Goal: Task Accomplishment & Management: Use online tool/utility

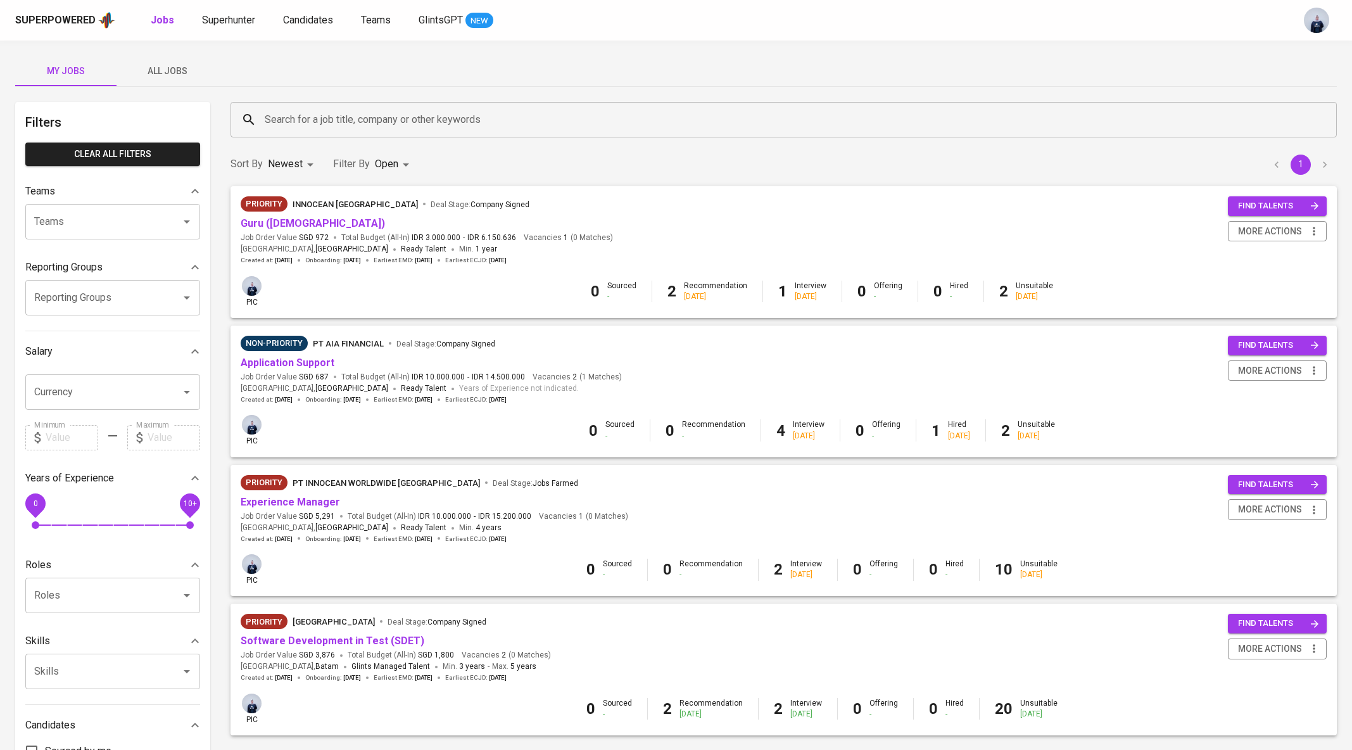
click at [952, 151] on div "Sort By Newest NEWEST Filter By Open OPEN 1" at bounding box center [783, 164] width 1121 height 39
click at [320, 363] on link "Application Support" at bounding box center [288, 362] width 94 height 12
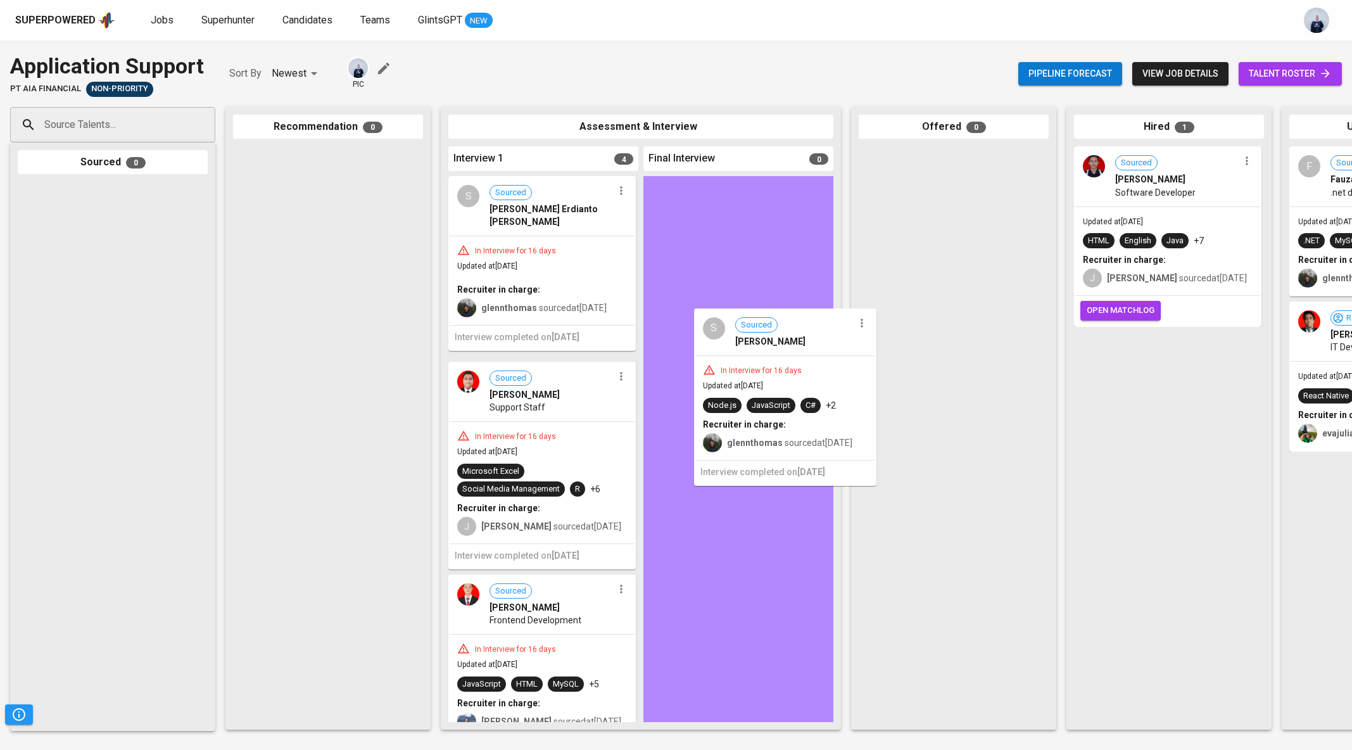
drag, startPoint x: 545, startPoint y: 408, endPoint x: 798, endPoint y: 366, distance: 256.0
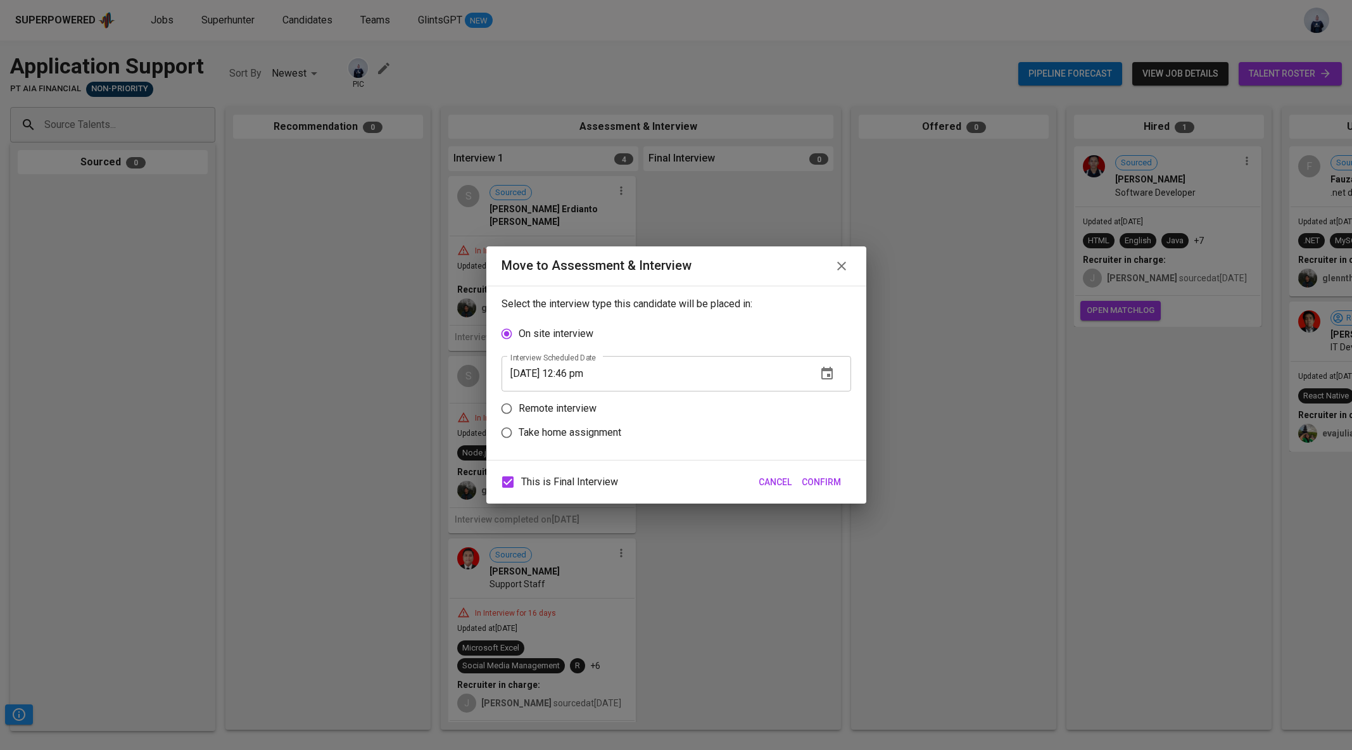
click at [587, 410] on p "Remote interview" at bounding box center [558, 408] width 78 height 15
click at [519, 410] on input "Remote interview" at bounding box center [506, 408] width 24 height 24
radio input "true"
click at [826, 399] on icon "button" at bounding box center [826, 397] width 11 height 13
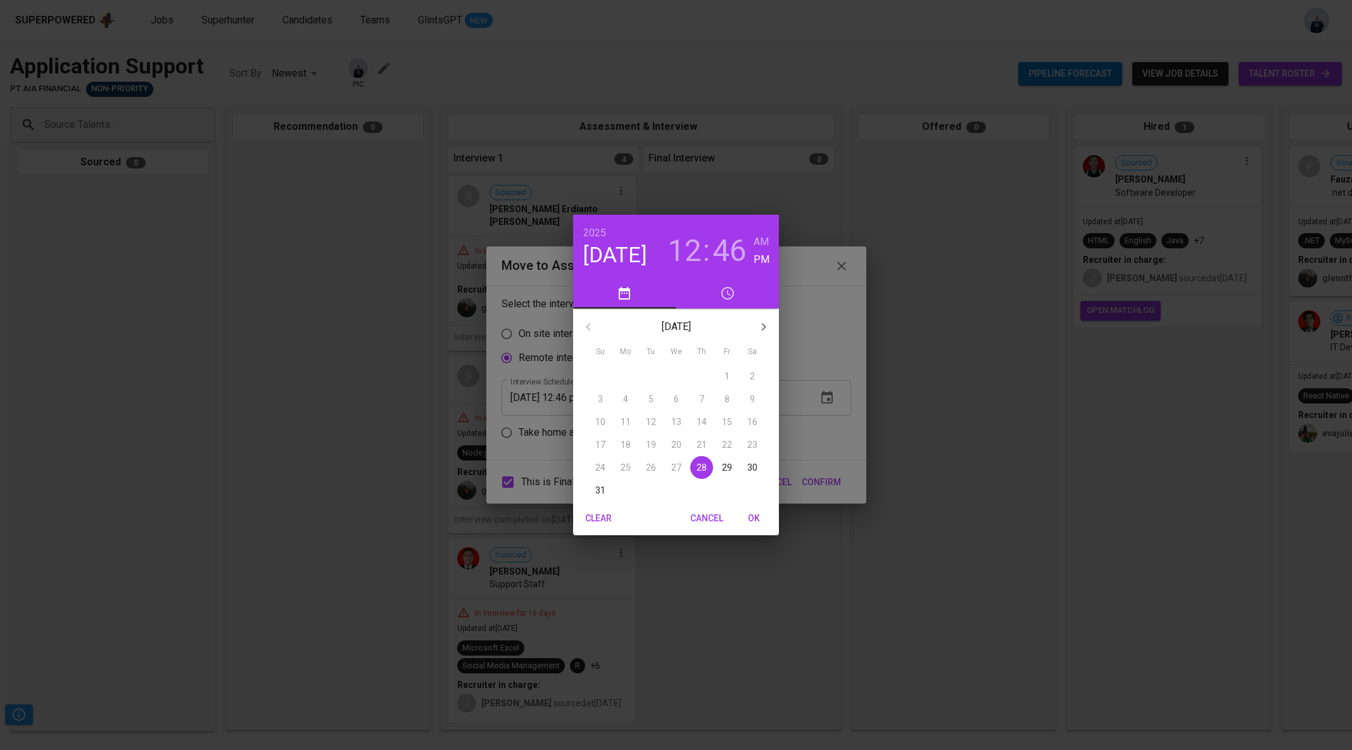
click at [760, 318] on button "button" at bounding box center [763, 326] width 30 height 30
click at [627, 375] on p "1" at bounding box center [625, 376] width 5 height 13
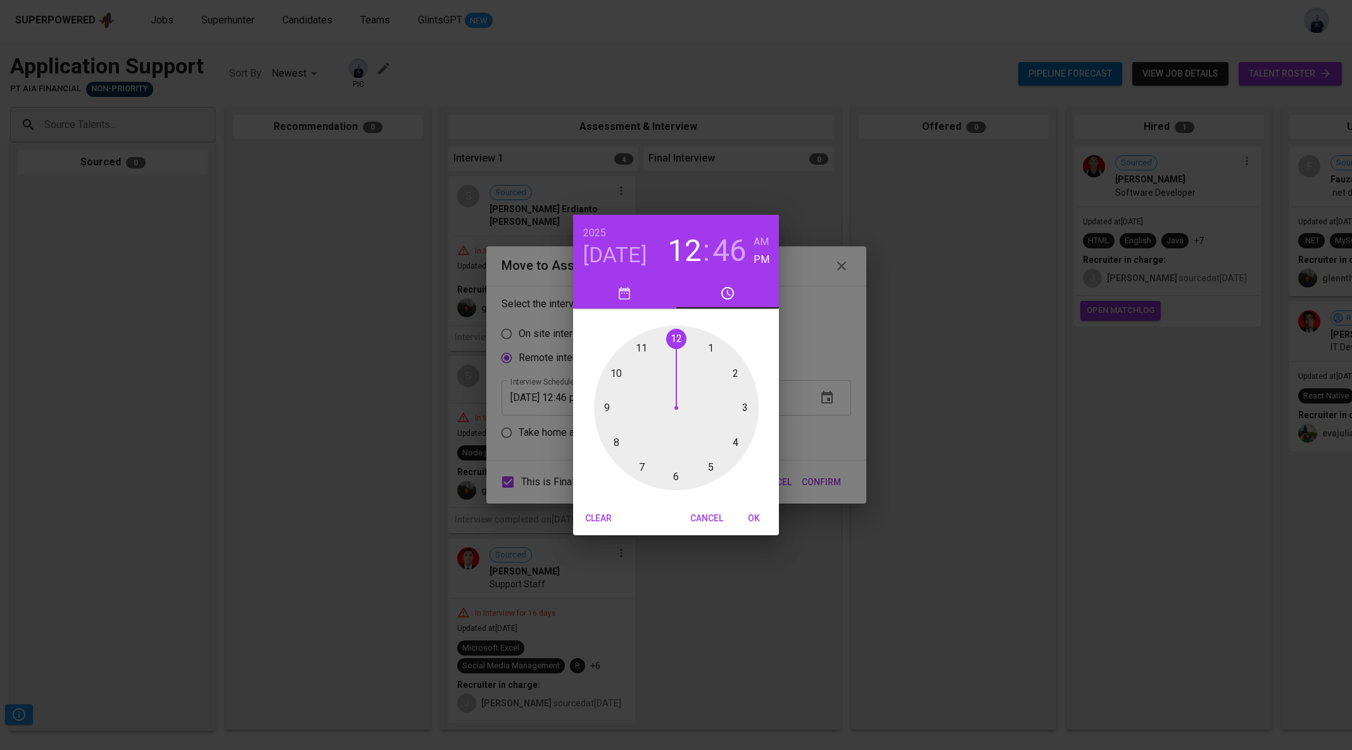
click at [725, 259] on h3 "46" at bounding box center [729, 250] width 34 height 35
click at [674, 337] on div at bounding box center [676, 407] width 165 height 165
type input "09/01/2025 12:00 pm"
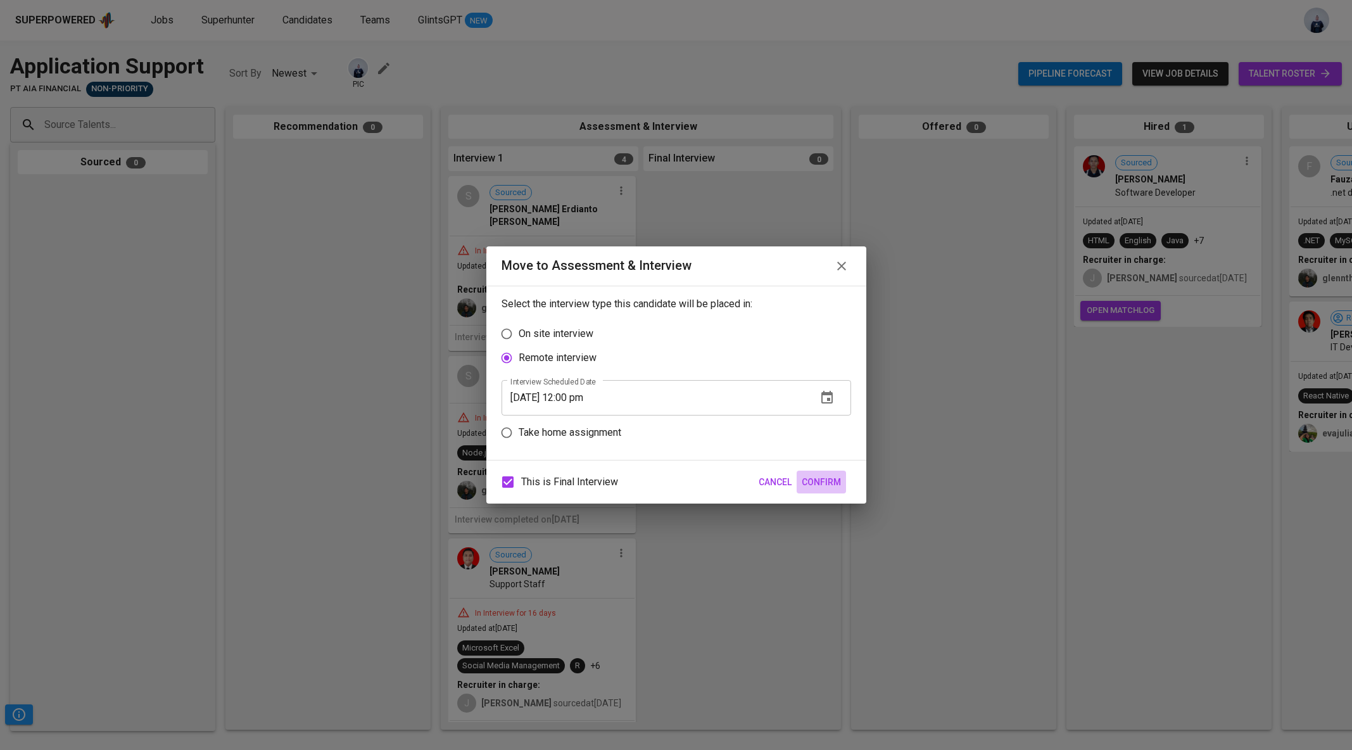
click at [820, 477] on span "Confirm" at bounding box center [821, 482] width 39 height 16
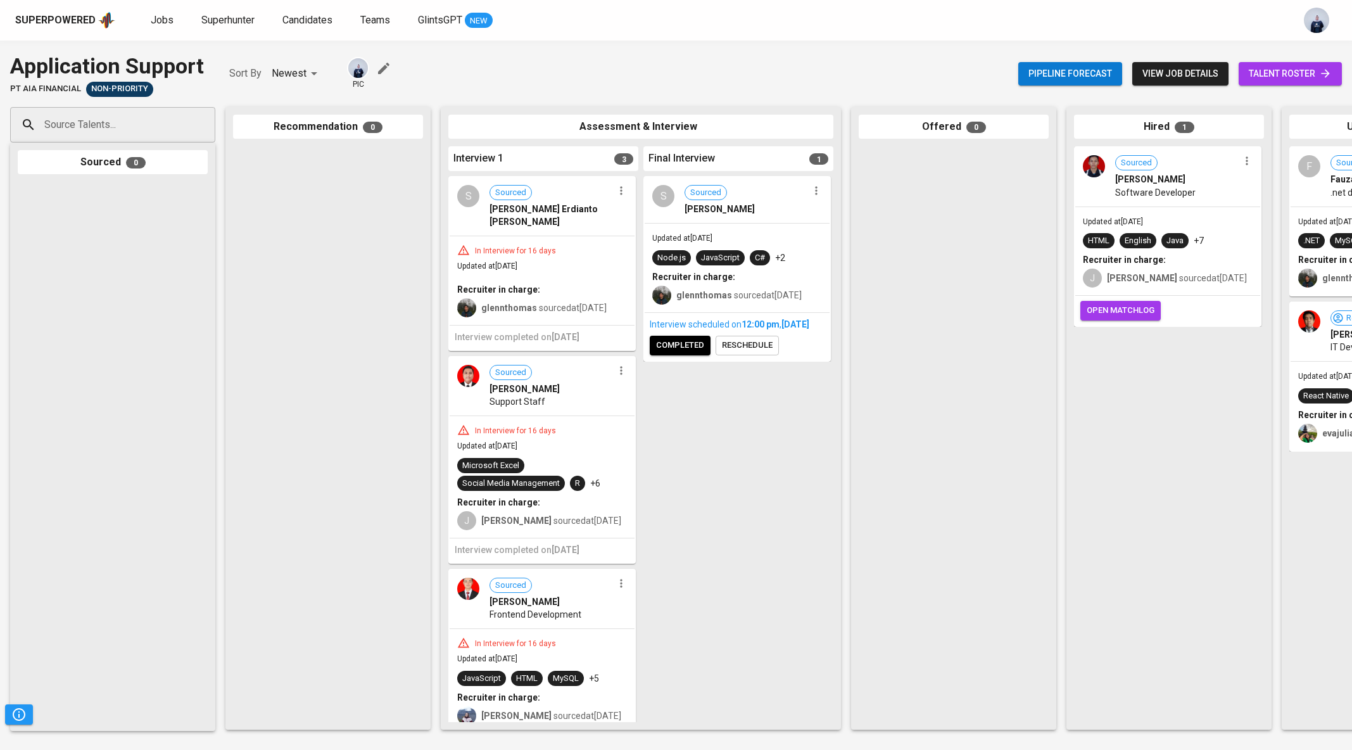
click at [1160, 65] on button "view job details" at bounding box center [1180, 73] width 96 height 23
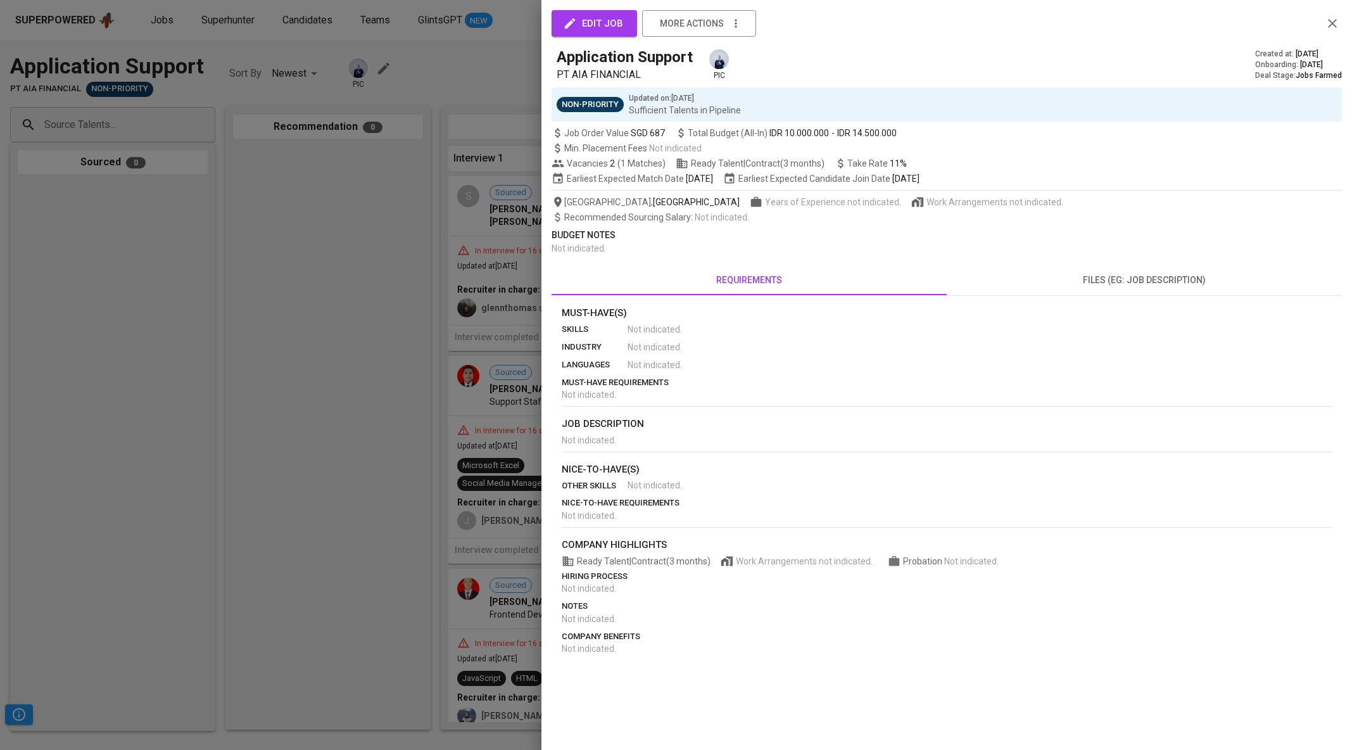
click at [409, 188] on div at bounding box center [676, 375] width 1352 height 750
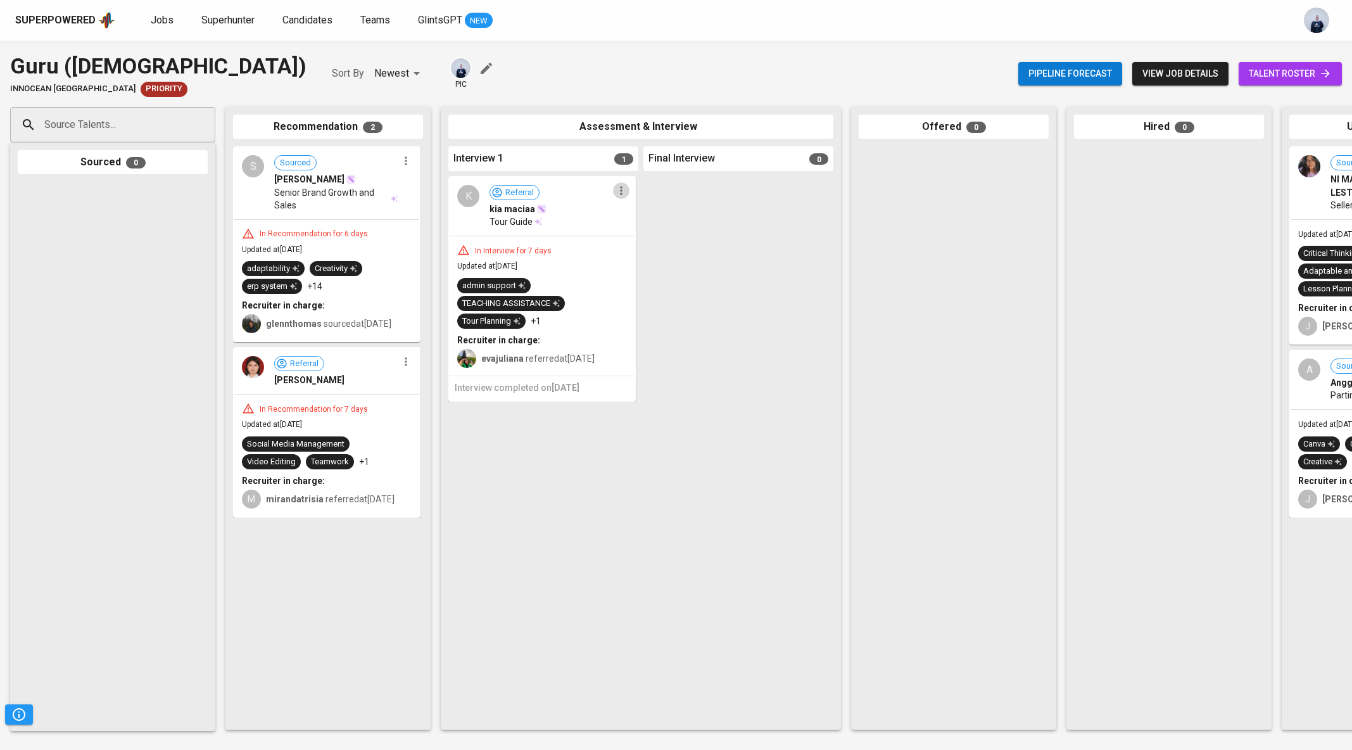
click at [622, 190] on icon "button" at bounding box center [621, 190] width 13 height 13
click at [669, 277] on li "Move to unsuitable" at bounding box center [670, 270] width 114 height 19
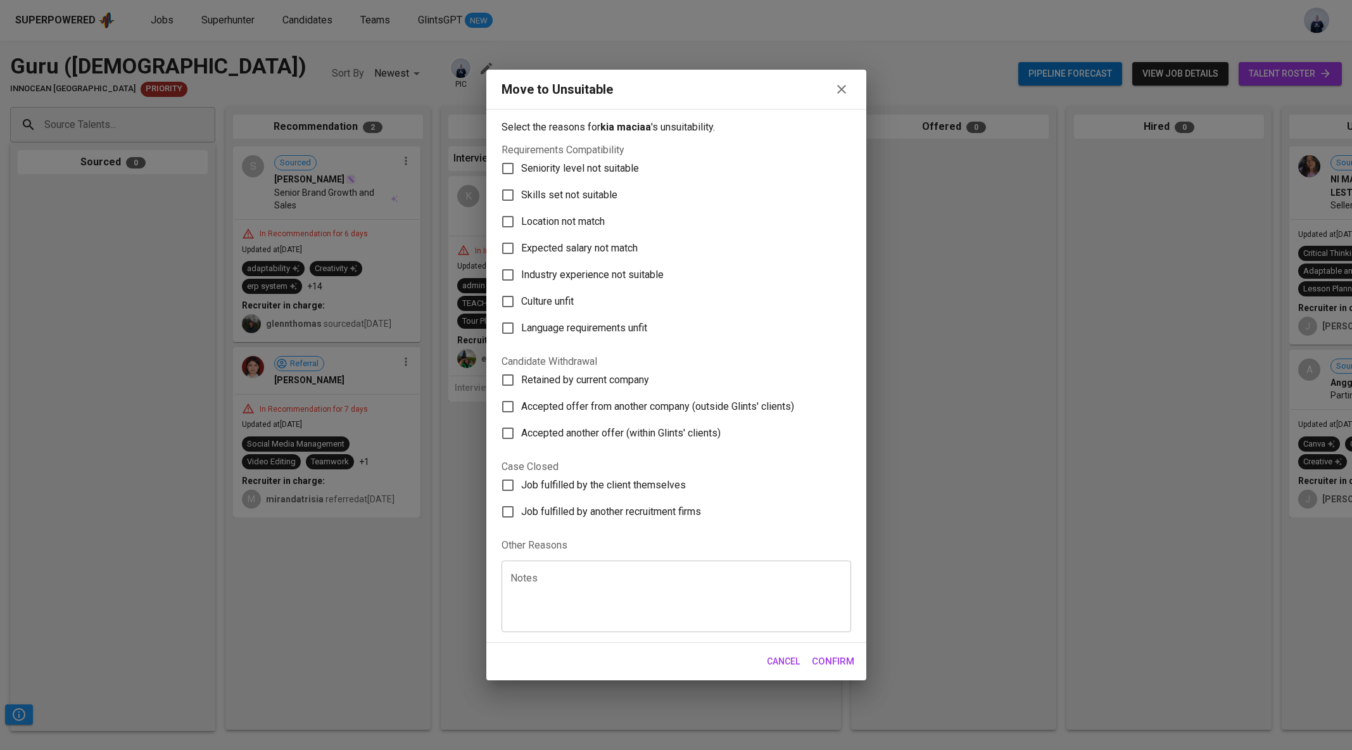
click at [592, 598] on textarea at bounding box center [676, 596] width 332 height 48
paste textarea "Requirements - no hijab - no braces - no eyeglasses - have SIM A (driver licenc…"
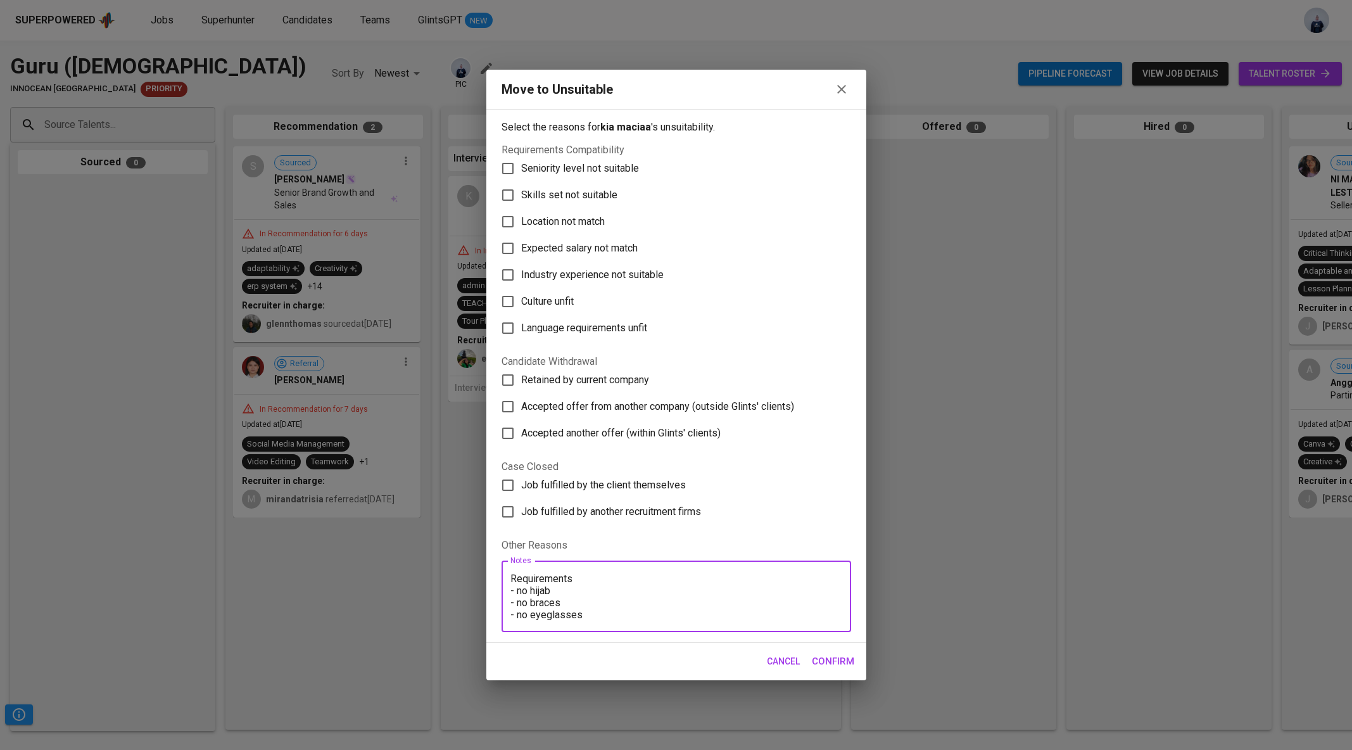
scroll to position [47, 0]
click at [700, 606] on textarea "Requirements - no hijab - no braces - no eyeglasses - have SIM A (driver licenc…" at bounding box center [676, 596] width 332 height 48
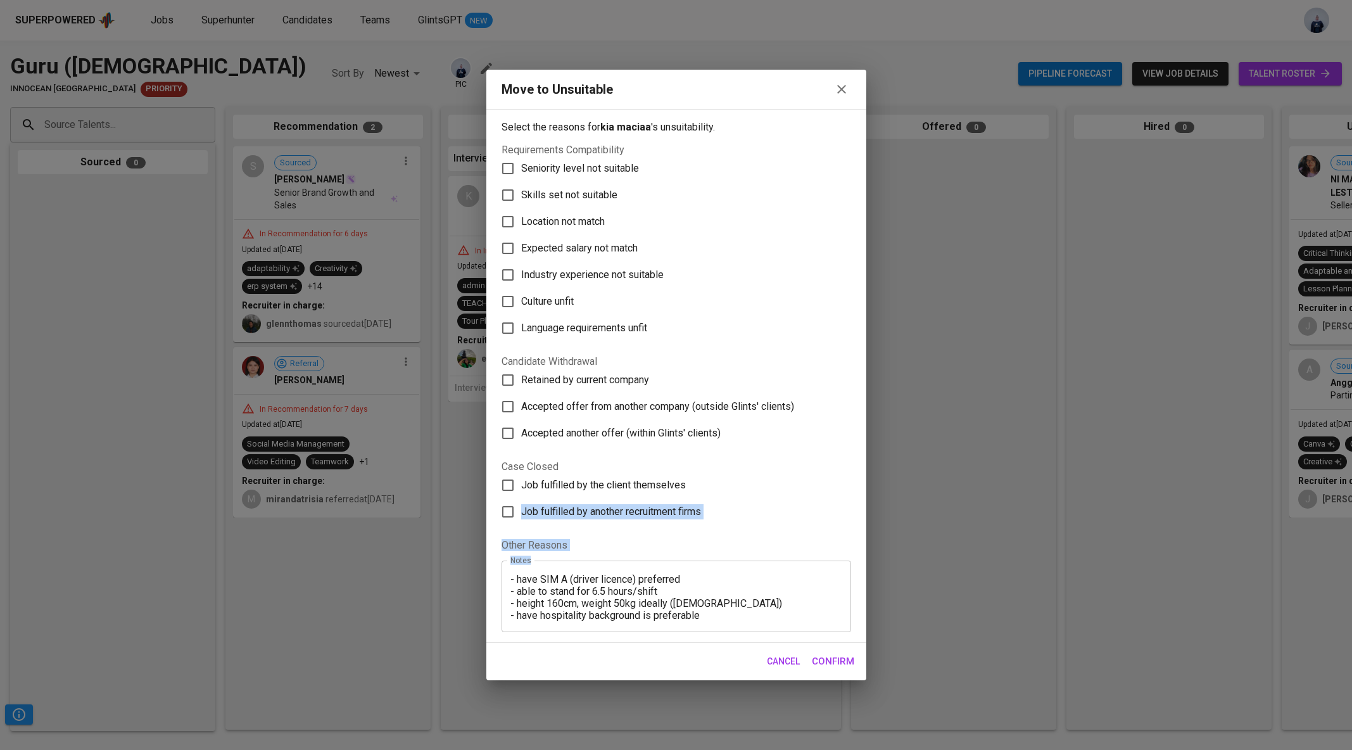
drag, startPoint x: 709, startPoint y: 620, endPoint x: 299, endPoint y: 525, distance: 420.5
click at [299, 525] on div "Move to Unsuitable Select the reasons for kia maciaa 's unsuitability. Requirem…" at bounding box center [676, 375] width 1352 height 750
click at [693, 629] on div "Requirements - no hijab - no braces - no eyeglasses - have SIM A (driver licenc…" at bounding box center [675, 596] width 349 height 72
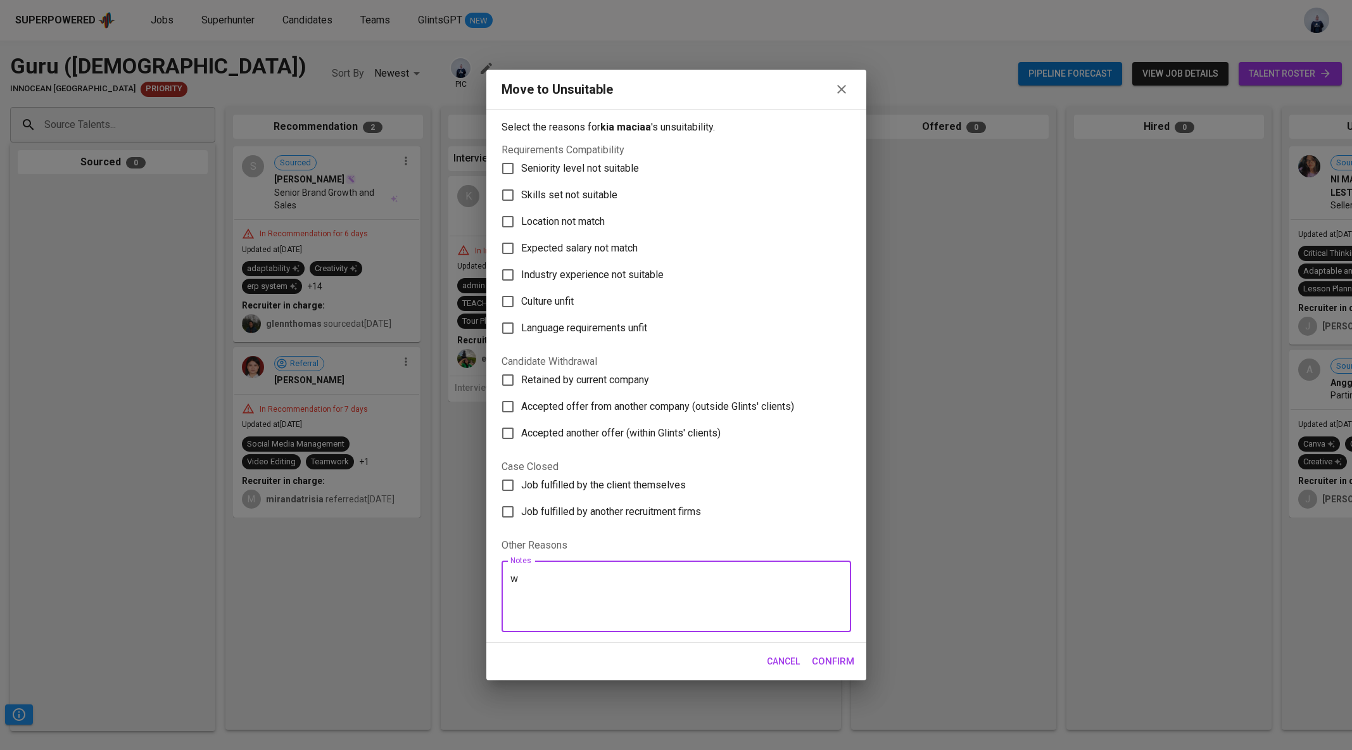
scroll to position [0, 0]
type textarea "withdraw"
click at [845, 651] on button "Confirm" at bounding box center [833, 661] width 56 height 27
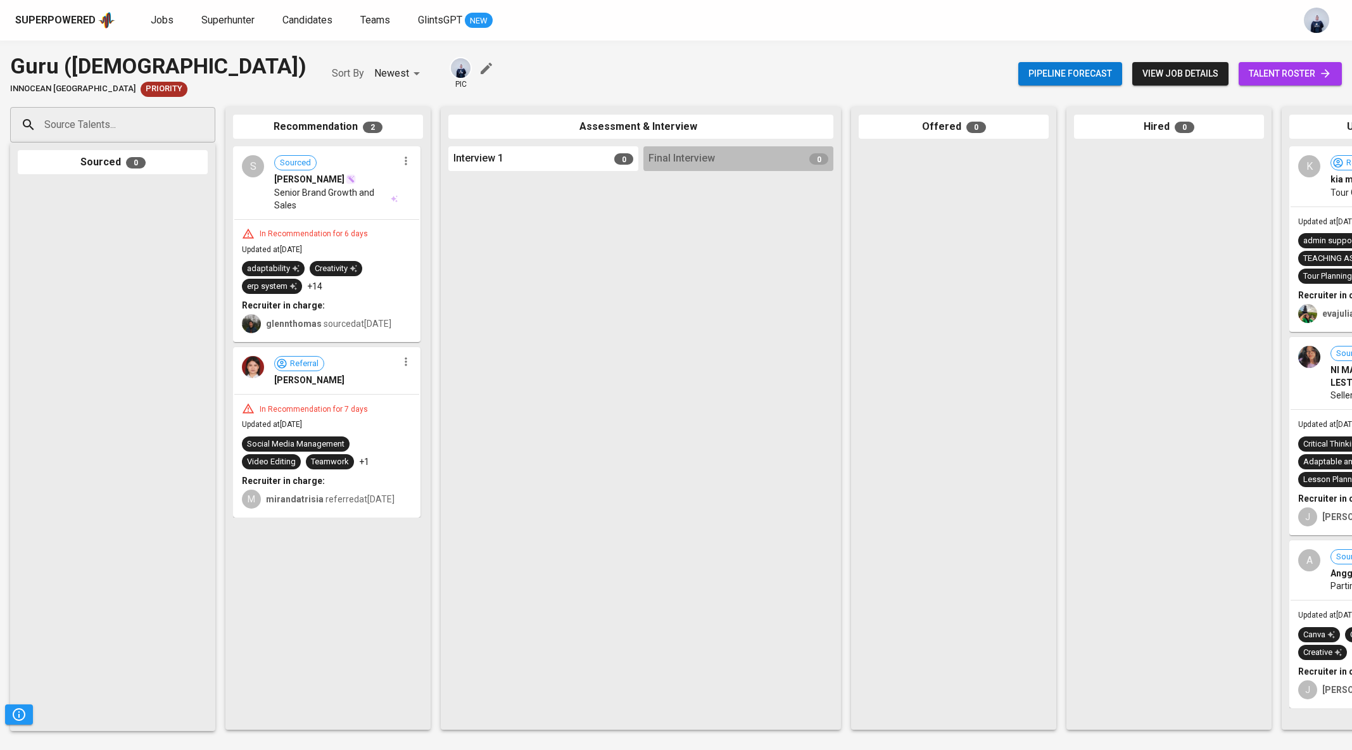
click at [406, 366] on icon "button" at bounding box center [406, 362] width 2 height 8
click at [425, 426] on span "Move to unsuitable" at bounding box center [441, 428] width 66 height 11
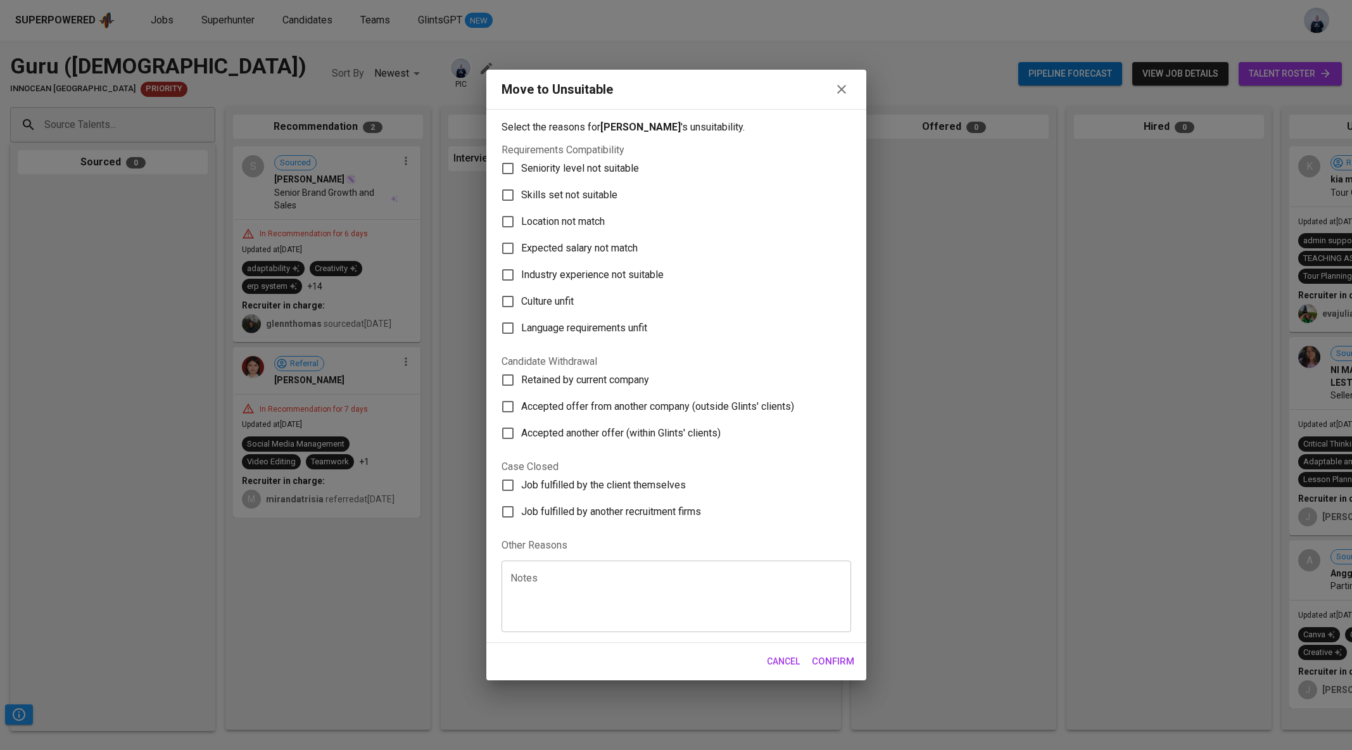
click at [590, 197] on span "Skills set not suitable" at bounding box center [569, 194] width 96 height 15
click at [521, 197] on input "Skills set not suitable" at bounding box center [507, 195] width 27 height 27
checkbox input "true"
click at [827, 658] on span "Confirm" at bounding box center [833, 661] width 42 height 16
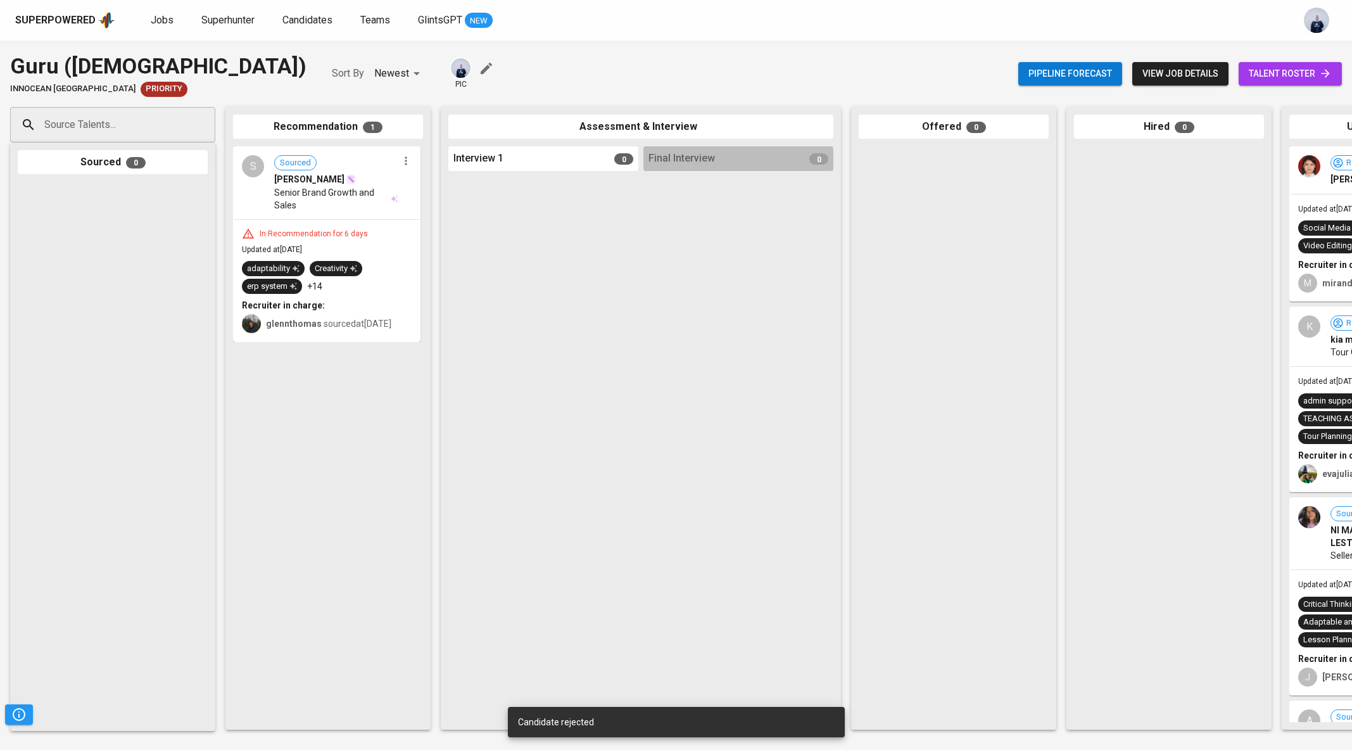
click at [1164, 83] on button "view job details" at bounding box center [1180, 73] width 96 height 23
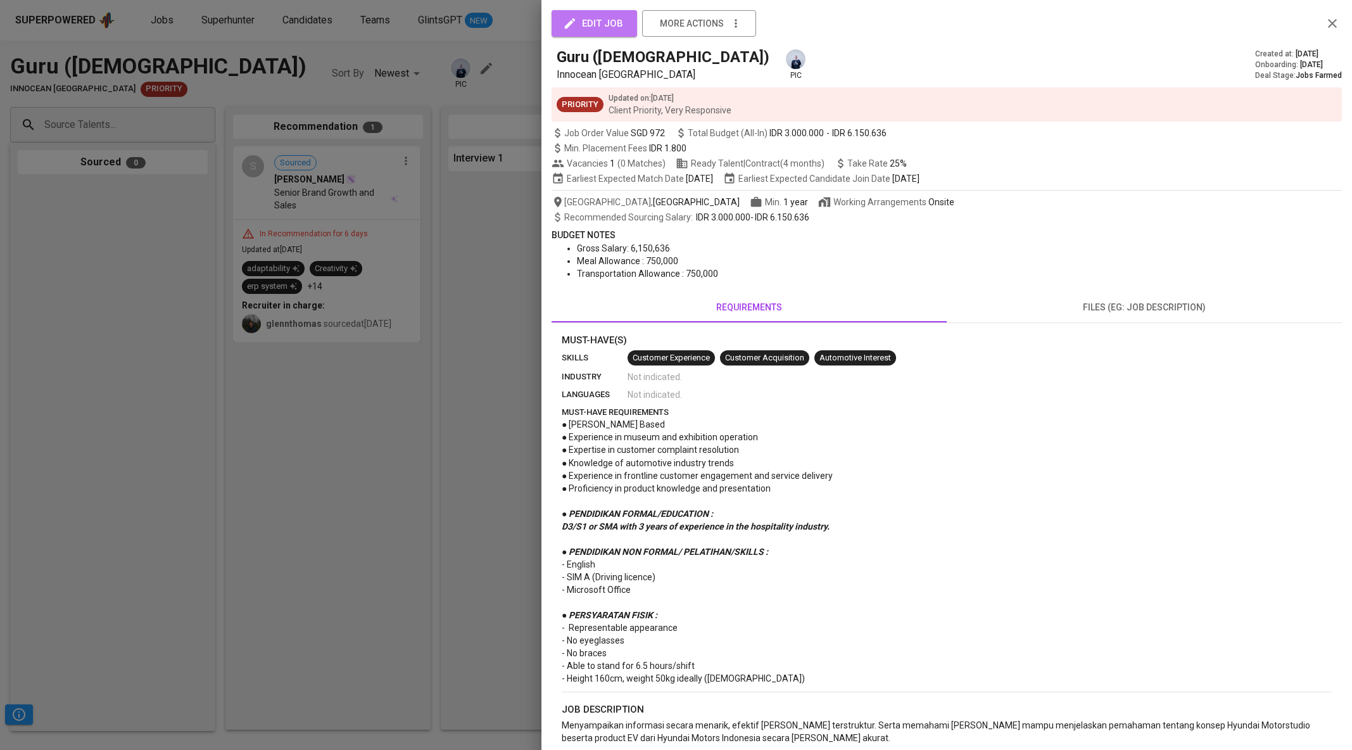
click at [586, 27] on span "edit job" at bounding box center [594, 23] width 58 height 16
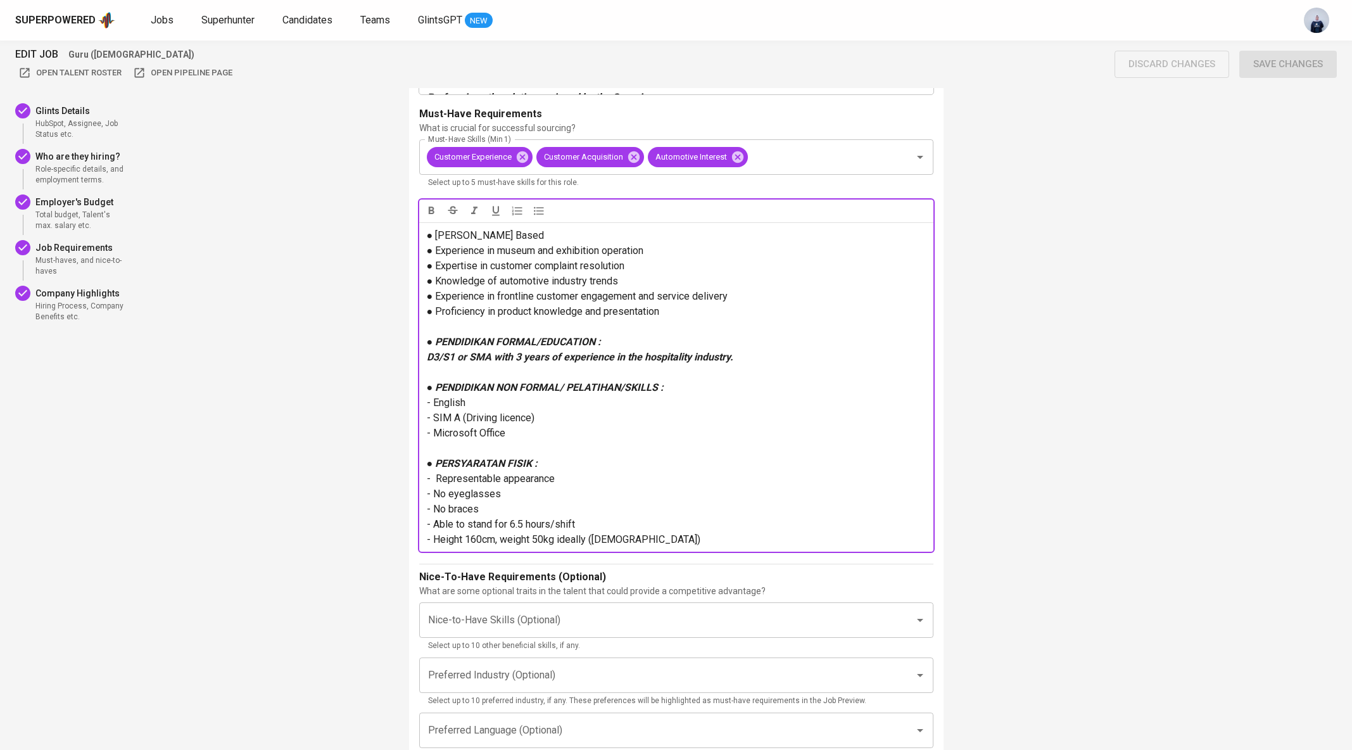
click at [560, 296] on span "● Experience in frontline customer engagement and service delivery" at bounding box center [577, 296] width 301 height 12
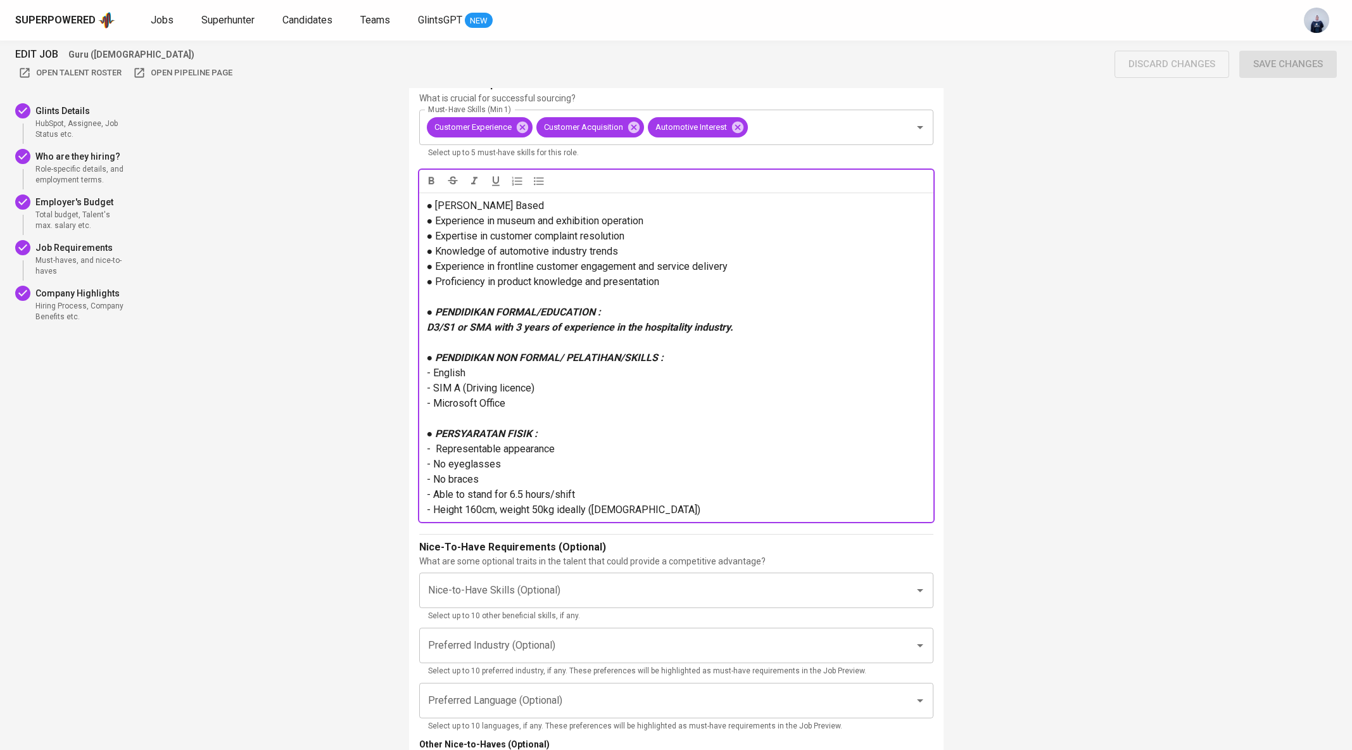
scroll to position [2200, 0]
click at [645, 508] on p "- Height 160cm, weight 50kg ideally (Female)" at bounding box center [676, 508] width 499 height 15
click at [549, 386] on p "- SIM A (Driving licence)" at bounding box center [676, 386] width 499 height 15
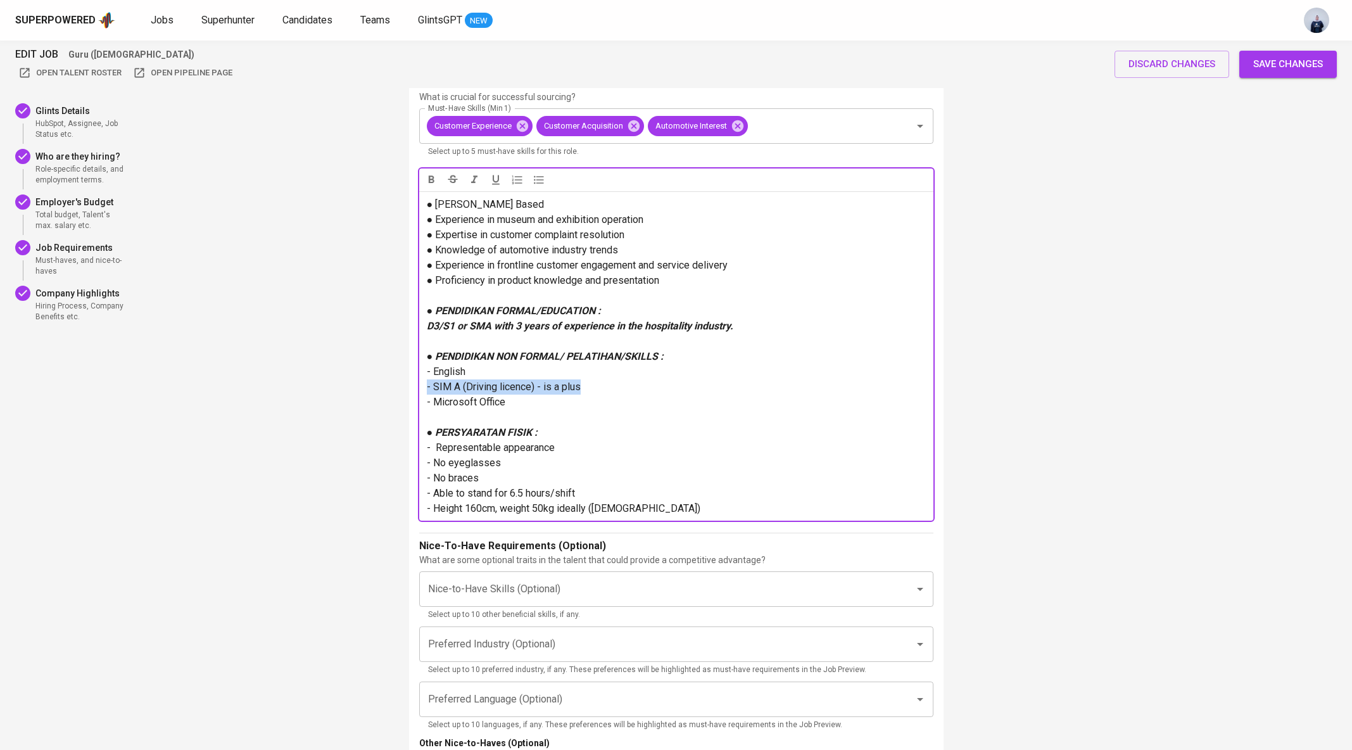
click at [427, 385] on span "- SIM A (Driving licence) - is a plus" at bounding box center [504, 386] width 154 height 12
click at [498, 371] on p "- English" at bounding box center [676, 371] width 499 height 15
drag, startPoint x: 520, startPoint y: 375, endPoint x: 422, endPoint y: 375, distance: 97.5
click at [422, 375] on div "● Jabodetabek Based ● Experience in museum and exhibition operation ● Expertise…" at bounding box center [676, 355] width 514 height 329
click at [475, 375] on span "- English - is a plus" at bounding box center [471, 371] width 88 height 12
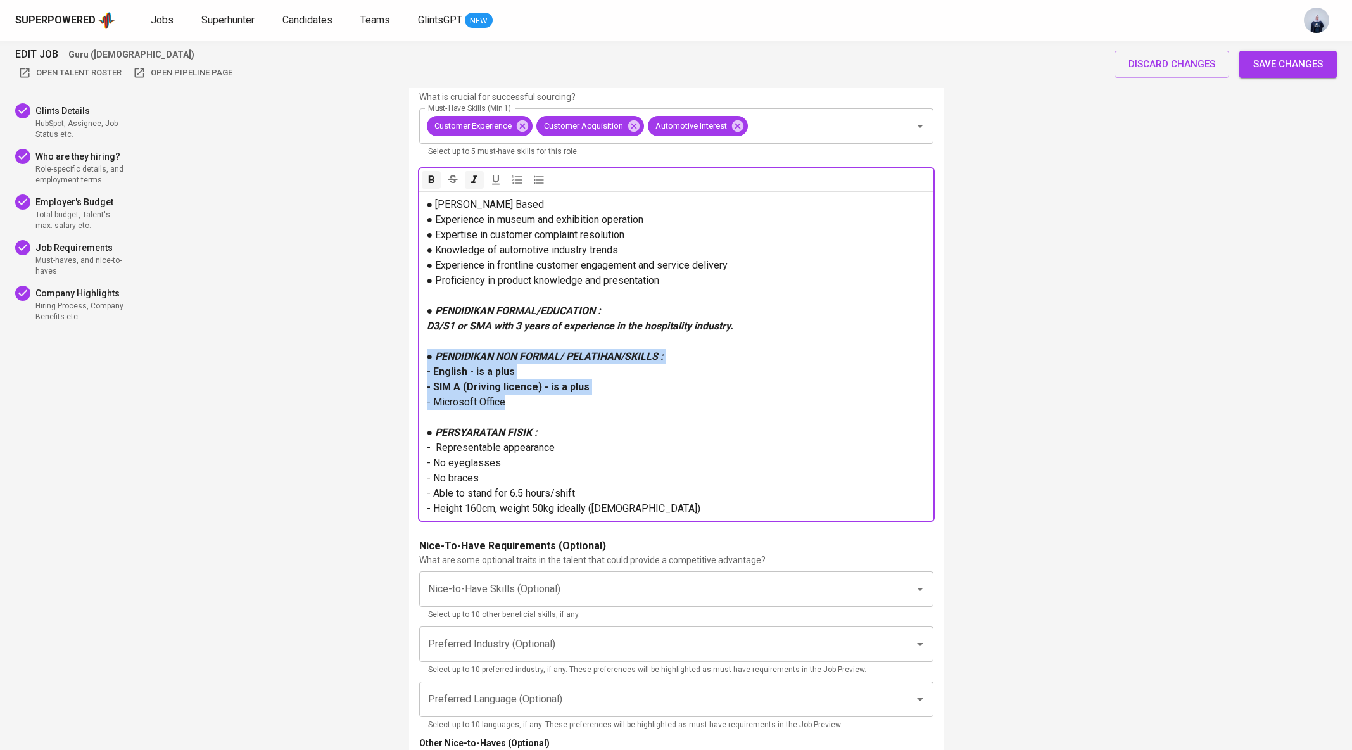
drag, startPoint x: 521, startPoint y: 404, endPoint x: 422, endPoint y: 358, distance: 109.6
click at [422, 358] on div "● Jabodetabek Based ● Experience in museum and exhibition operation ● Expertise…" at bounding box center [676, 355] width 514 height 329
copy div "● PENDIDIKAN NON FORMAL/ PELATIHAN/SKILLS : - English - is a plus - SIM A (Driv…"
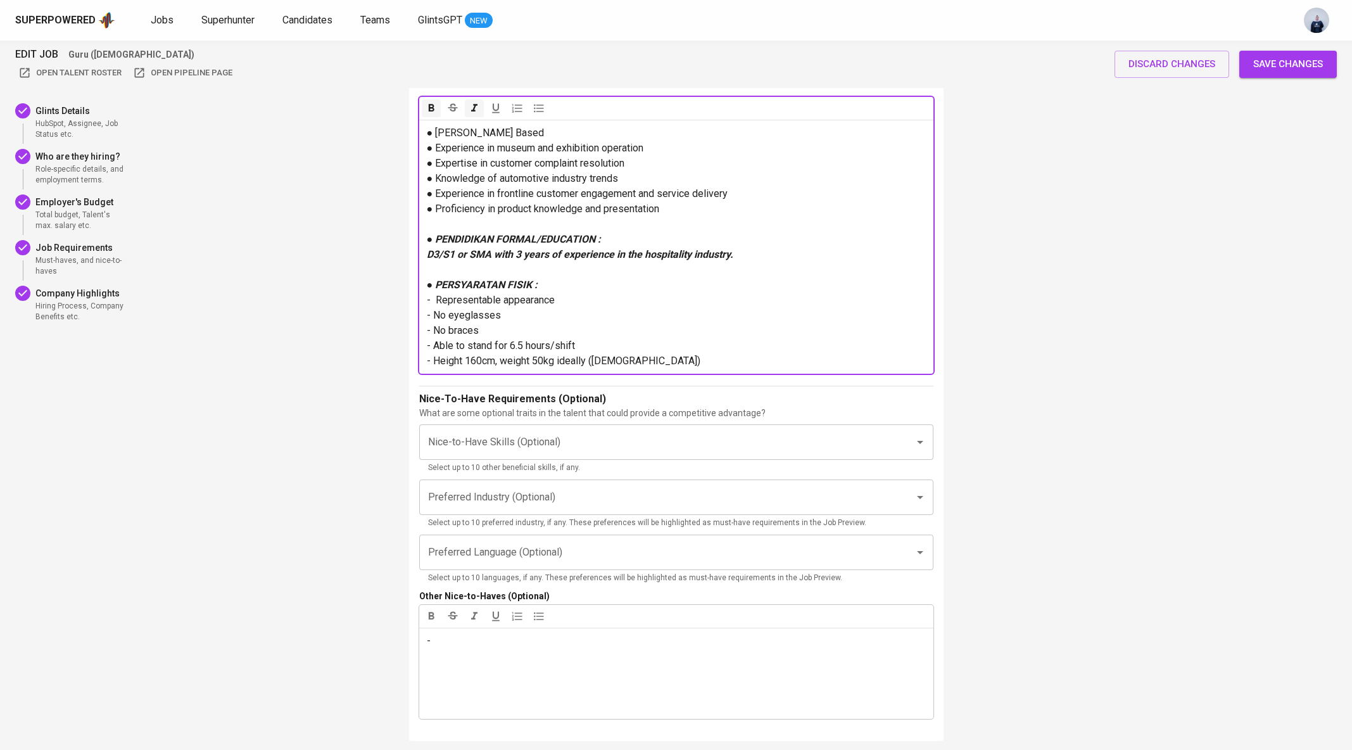
scroll to position [2280, 0]
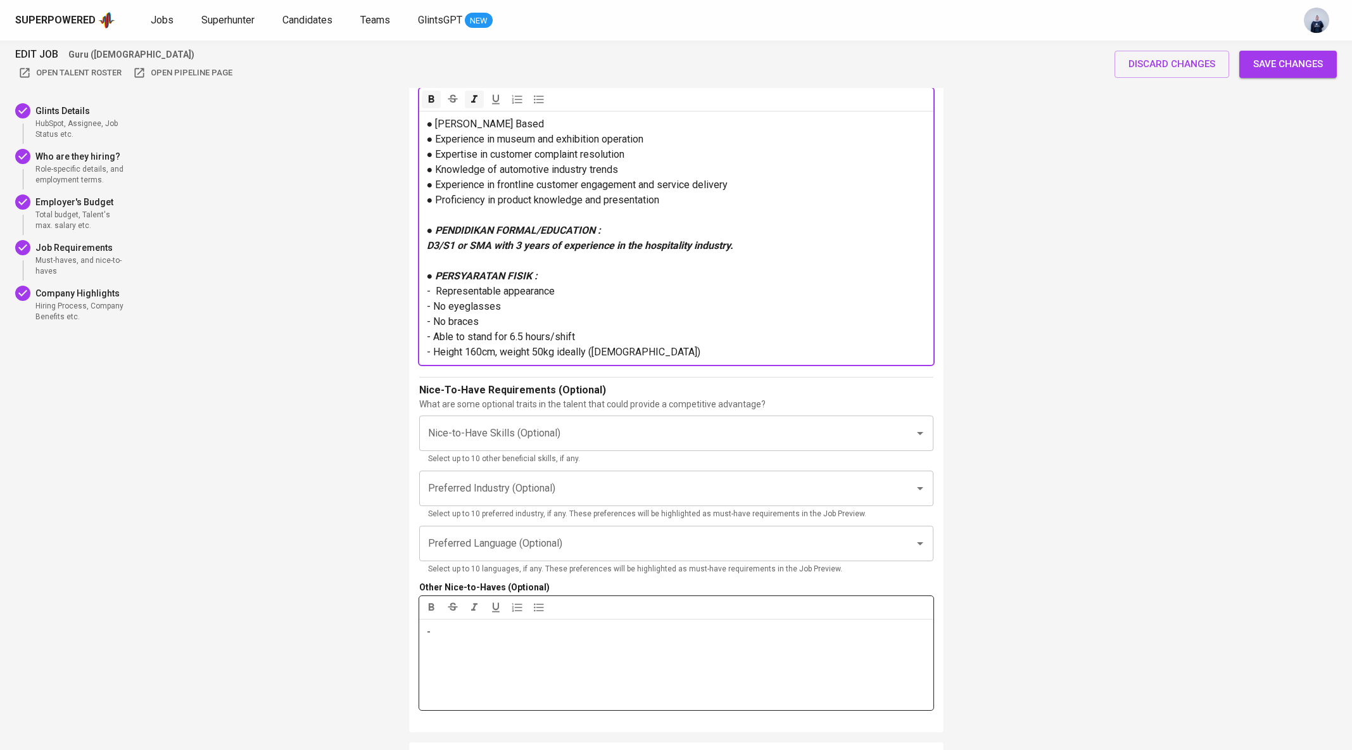
click at [460, 641] on div "-" at bounding box center [676, 664] width 514 height 91
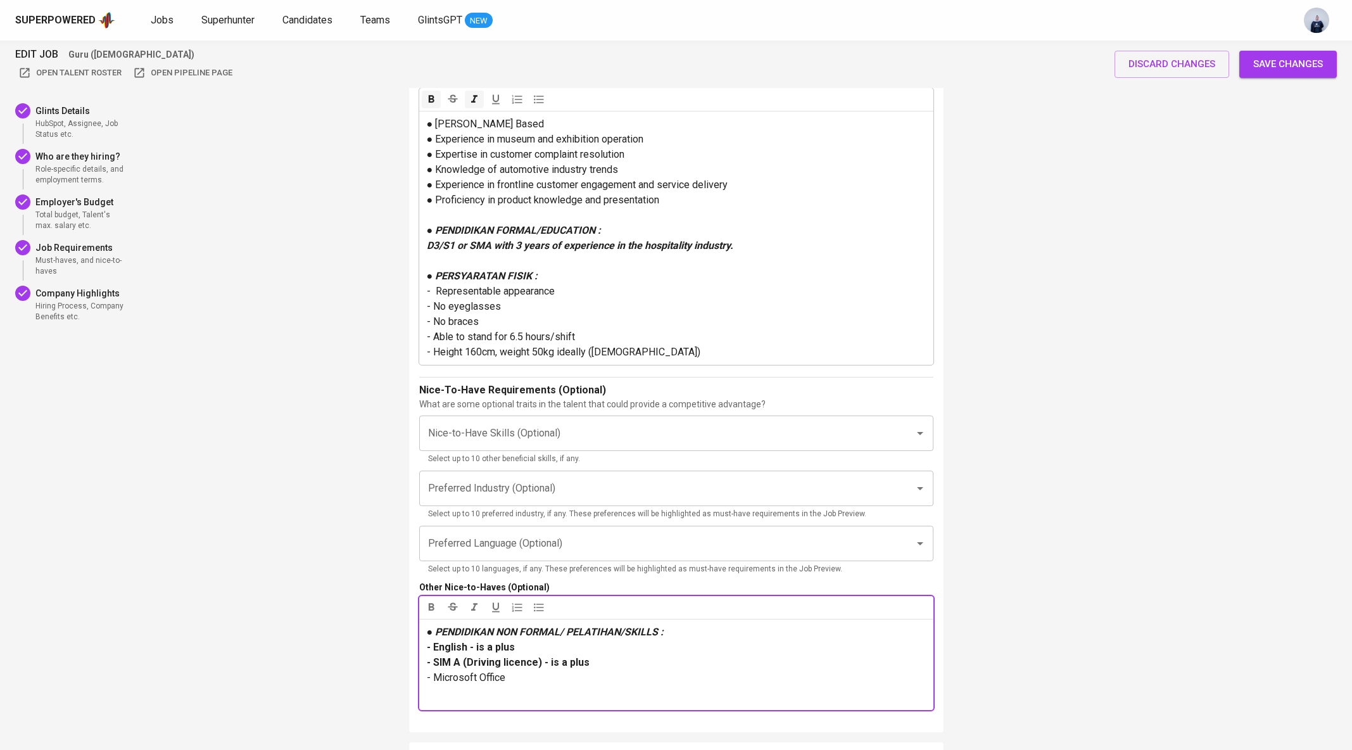
scroll to position [2270, 0]
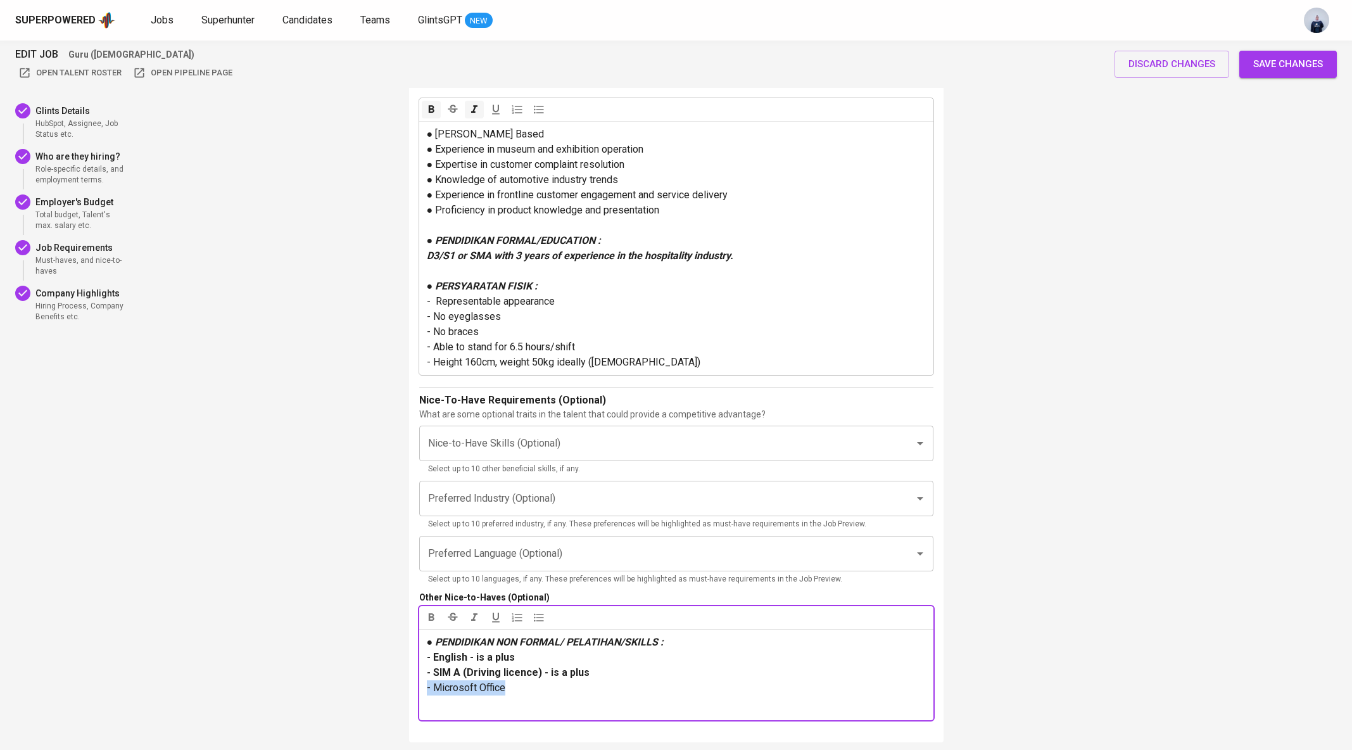
drag, startPoint x: 513, startPoint y: 691, endPoint x: 410, endPoint y: 688, distance: 103.2
click at [410, 688] on div "4 . What are the Job's Requirements Provide the following details to support ef…" at bounding box center [676, 142] width 534 height 1200
copy span "- Microsoft Office"
click at [660, 359] on p "- Height 160cm, weight 50kg ideally (Female)" at bounding box center [676, 362] width 499 height 15
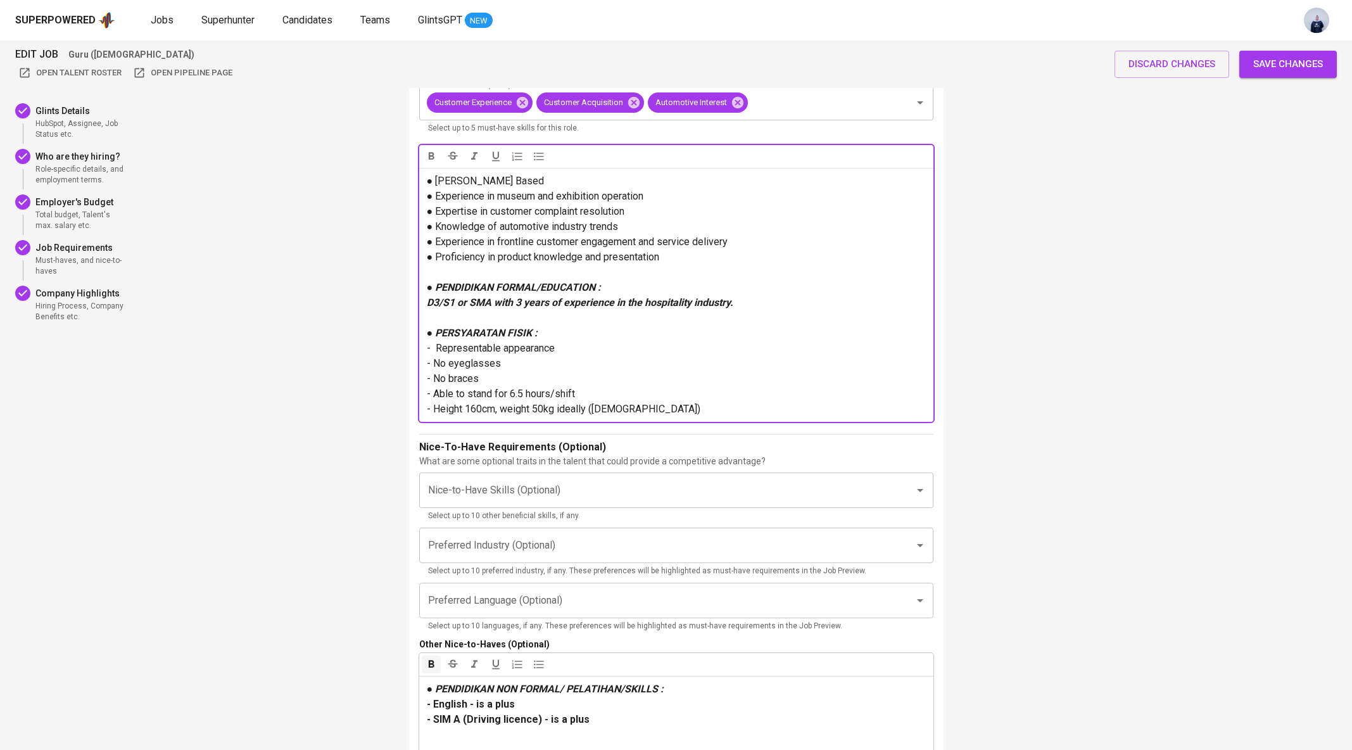
scroll to position [2222, 0]
click at [703, 256] on p "● Proficiency in product knowledge and presentation" at bounding box center [676, 258] width 499 height 15
click at [674, 261] on span "● Proficiency in product knowledge and presentation (- Microsoft Office, Power …" at bounding box center [617, 258] width 380 height 12
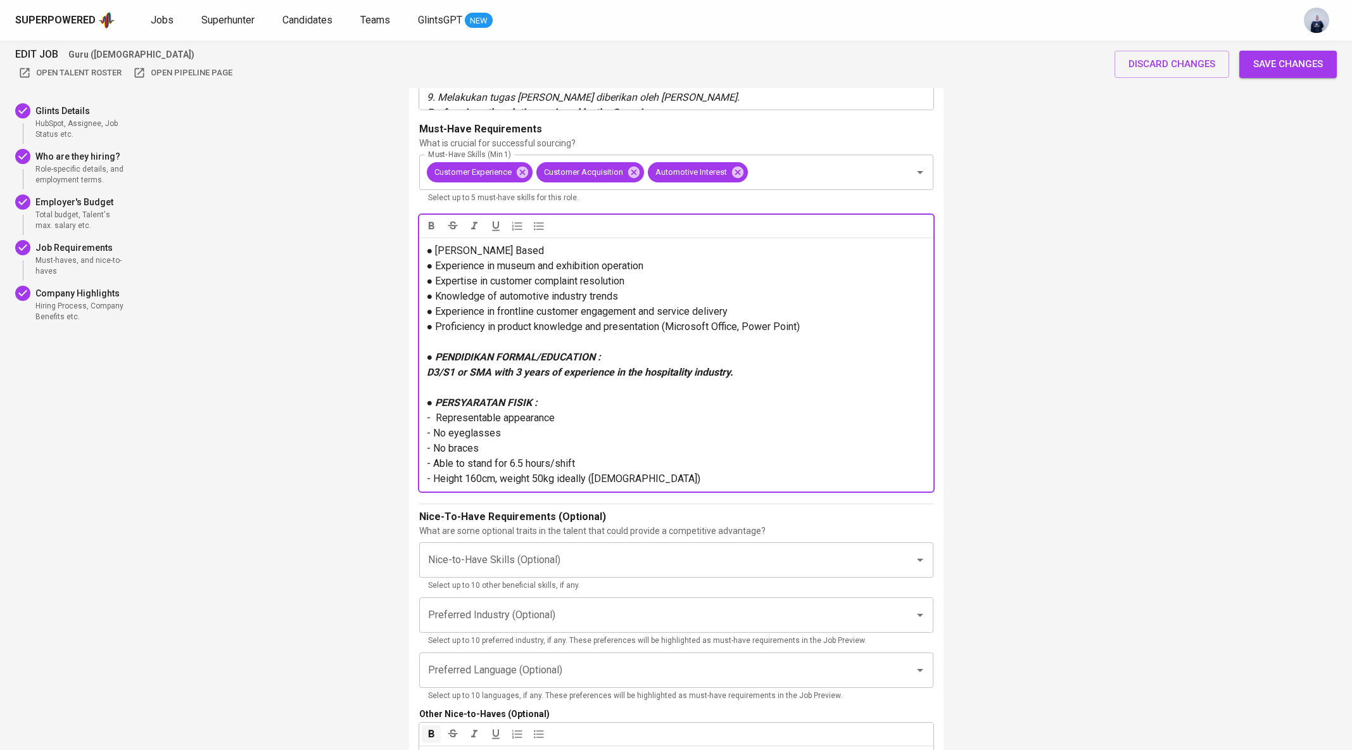
scroll to position [2151, 0]
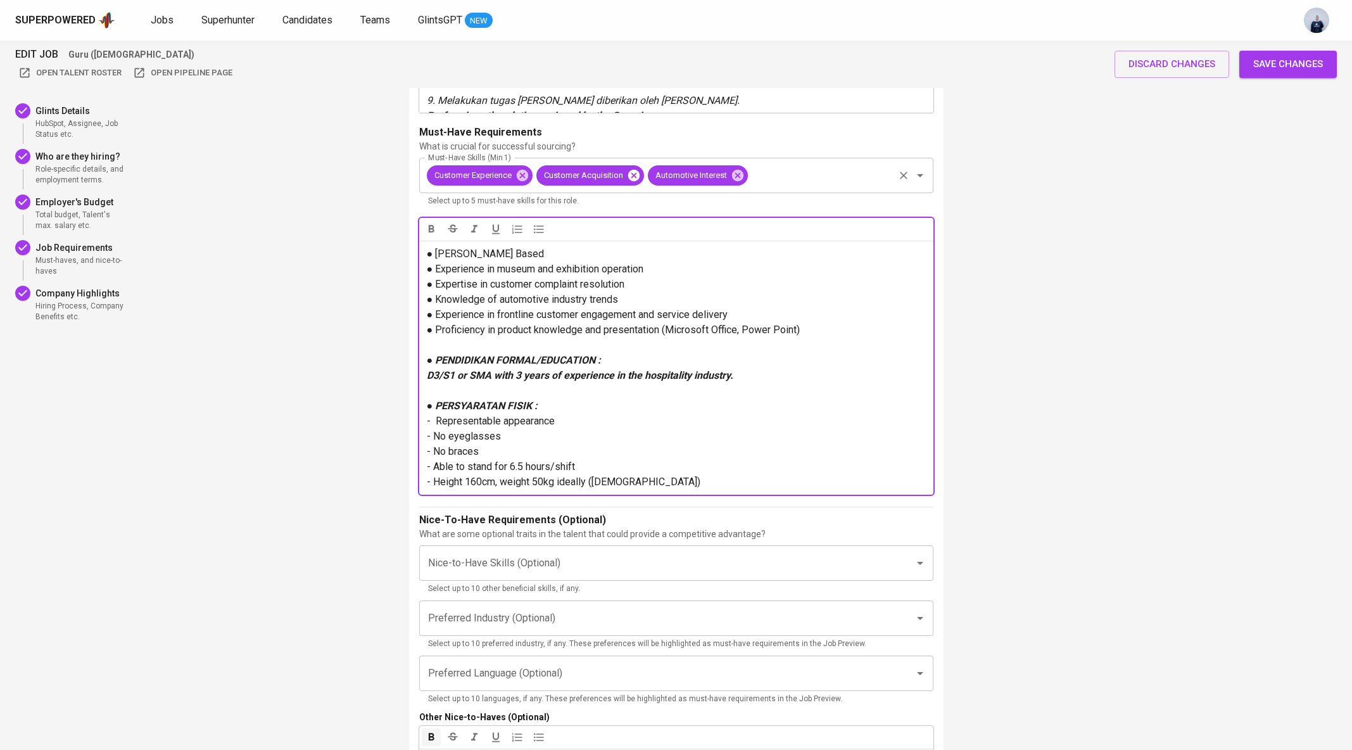
click at [631, 175] on icon at bounding box center [632, 175] width 11 height 11
click at [666, 171] on input "Must-Have Skills (Min 1)" at bounding box center [765, 175] width 254 height 24
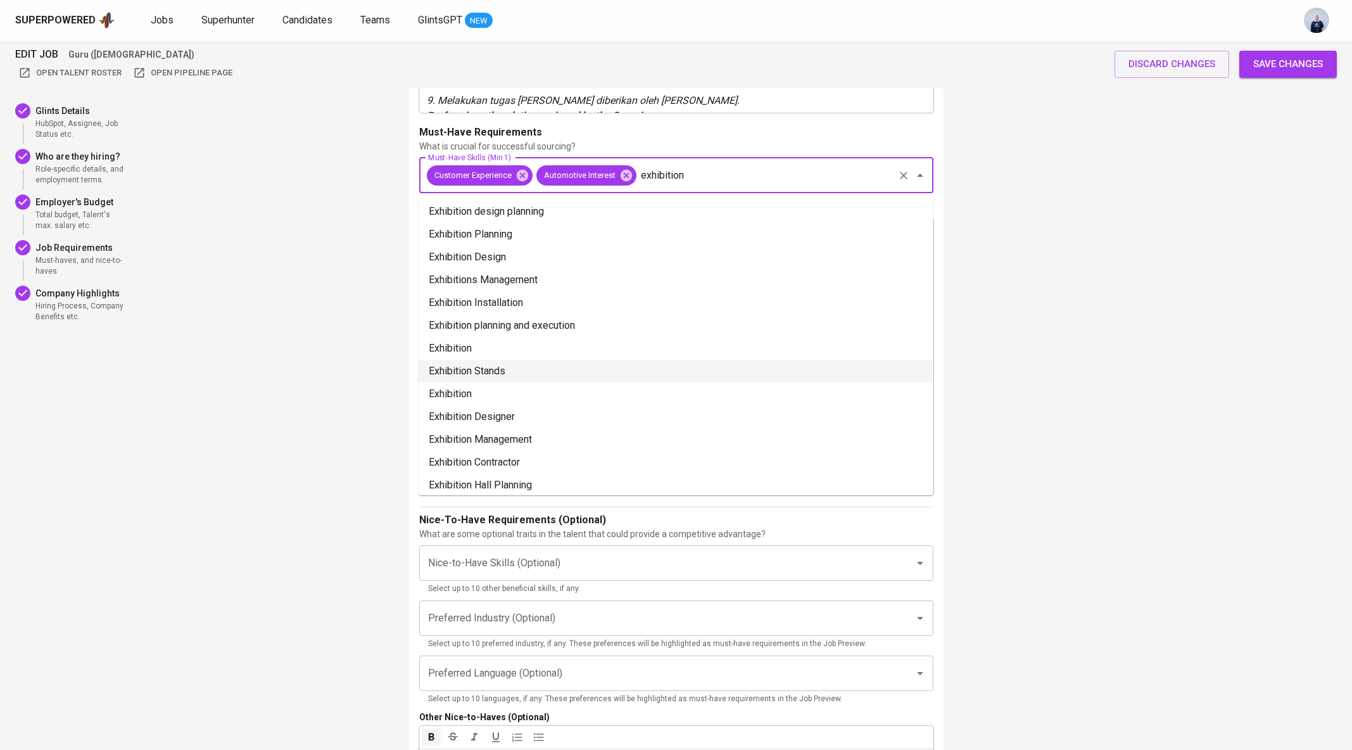
click at [550, 370] on li "Exhibition Stands" at bounding box center [675, 371] width 514 height 23
type input "exhibition"
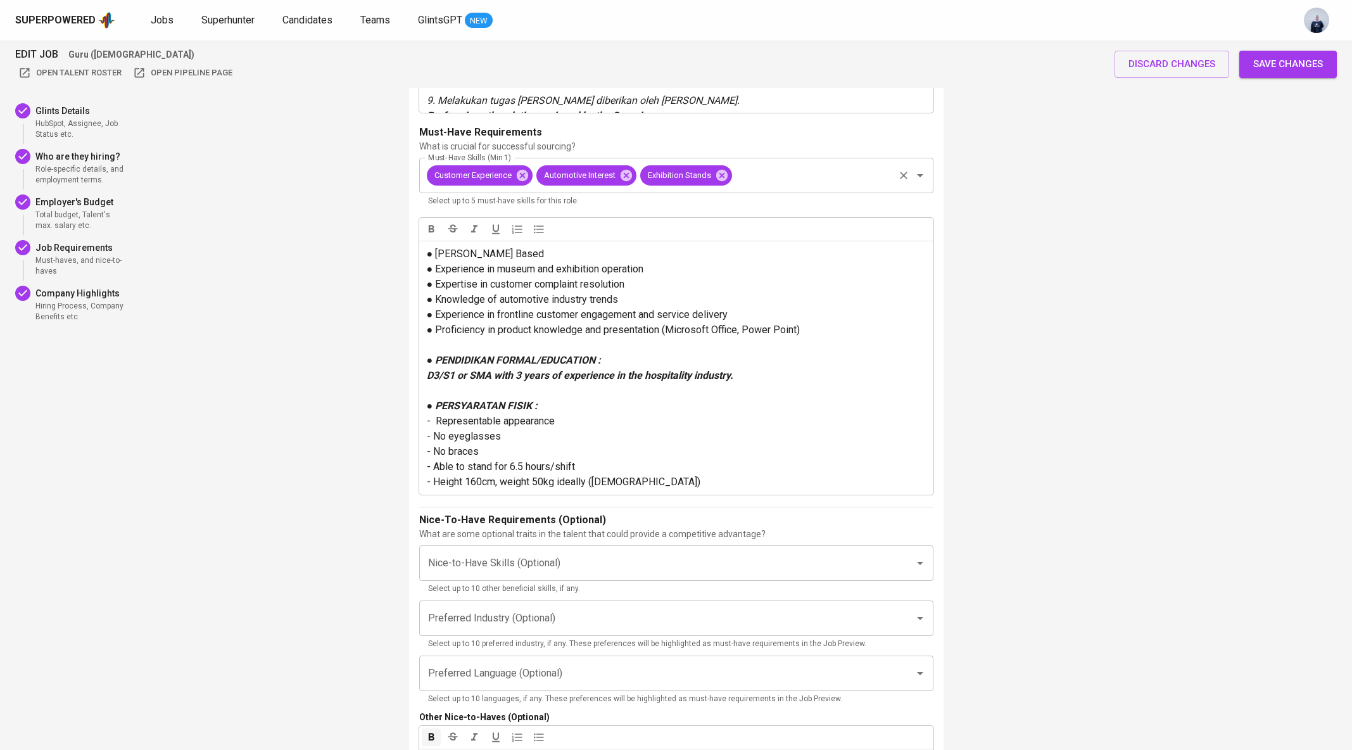
click at [778, 181] on input "Must-Have Skills (Min 1)" at bounding box center [813, 175] width 158 height 24
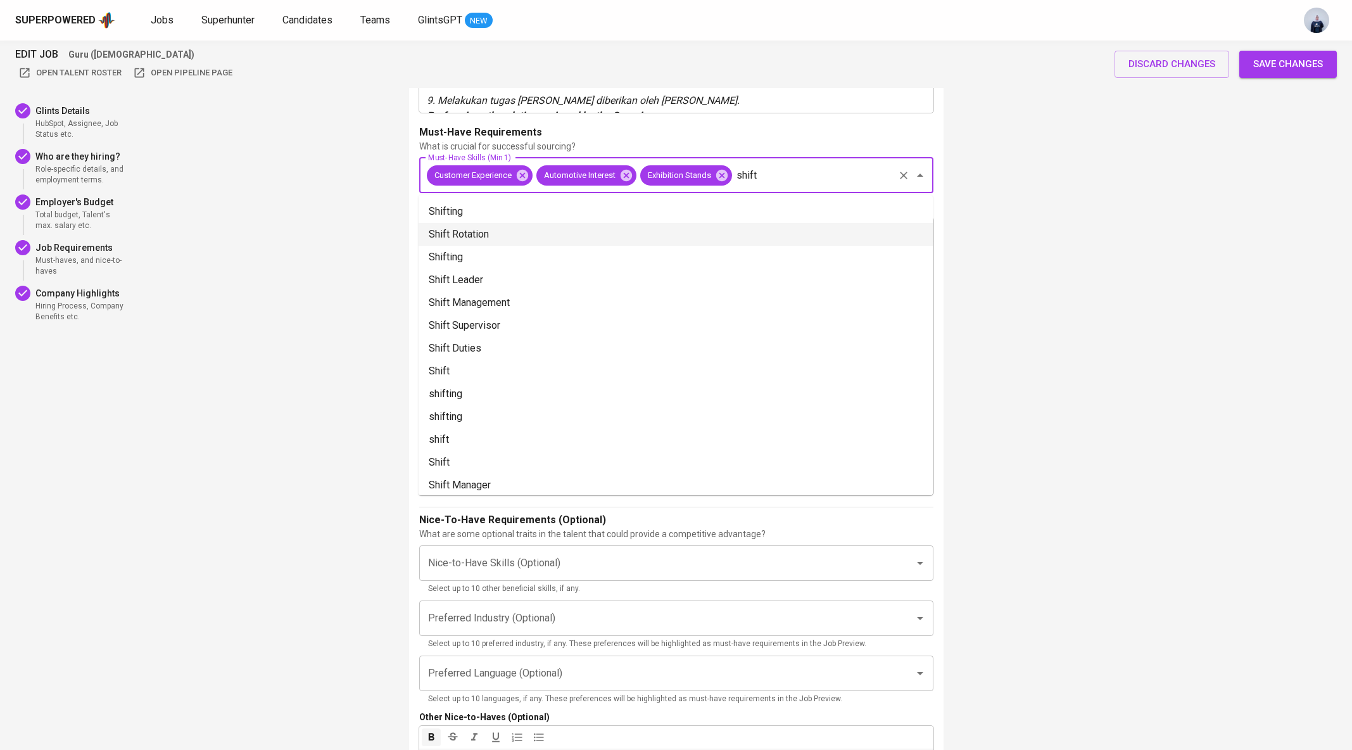
click at [751, 224] on li "Shift Rotation" at bounding box center [675, 234] width 514 height 23
type input "shift"
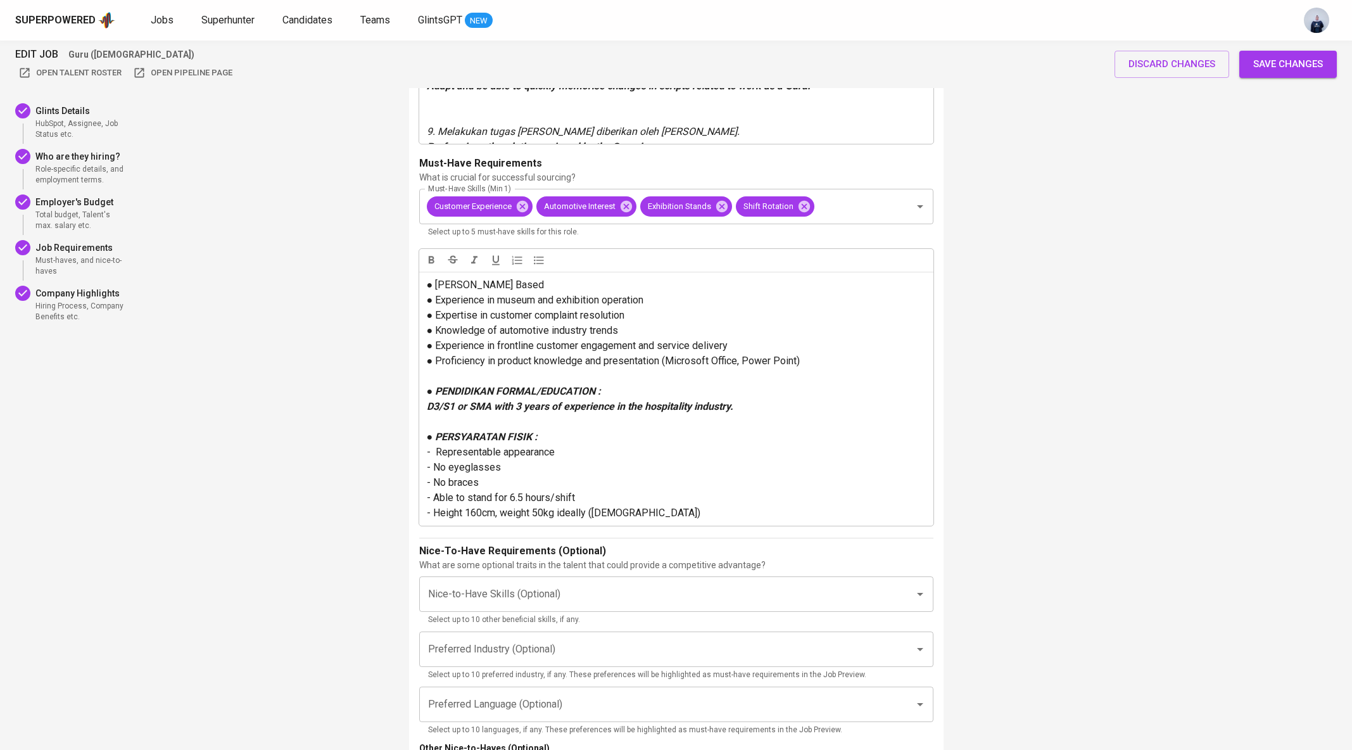
scroll to position [2118, 0]
click at [1262, 71] on span "Save changes" at bounding box center [1288, 64] width 70 height 16
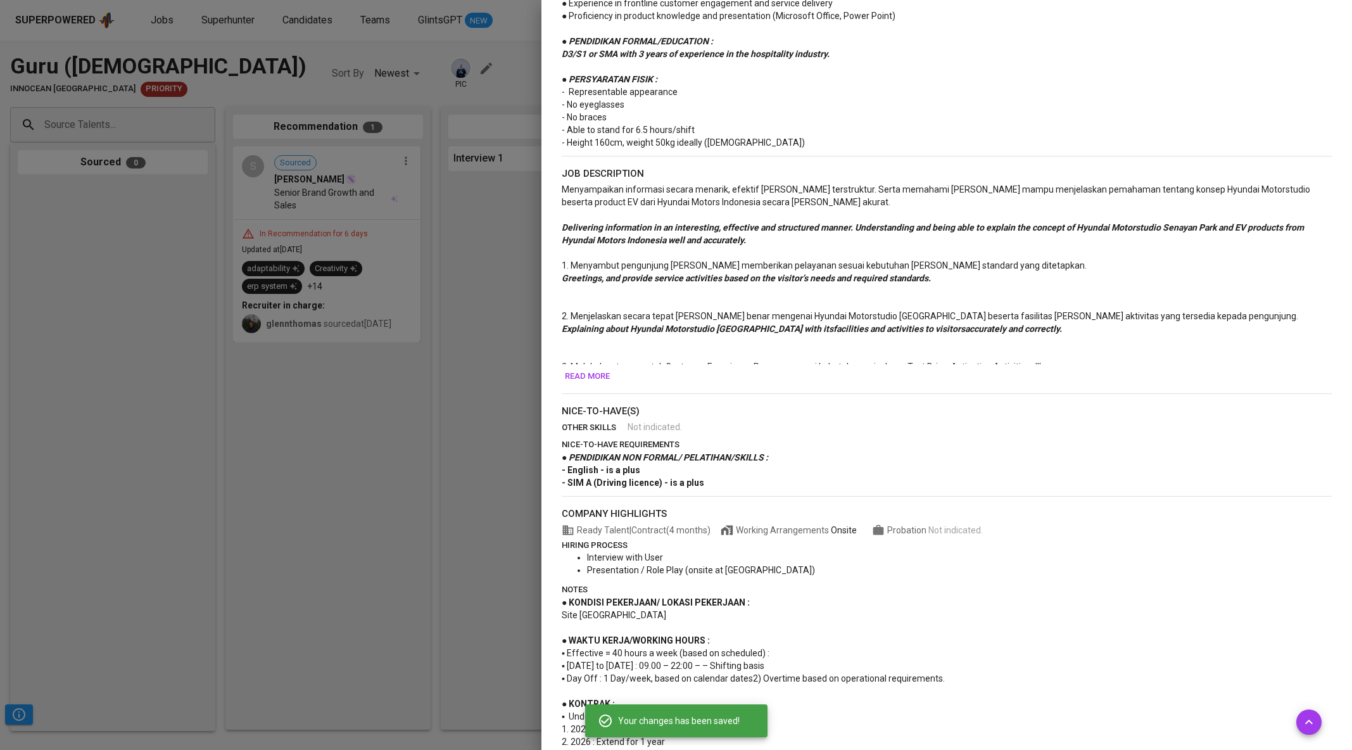
scroll to position [484, 0]
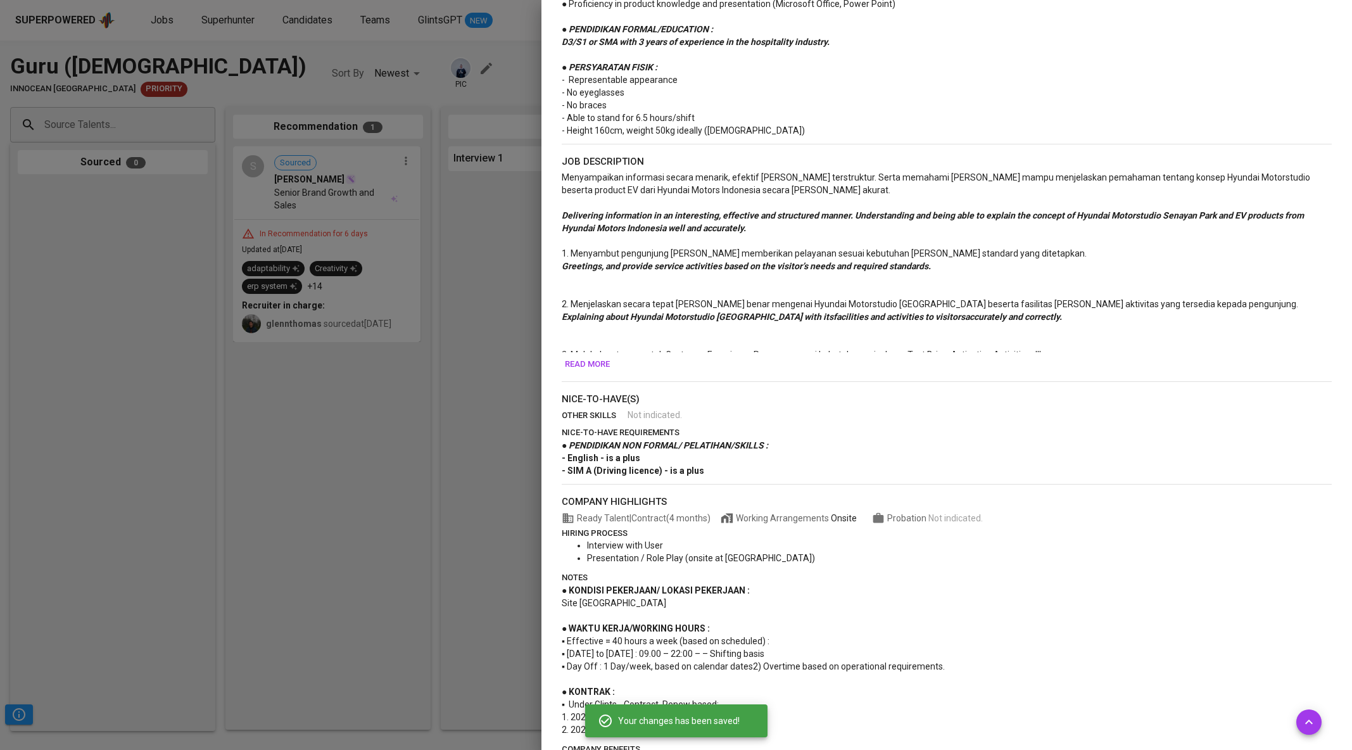
click at [601, 363] on span "Read more" at bounding box center [587, 364] width 45 height 15
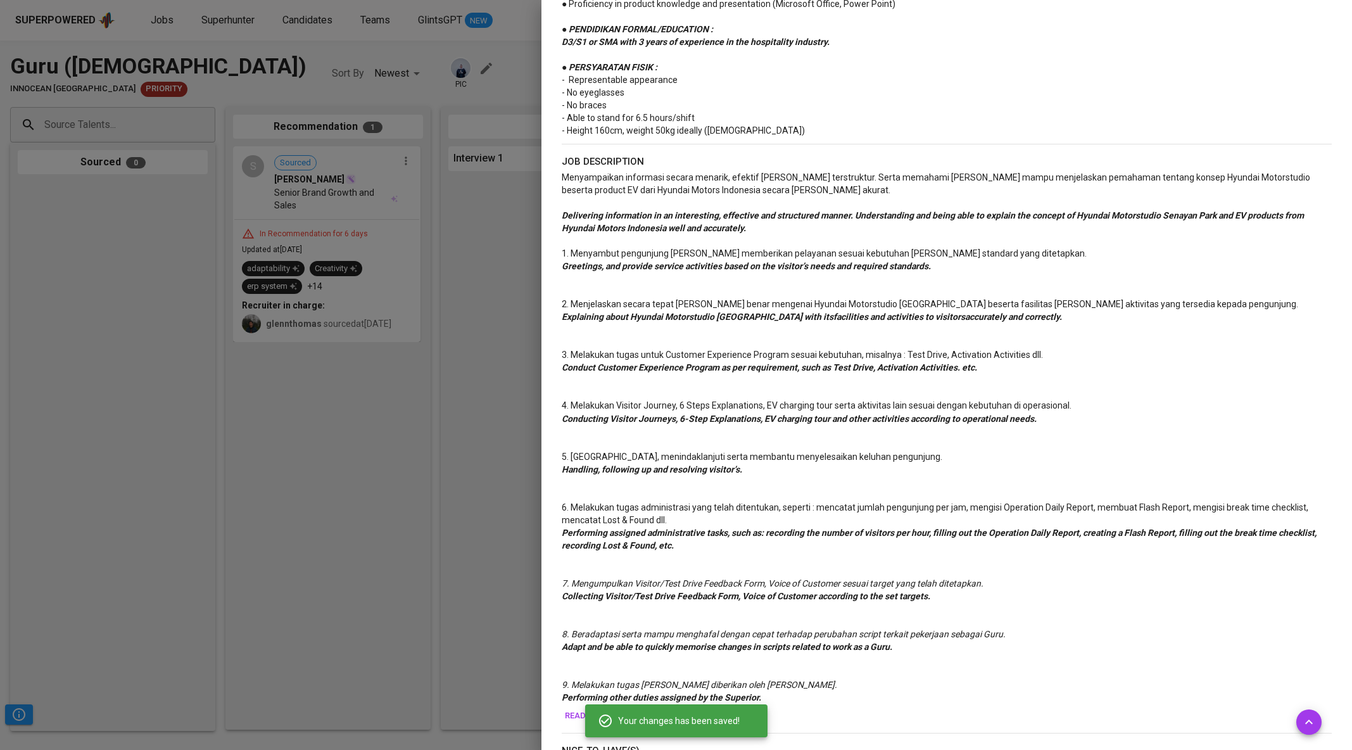
scroll to position [0, 0]
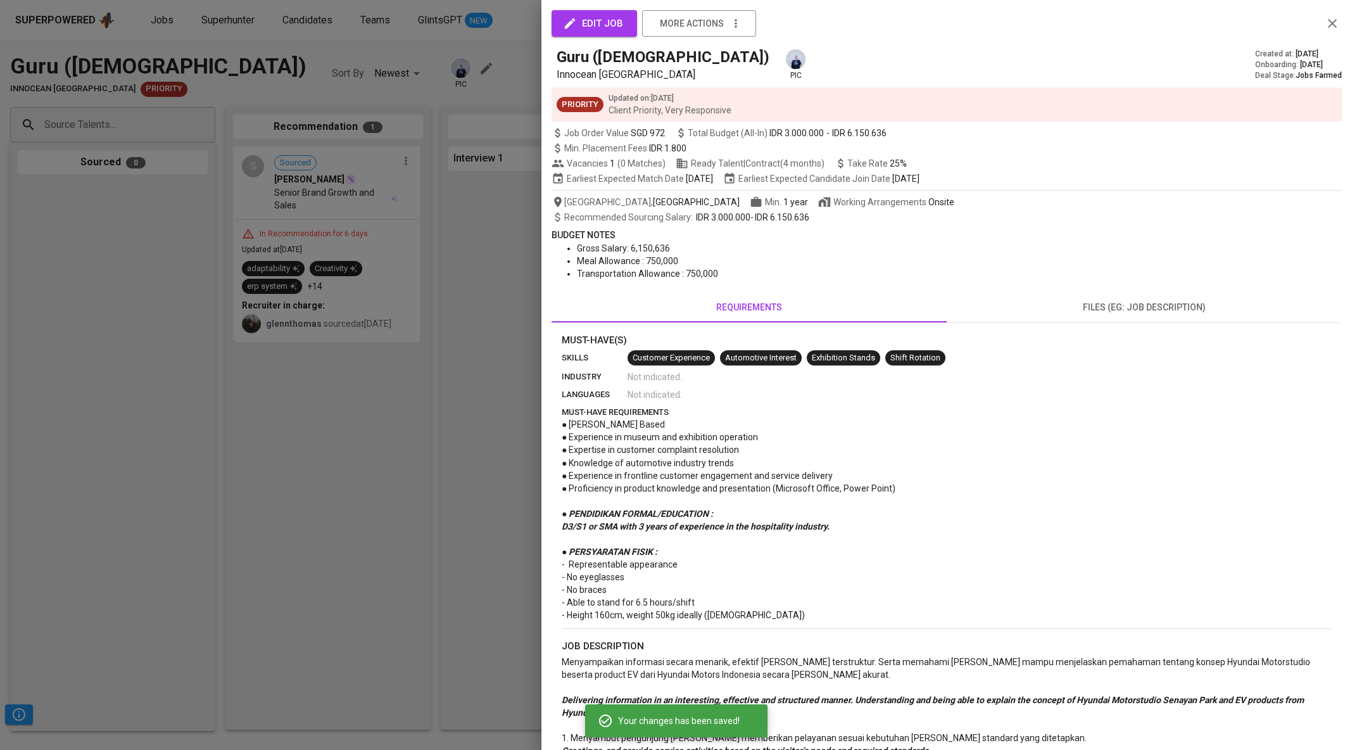
click at [608, 27] on span "edit job" at bounding box center [594, 23] width 58 height 16
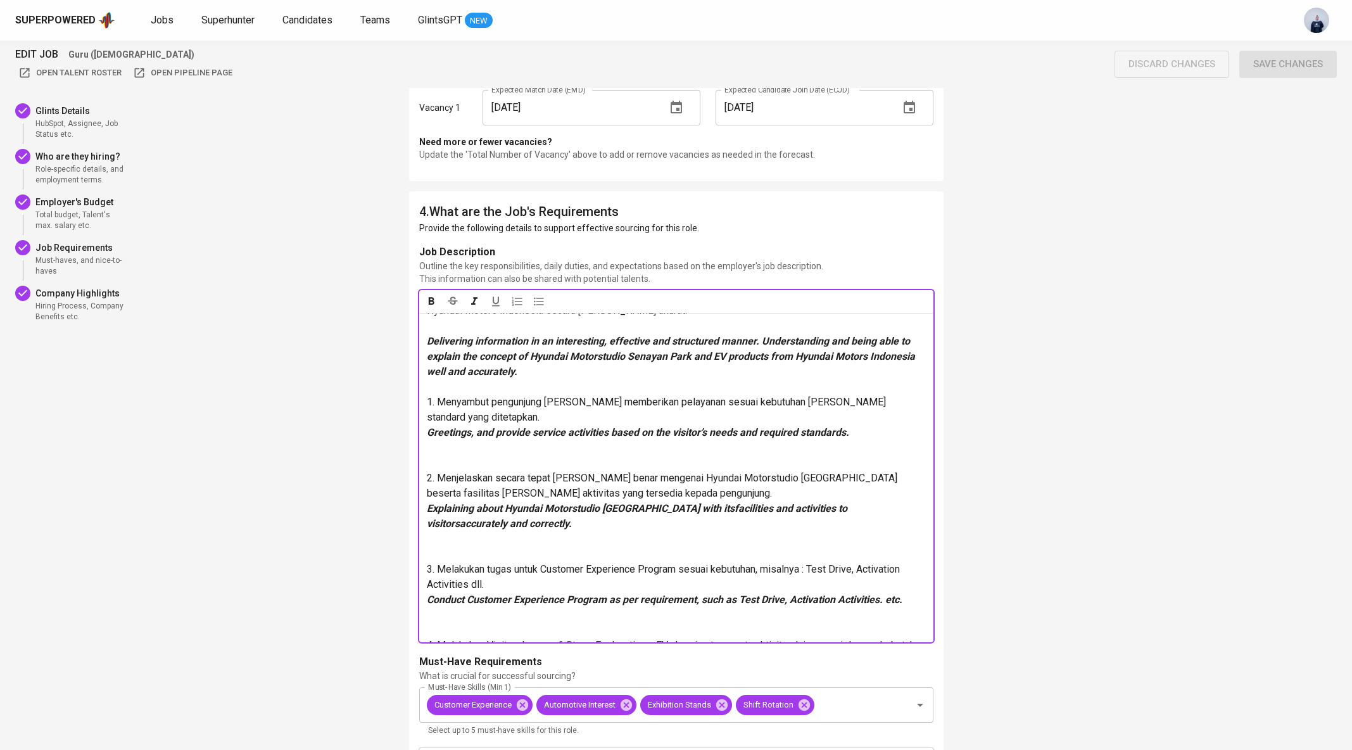
scroll to position [1875, 0]
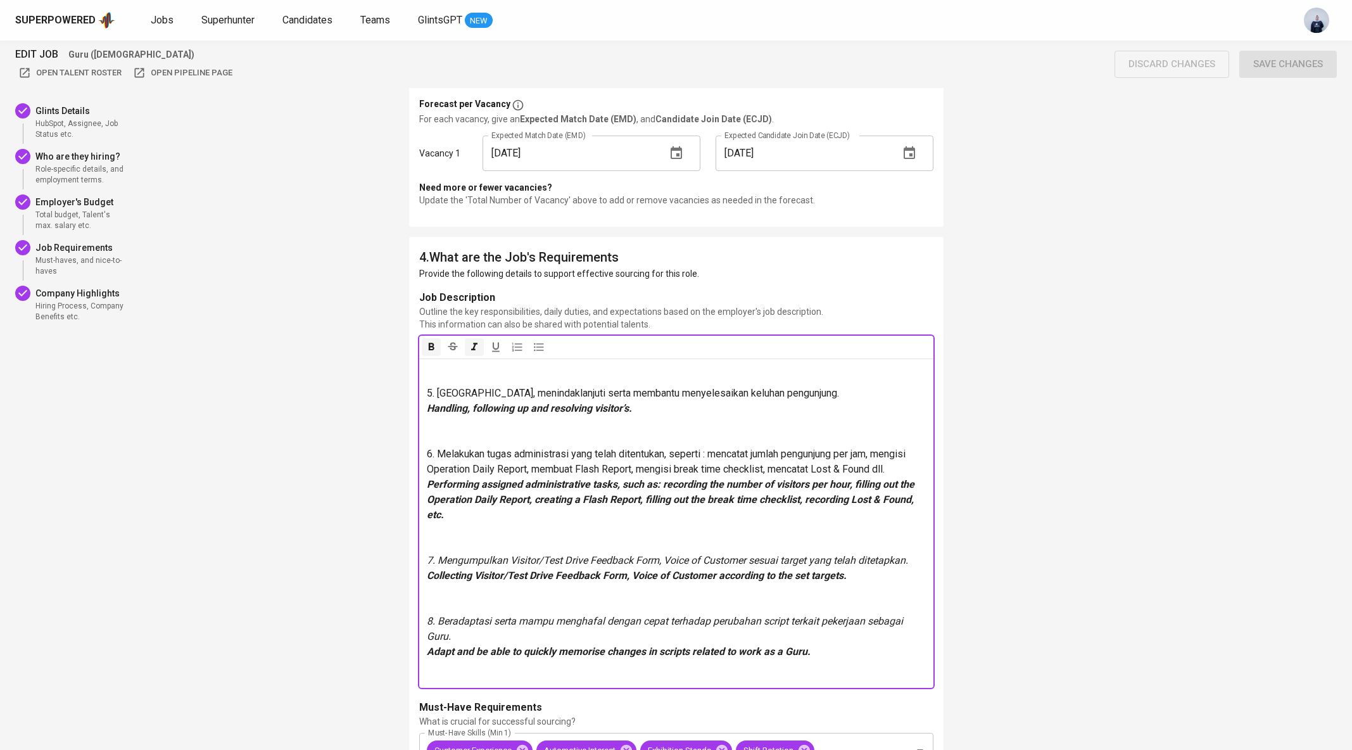
scroll to position [456, 0]
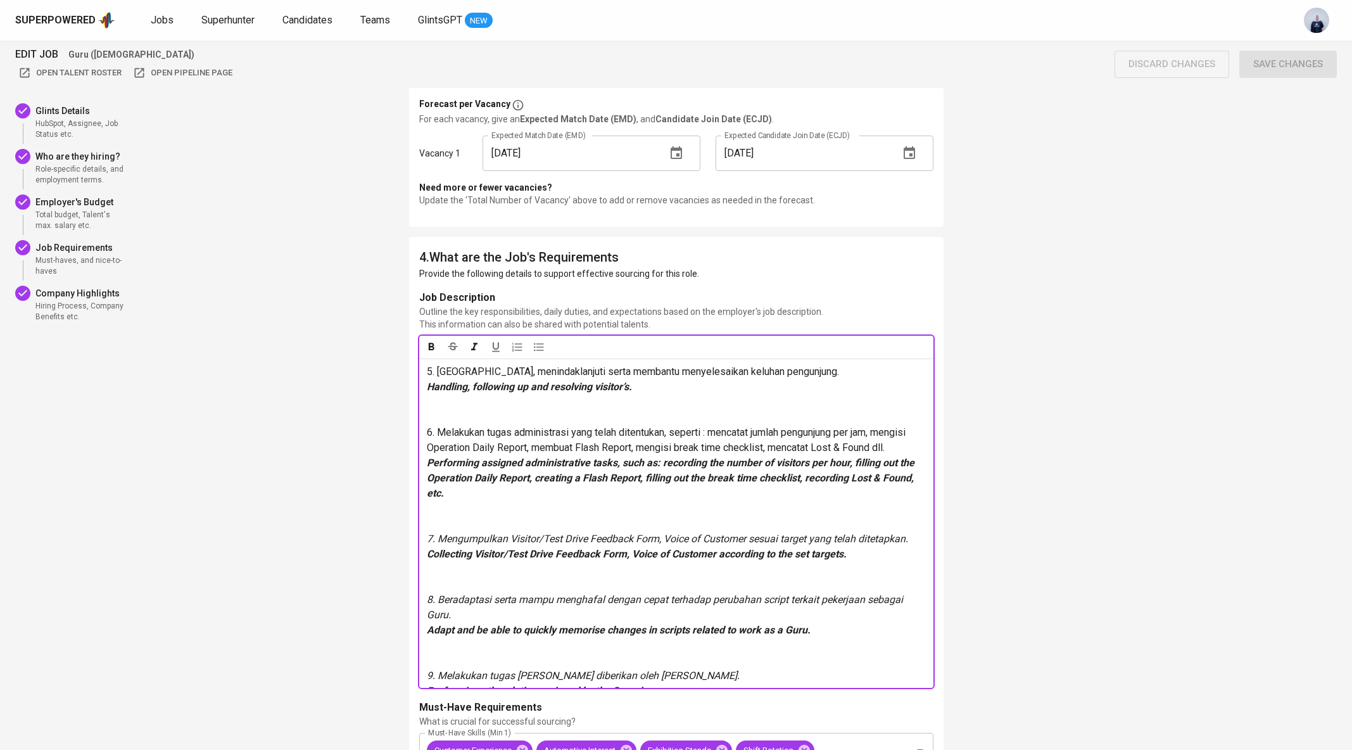
click at [484, 394] on p at bounding box center [676, 409] width 499 height 30
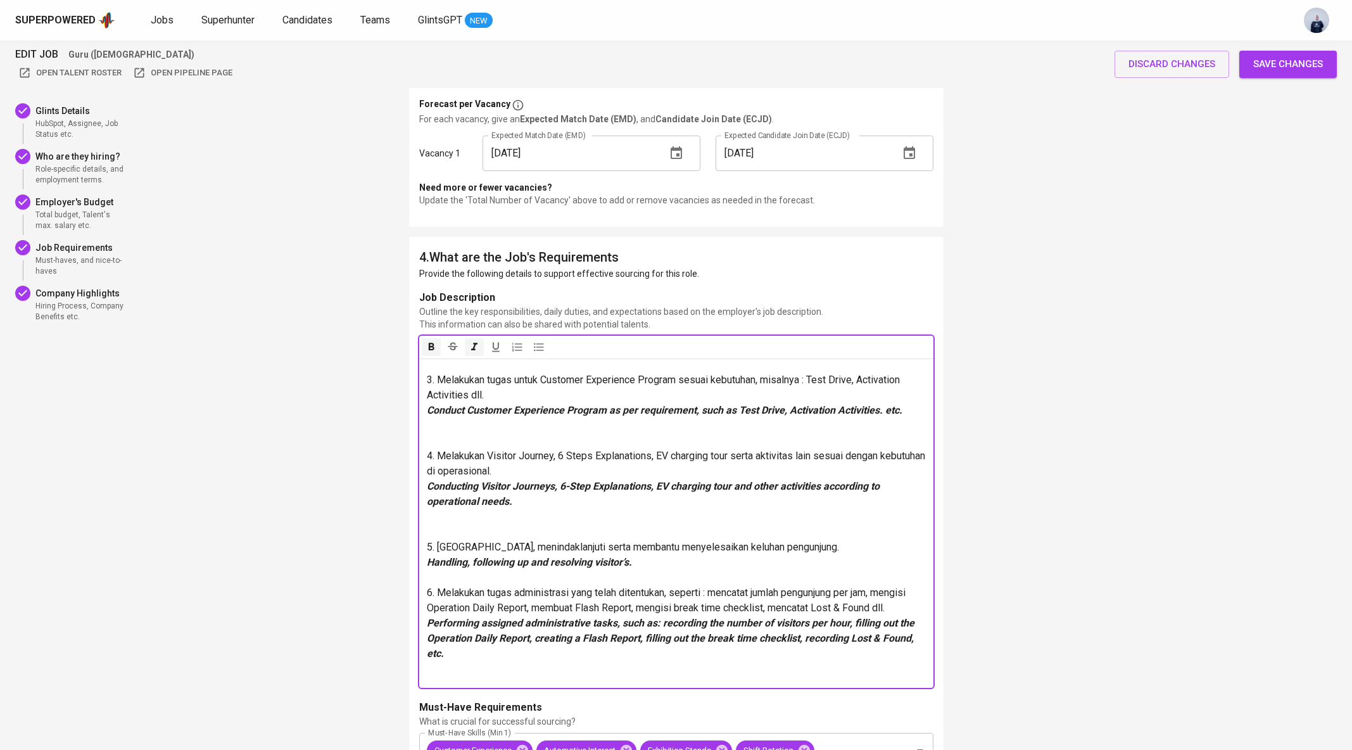
scroll to position [270, 0]
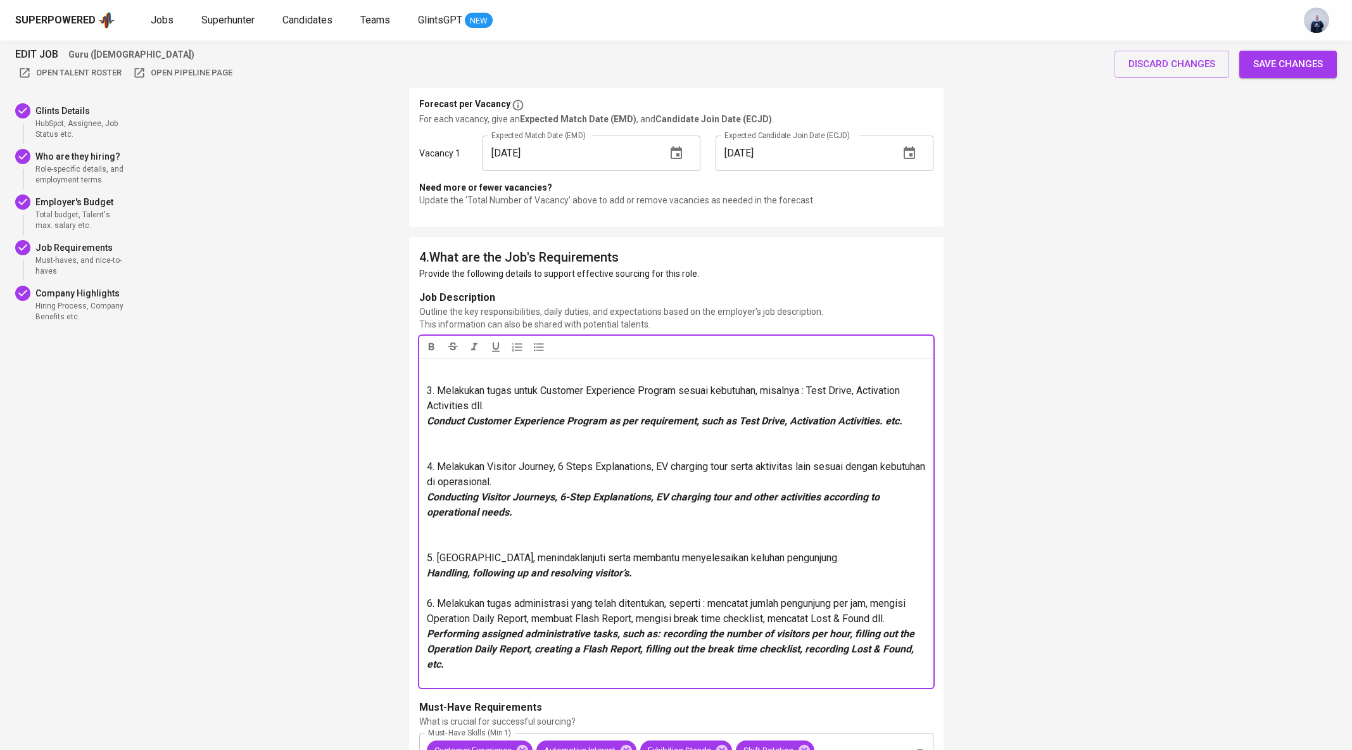
click at [475, 429] on p at bounding box center [676, 444] width 499 height 30
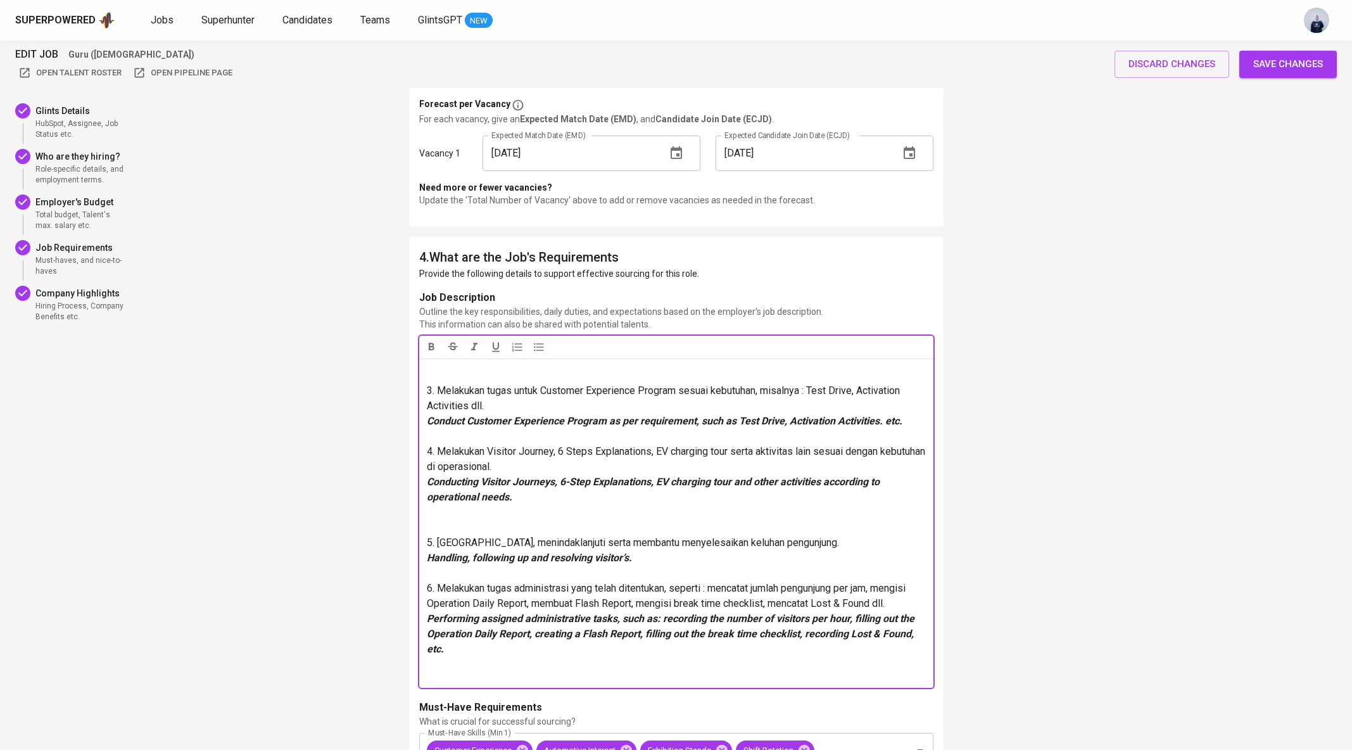
click at [463, 505] on p at bounding box center [676, 520] width 499 height 30
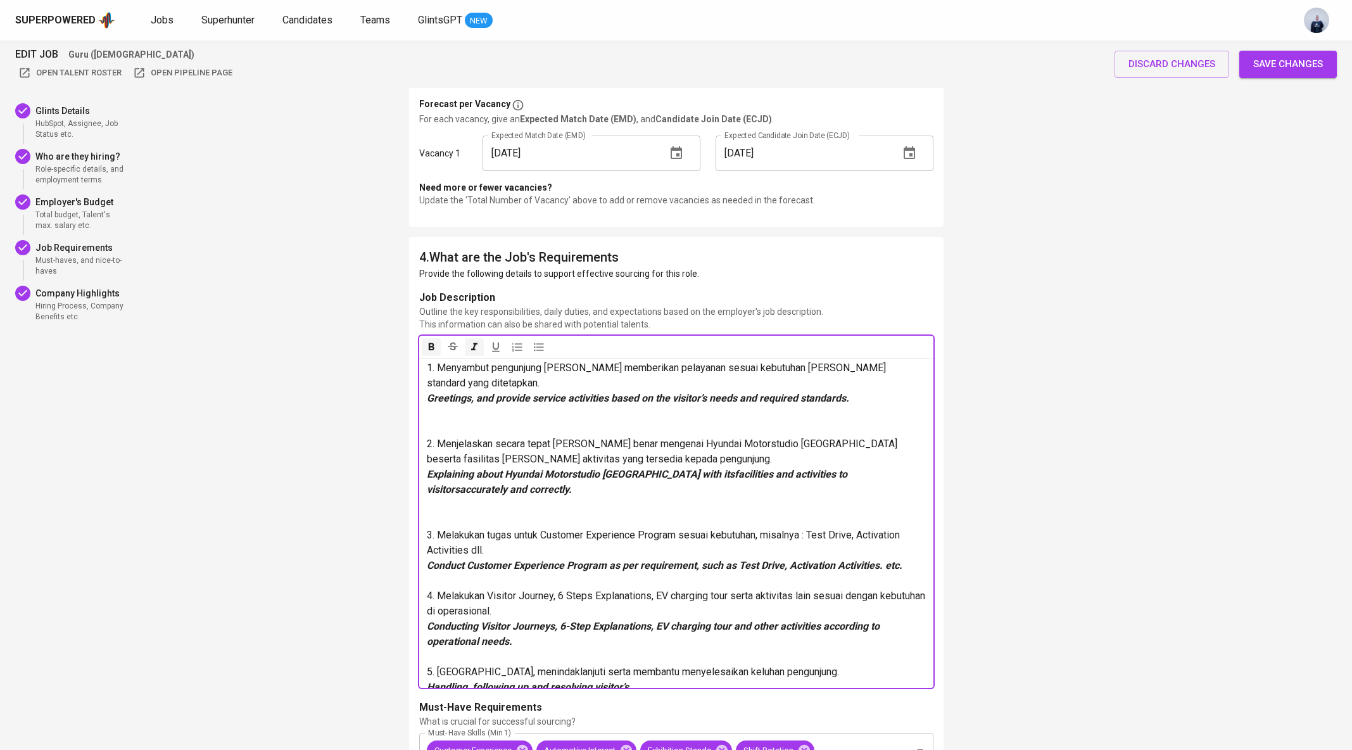
scroll to position [96, 0]
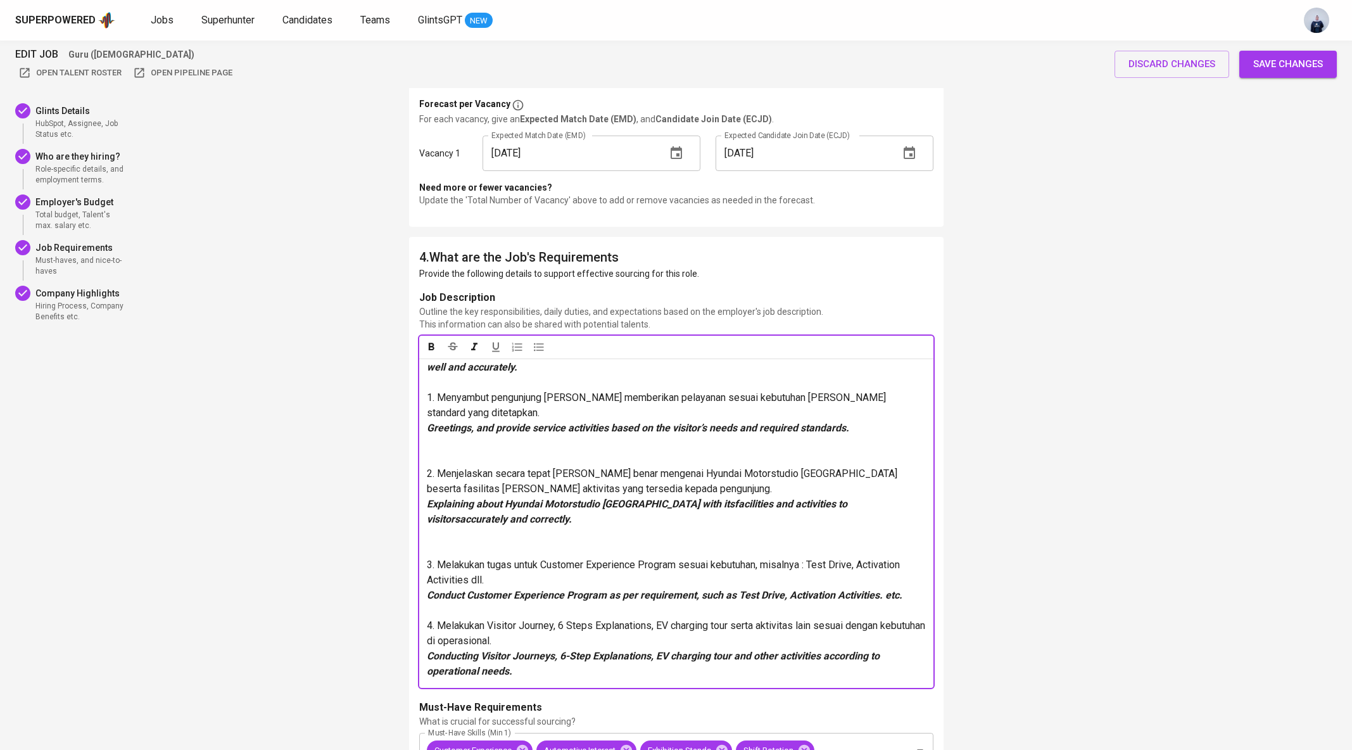
click at [459, 537] on p at bounding box center [676, 542] width 499 height 30
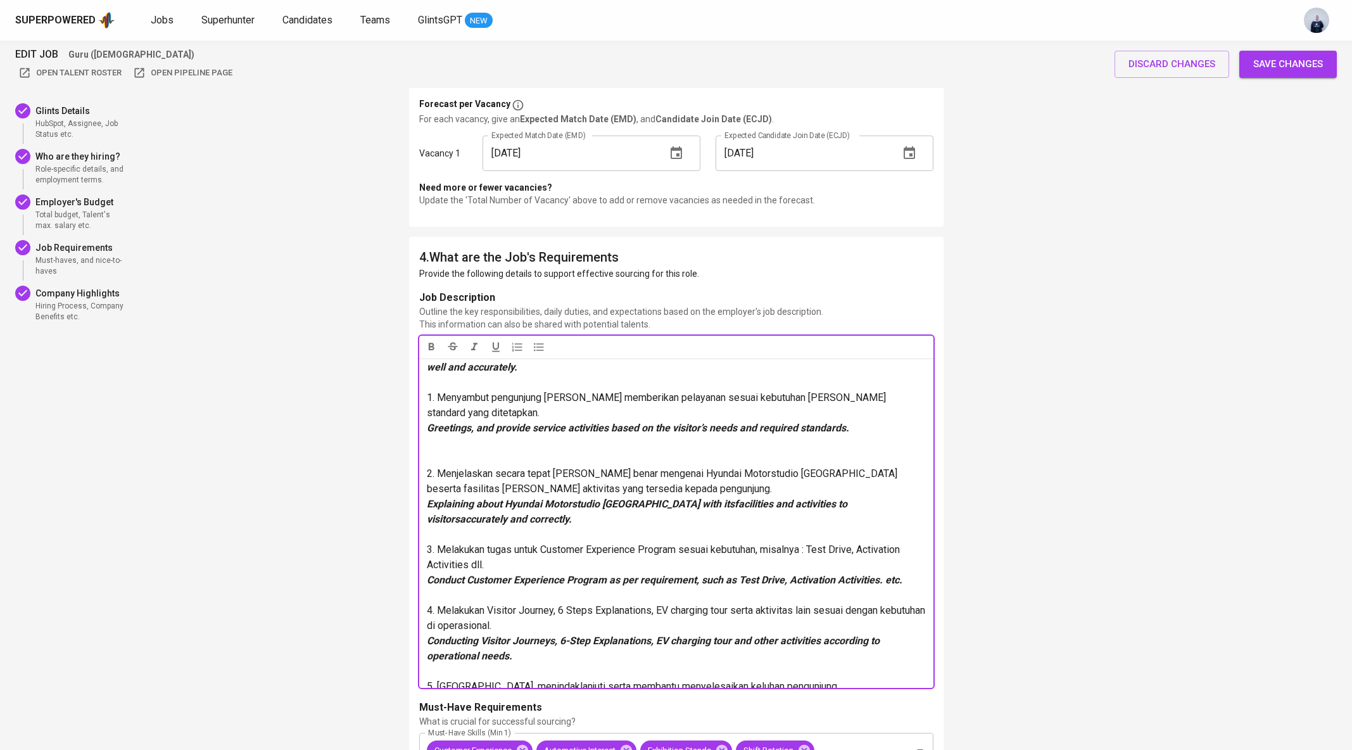
click at [485, 436] on p at bounding box center [676, 451] width 499 height 30
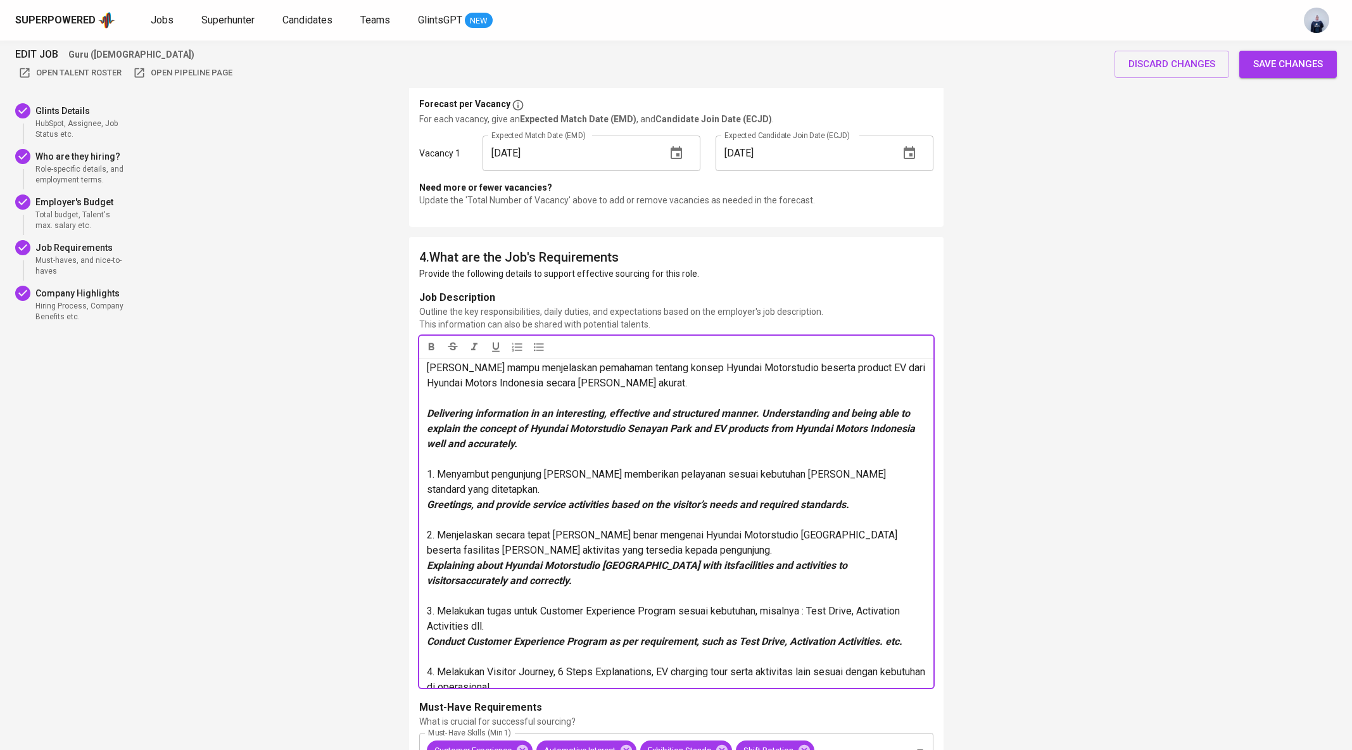
scroll to position [0, 0]
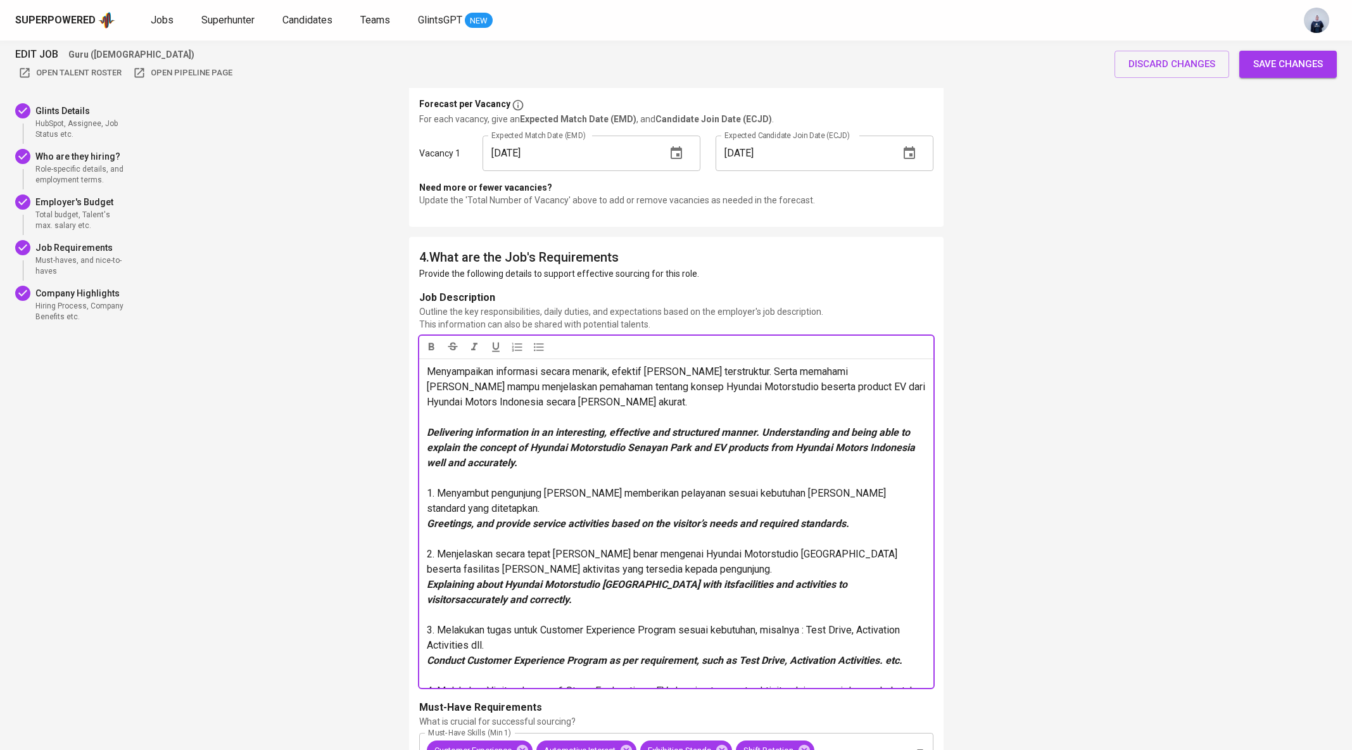
click at [456, 420] on p "﻿" at bounding box center [676, 417] width 499 height 15
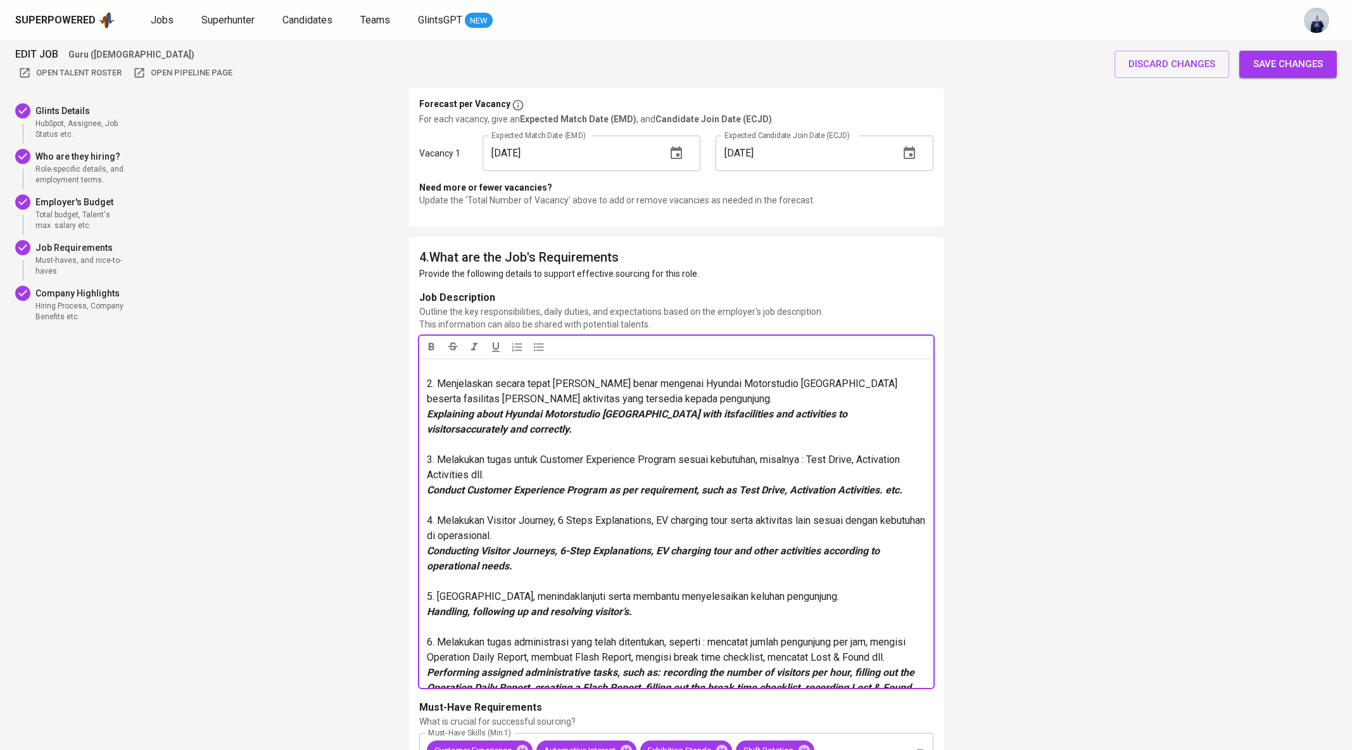
scroll to position [154, 0]
click at [472, 455] on span "3. Melakukan tugas untuk Customer Experience Program sesuai kebutuhan, misalnya…" at bounding box center [664, 468] width 475 height 27
click at [455, 438] on p "﻿" at bounding box center [676, 445] width 499 height 15
click at [437, 514] on p "4. Melakukan Visitor Journey, 6 Steps Explanations, EV charging tour serta akti…" at bounding box center [676, 529] width 499 height 30
click at [437, 499] on p "﻿" at bounding box center [676, 506] width 499 height 15
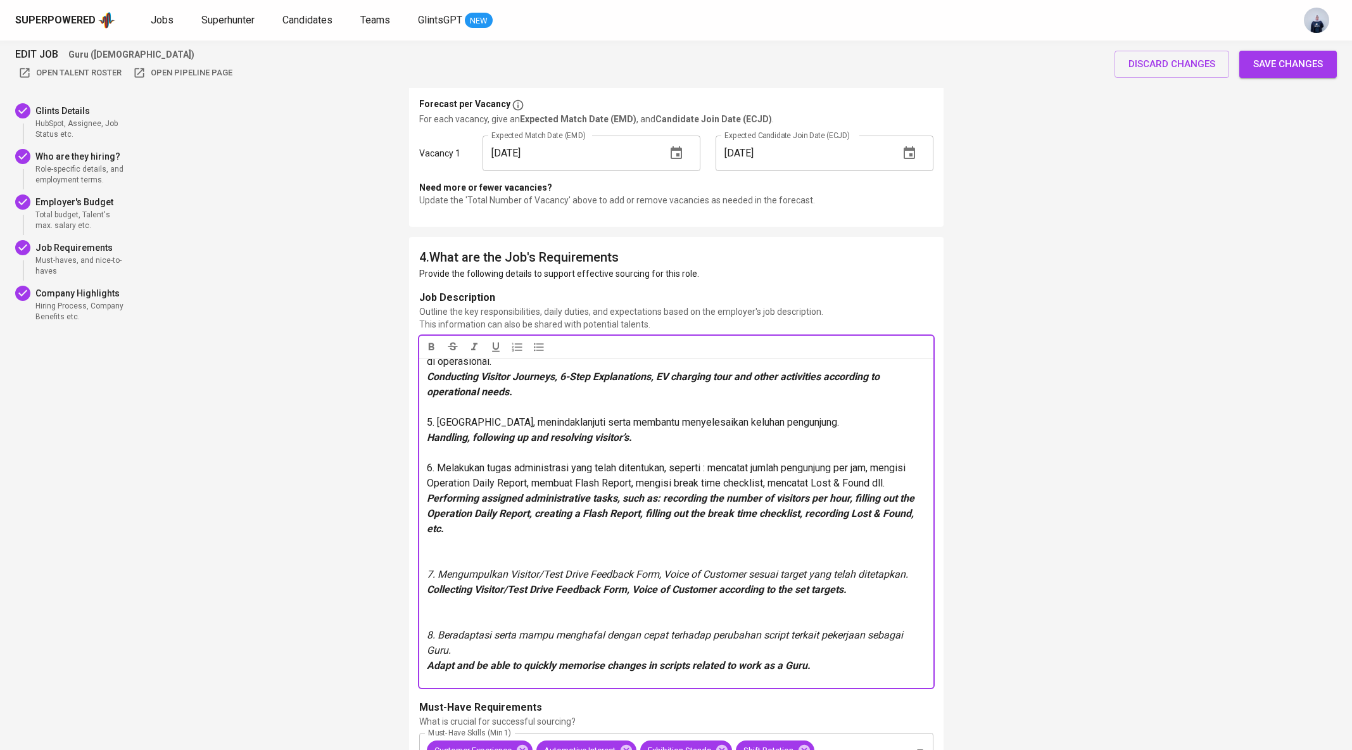
scroll to position [358, 0]
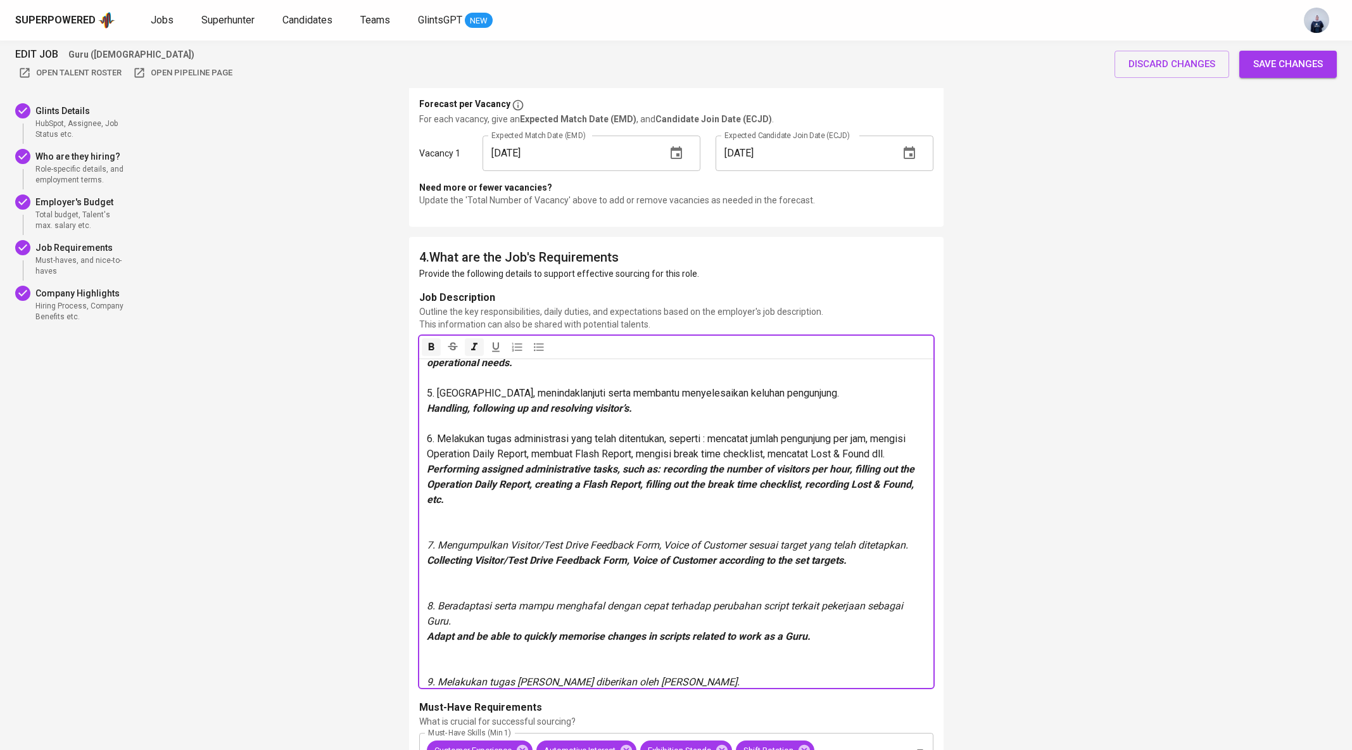
click at [477, 507] on p at bounding box center [676, 522] width 499 height 30
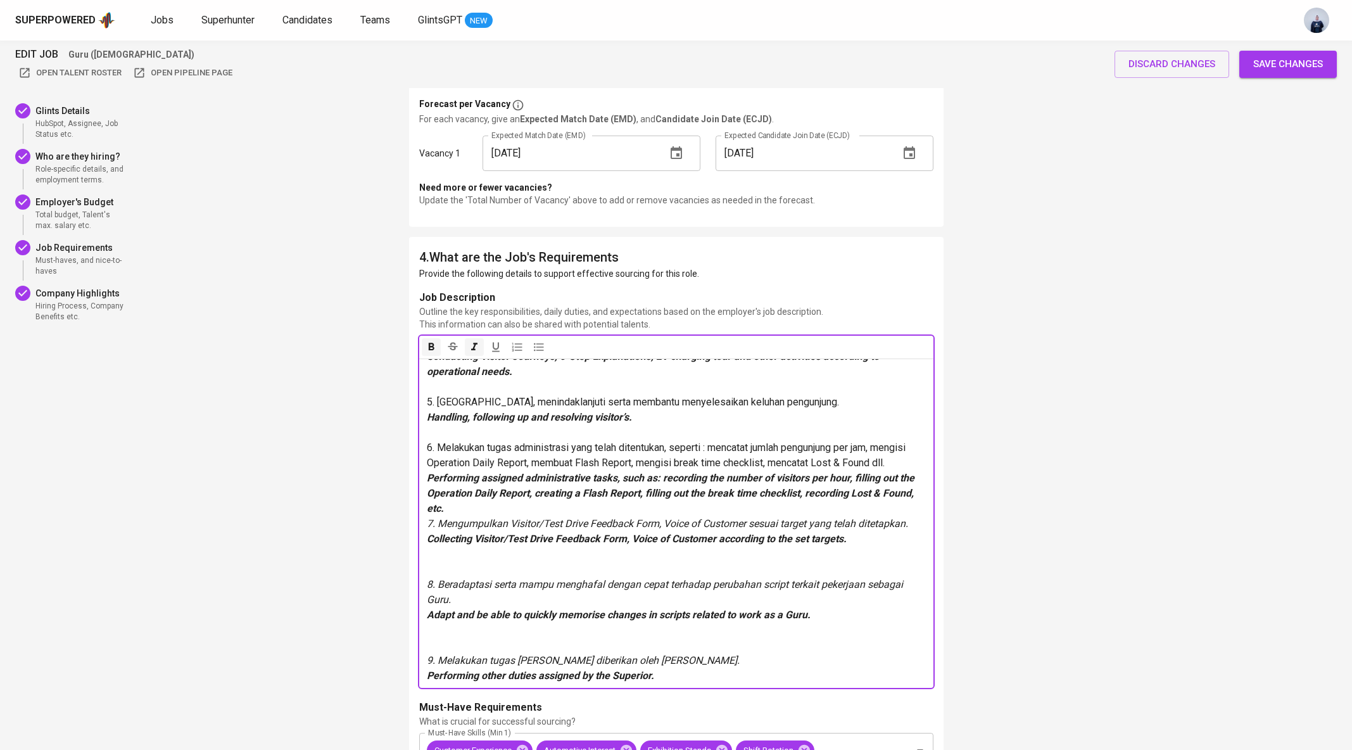
click at [481, 560] on p at bounding box center [676, 561] width 499 height 30
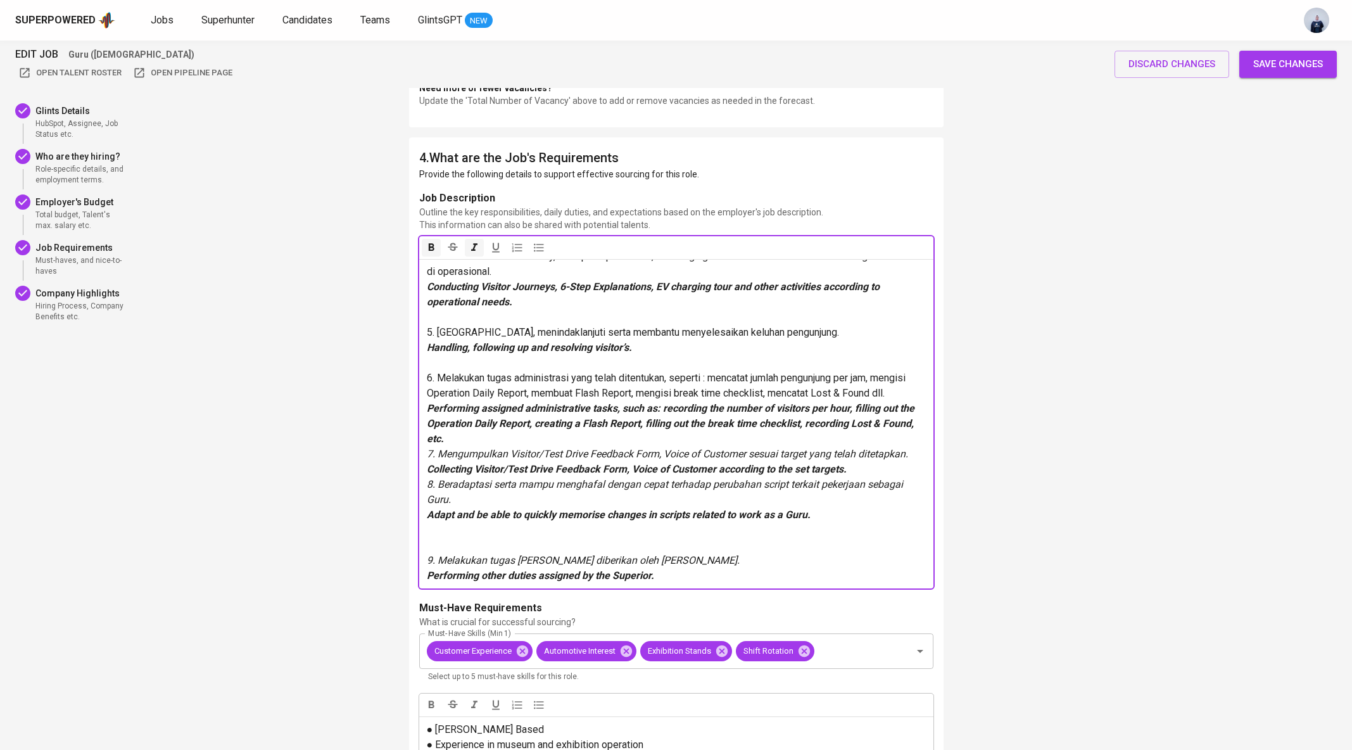
scroll to position [1676, 0]
click at [496, 543] on p at bounding box center [676, 536] width 499 height 30
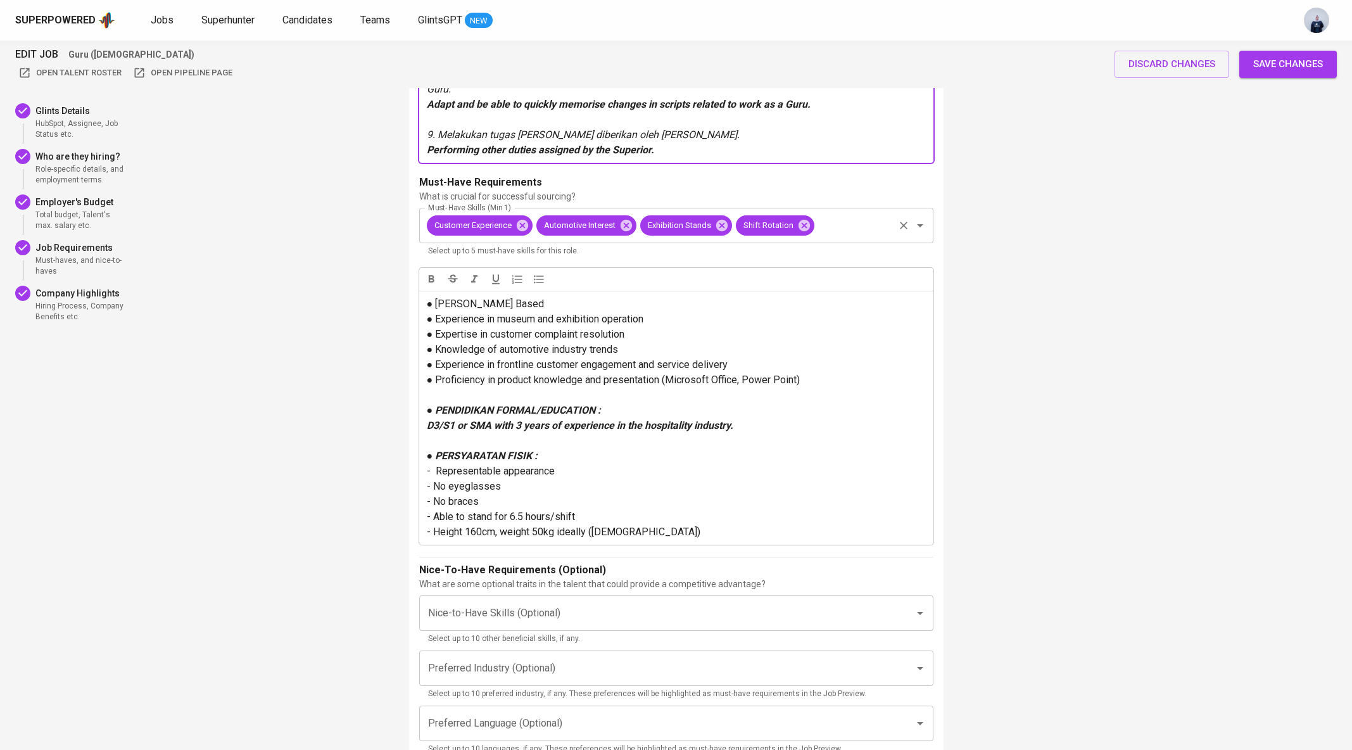
scroll to position [2156, 0]
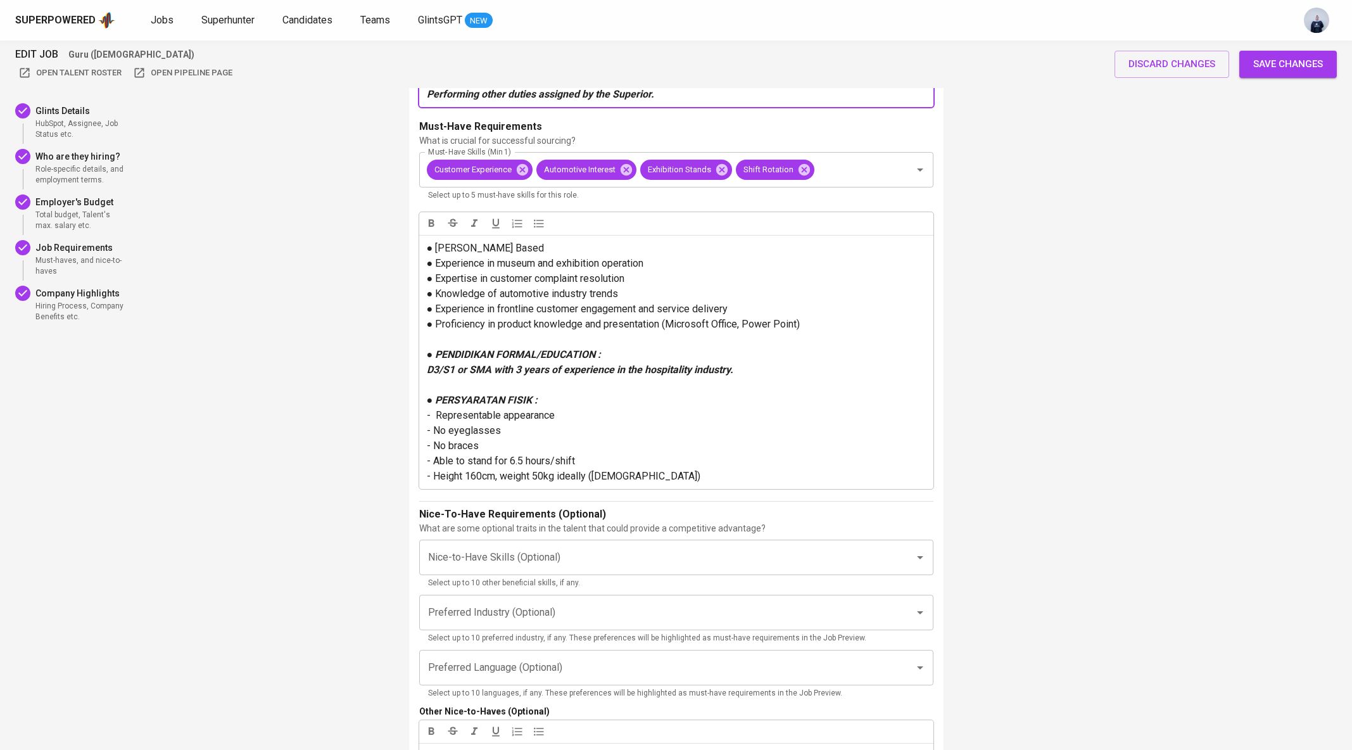
click at [1279, 56] on span "Save changes" at bounding box center [1288, 64] width 70 height 16
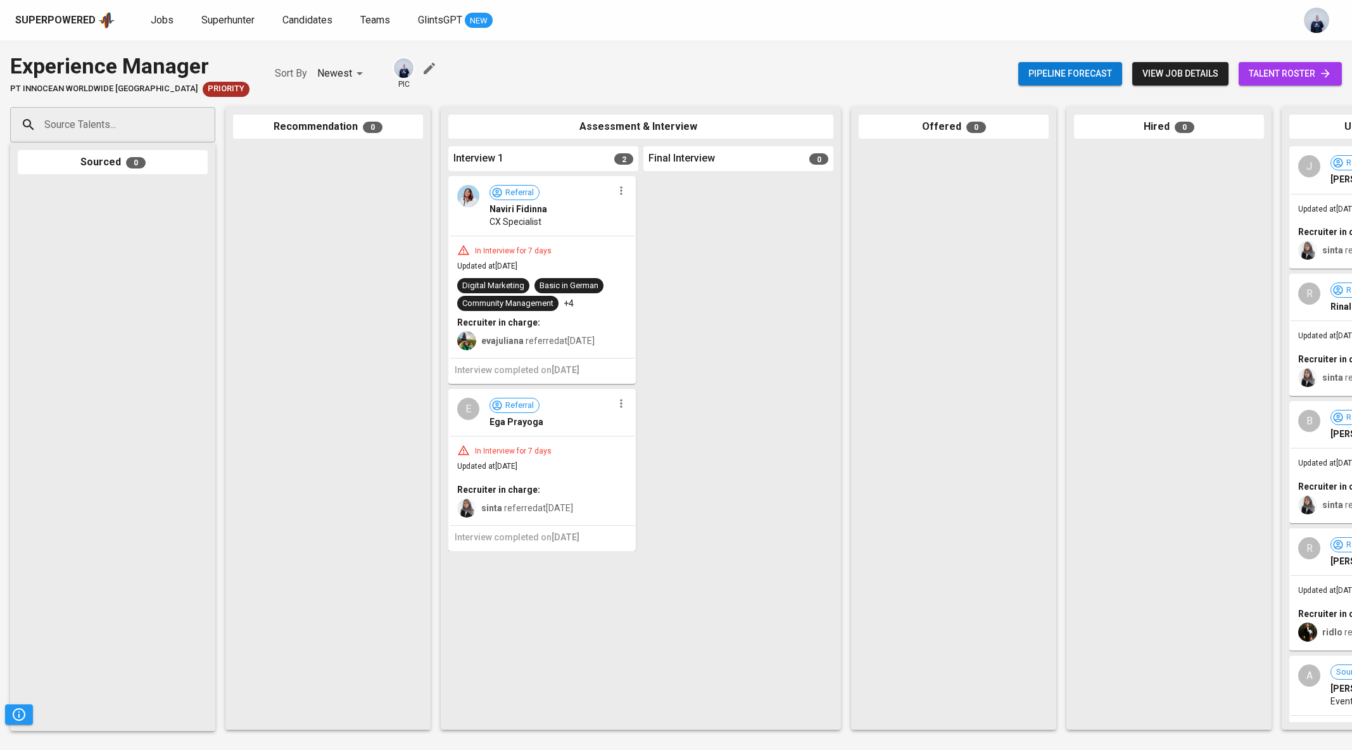
click at [1179, 76] on span "view job details" at bounding box center [1180, 74] width 76 height 16
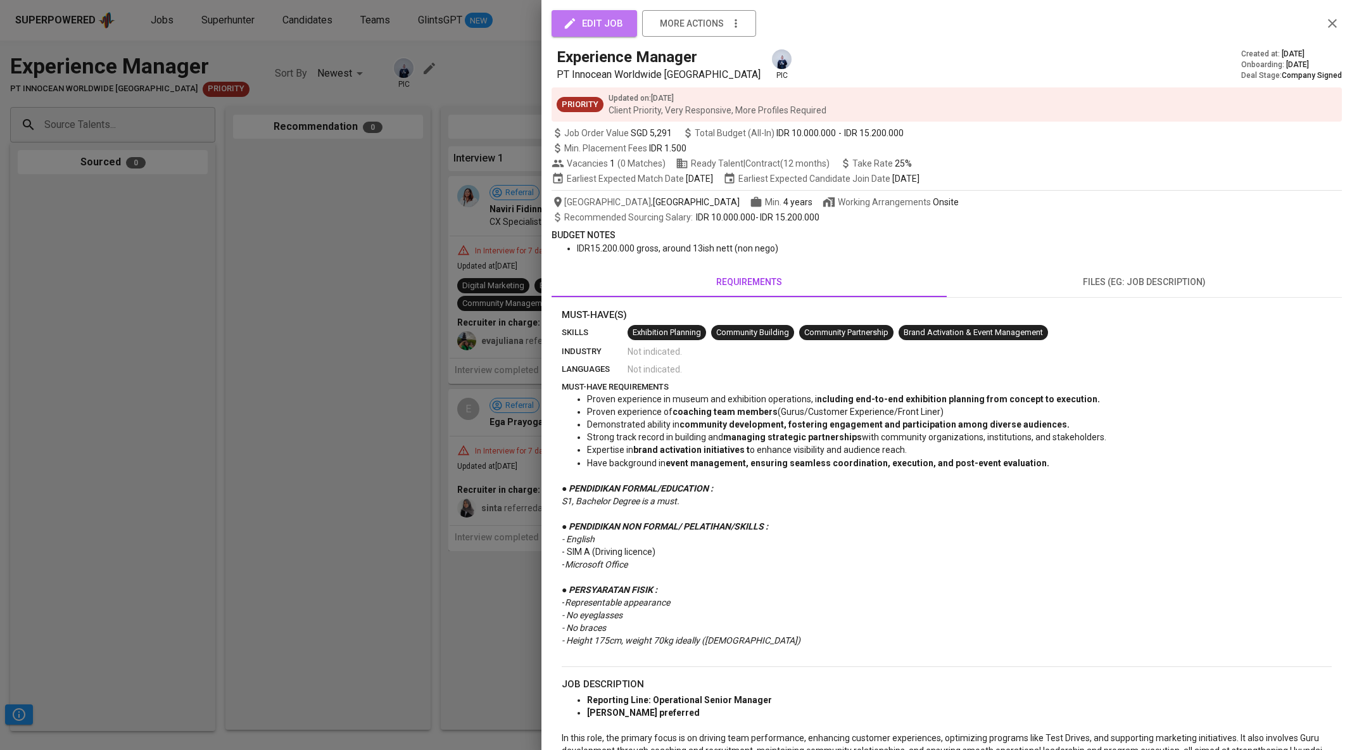
click at [612, 32] on button "edit job" at bounding box center [593, 23] width 85 height 27
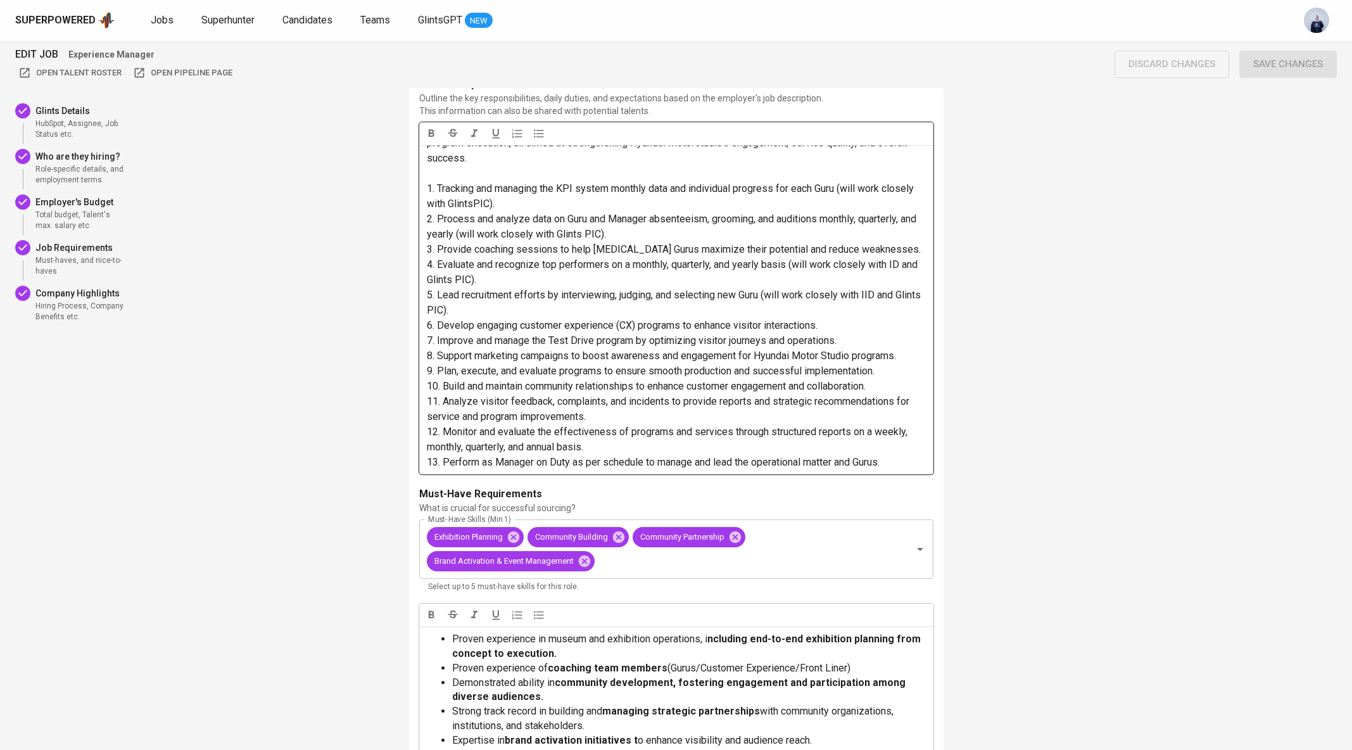
scroll to position [1818, 0]
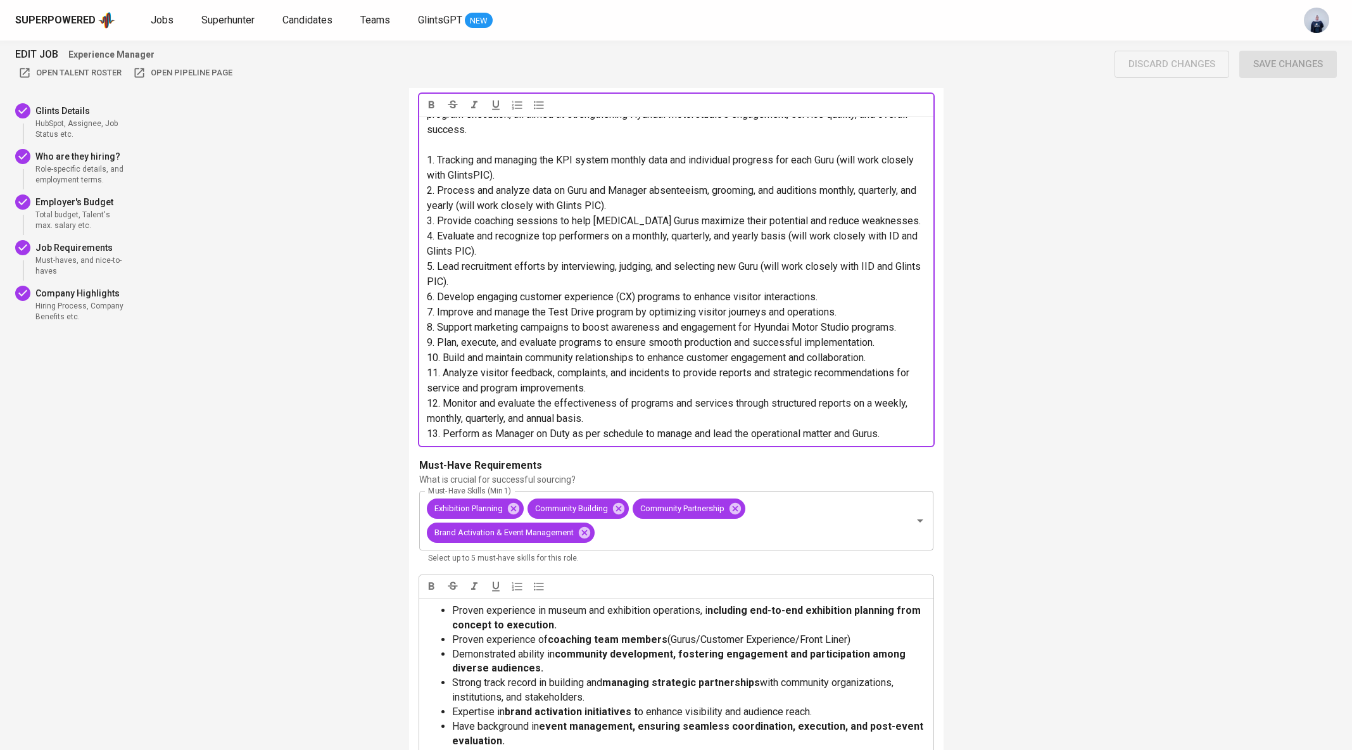
click at [437, 160] on span "1. Tracking and managing the KPI system monthly data and individual progress fo…" at bounding box center [671, 167] width 489 height 27
click at [579, 158] on span "1. Tracking and managing the KPI system monthly data and individual progress fo…" at bounding box center [671, 167] width 489 height 27
click at [437, 189] on span "2. Process and analyze data on Guru and Manager absenteeism, grooming, and audi…" at bounding box center [673, 197] width 492 height 27
click at [683, 198] on p "2. Process and analyze data on Guru and Manager absenteeism, grooming, and audi…" at bounding box center [676, 198] width 499 height 30
click at [569, 189] on span "2. Process and analyze data on Guru and Manager absenteeism, grooming, and audi…" at bounding box center [673, 197] width 492 height 27
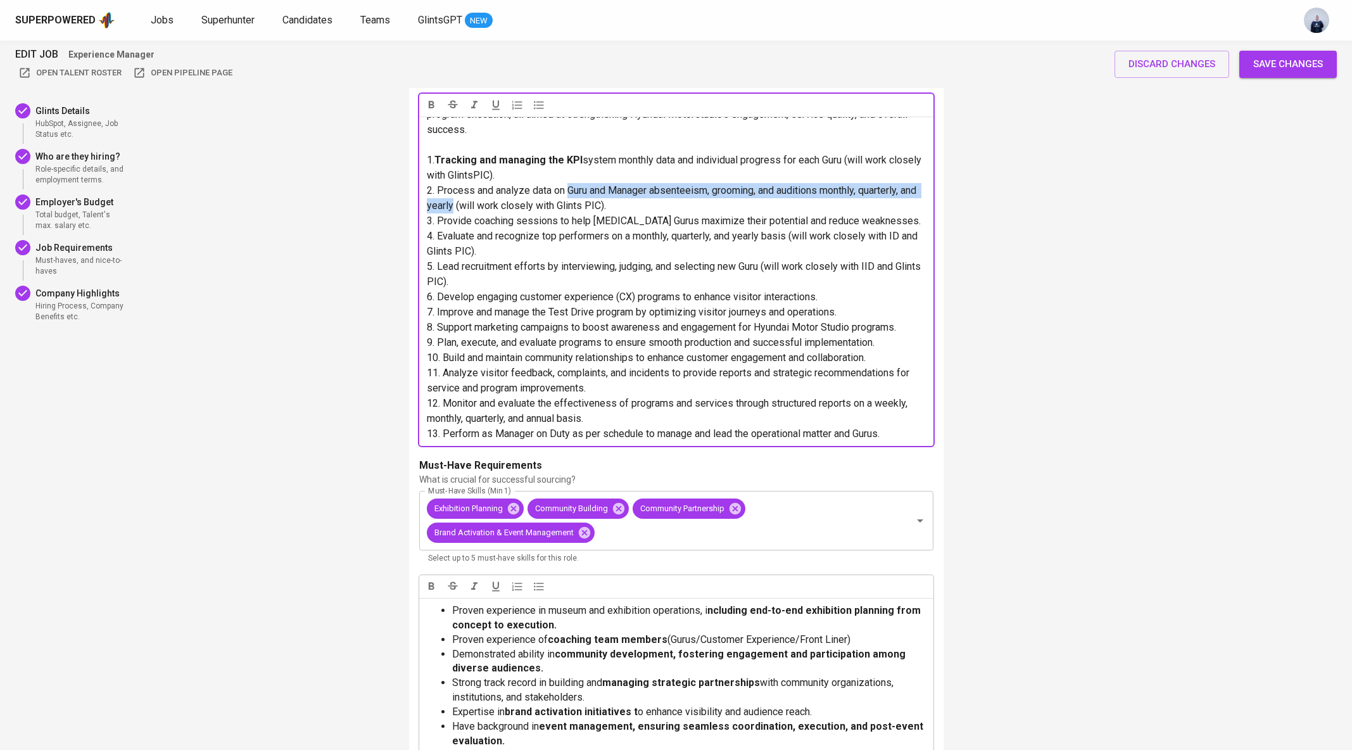
click at [472, 205] on span "2. Process and analyze data on Guru and Manager absenteeism, grooming, and audi…" at bounding box center [673, 197] width 492 height 27
click at [473, 224] on span "3. Provide coaching sessions to help [MEDICAL_DATA] Gurus maximize their potent…" at bounding box center [674, 221] width 494 height 12
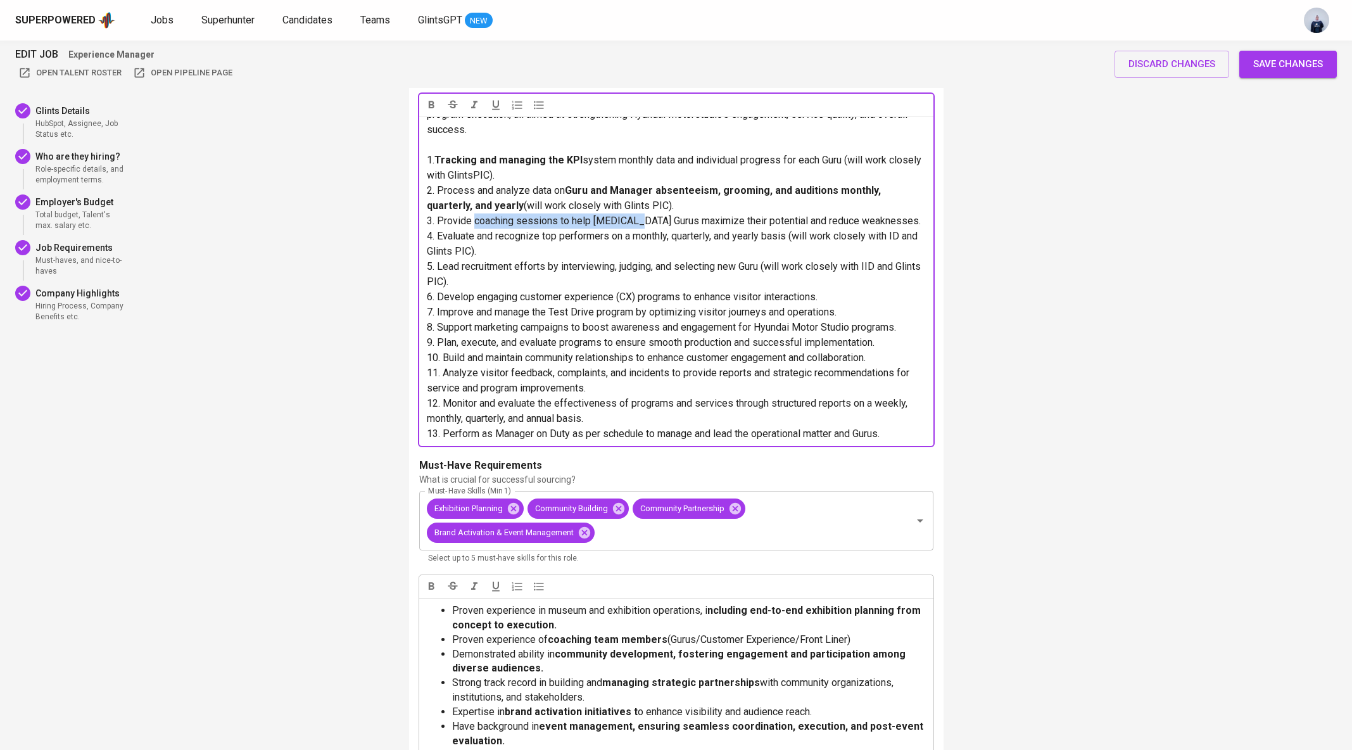
click at [643, 222] on span "3. Provide coaching sessions to help HMS Gurus maximize their potential and red…" at bounding box center [674, 221] width 494 height 12
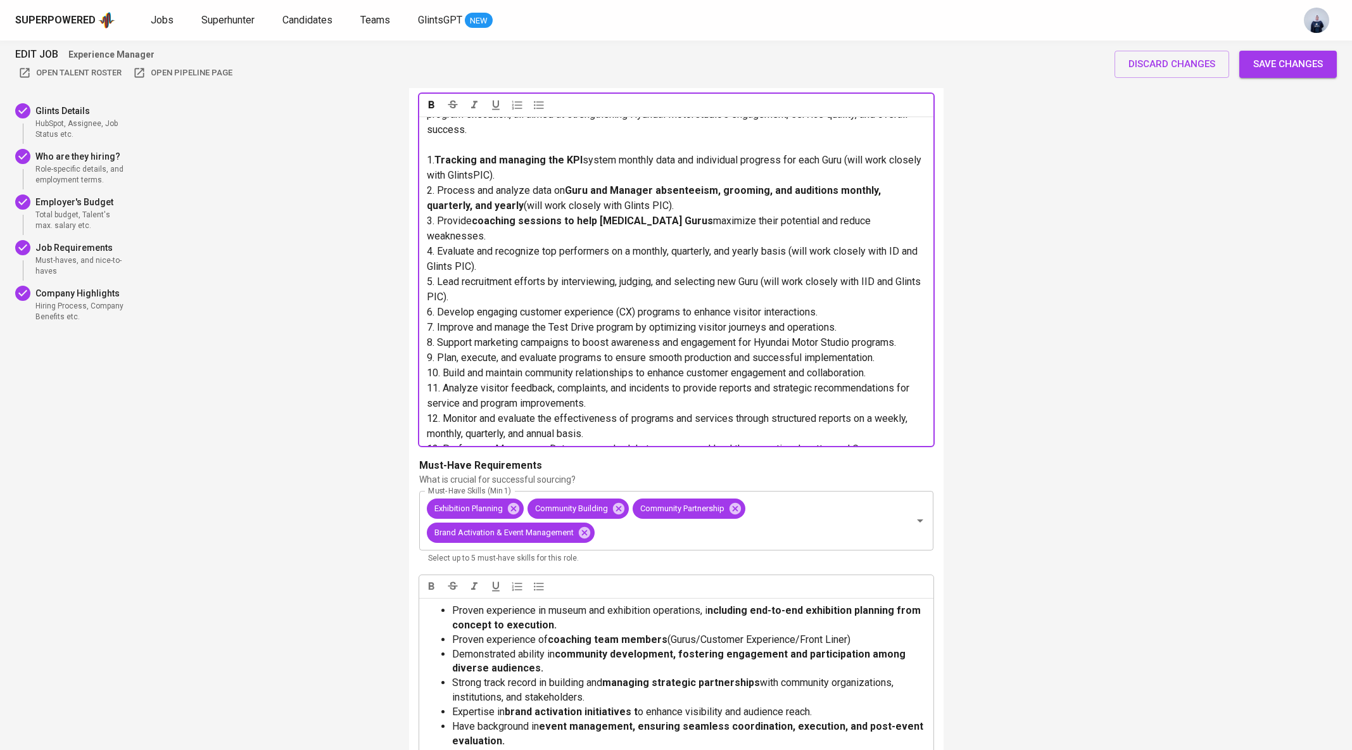
click at [437, 245] on span "4. Evaluate and recognize top performers on a monthly, quarterly, and yearly ba…" at bounding box center [673, 258] width 493 height 27
click at [793, 245] on span "4. Evaluate and recognize top performers on a monthly, quarterly, and yearly ba…" at bounding box center [673, 258] width 493 height 27
click at [436, 275] on span "5. Lead recruitment efforts by interviewing, judging, and selecting new Guru (w…" at bounding box center [675, 288] width 496 height 27
click at [763, 275] on span "5. Lead recruitment efforts by interviewing, judging, and selecting new Guru (w…" at bounding box center [675, 288] width 496 height 27
click at [646, 286] on p "5. Lead recruitment efforts by interviewing, judging, and selecting new Guru (w…" at bounding box center [676, 289] width 499 height 30
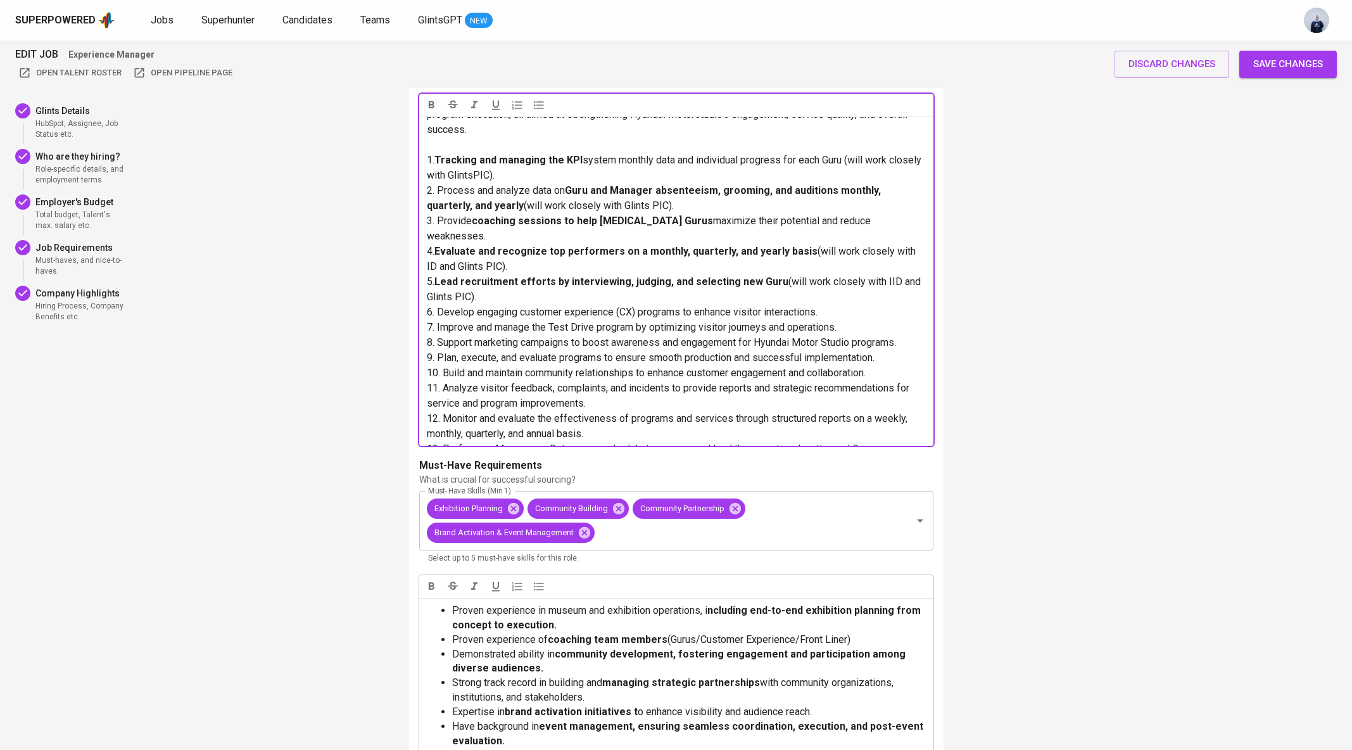
scroll to position [1828, 0]
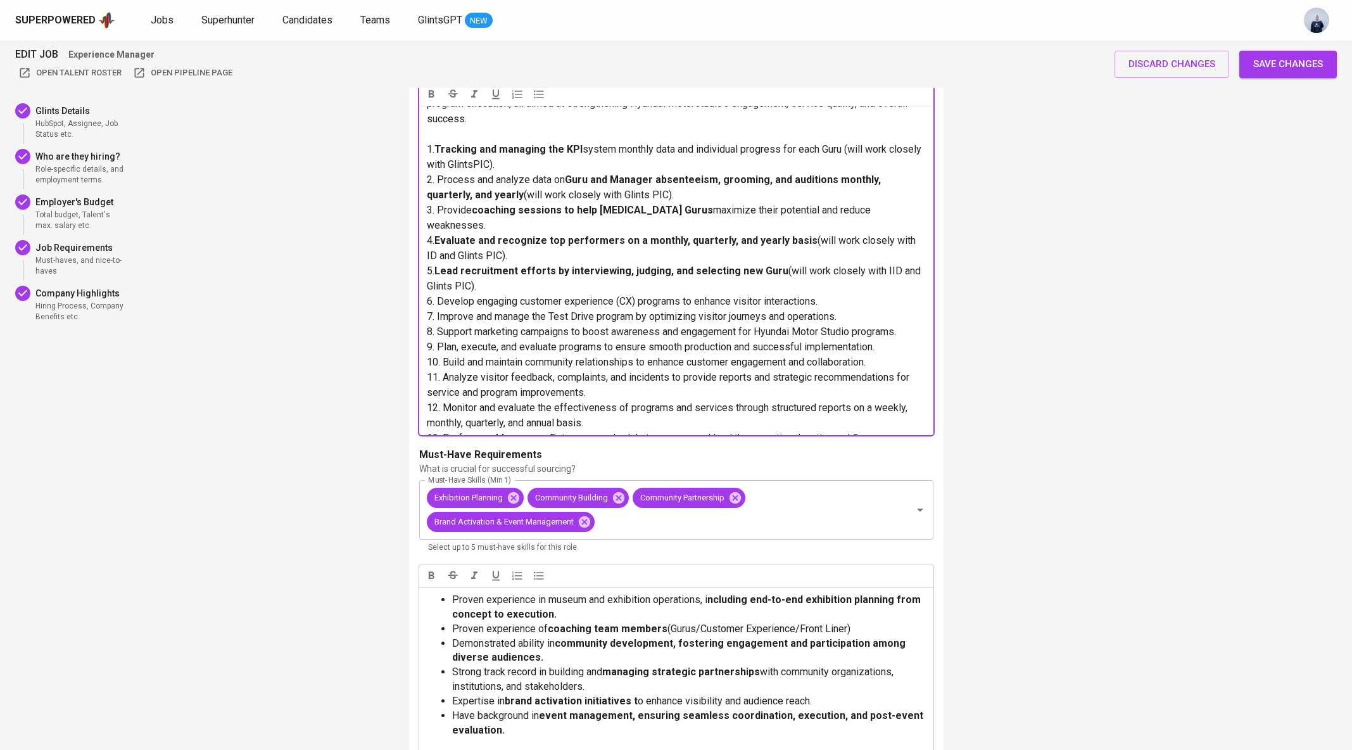
click at [477, 295] on span "6. Develop engaging customer experience (CX) programs to enhance visitor intera…" at bounding box center [622, 301] width 391 height 12
click at [681, 295] on span "6. Develop engaging customer experience (CX) programs to enhance visitor intera…" at bounding box center [622, 301] width 391 height 12
click at [436, 310] on span "7. Improve and manage the Test Drive program by optimizing visitor journeys and…" at bounding box center [632, 316] width 410 height 12
click at [637, 310] on span "7. Improve and manage the Test Drive program by optimizing visitor journeys and…" at bounding box center [632, 316] width 410 height 12
click at [436, 325] on span "8. Support marketing campaigns to boost awareness and engagement for Hyundai Mo…" at bounding box center [661, 331] width 469 height 12
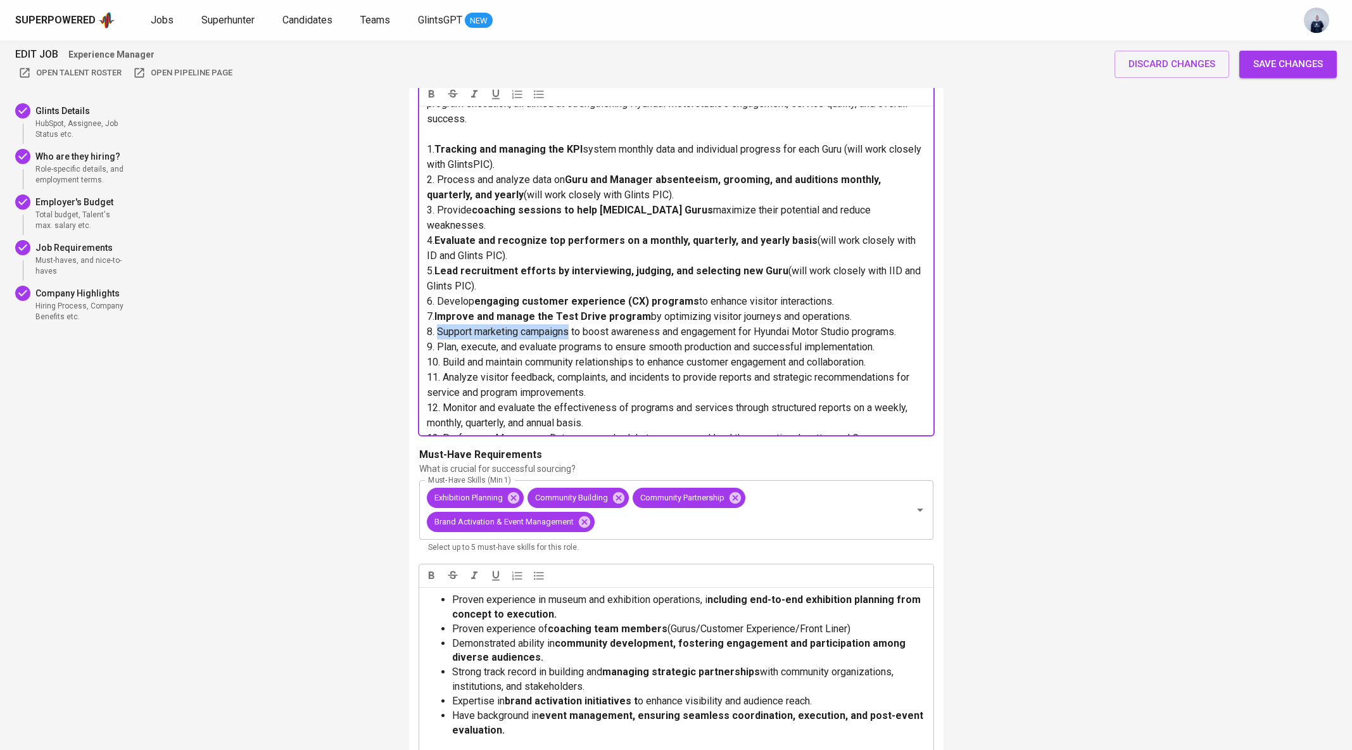
click at [573, 325] on span "8. Support marketing campaigns to boost awareness and engagement for Hyundai Mo…" at bounding box center [661, 331] width 469 height 12
click at [438, 341] on span "9. Plan, execute, and evaluate programs to ensure smooth production and success…" at bounding box center [651, 347] width 448 height 12
click at [603, 341] on span "9. Plan, execute, and evaluate programs to ensure smooth production and success…" at bounding box center [651, 347] width 448 height 12
click at [444, 356] on span "10. Build and maintain community relationships to enhance customer engagement a…" at bounding box center [646, 362] width 439 height 12
click at [640, 356] on span "10. Build and maintain community relationships to enhance customer engagement a…" at bounding box center [646, 362] width 439 height 12
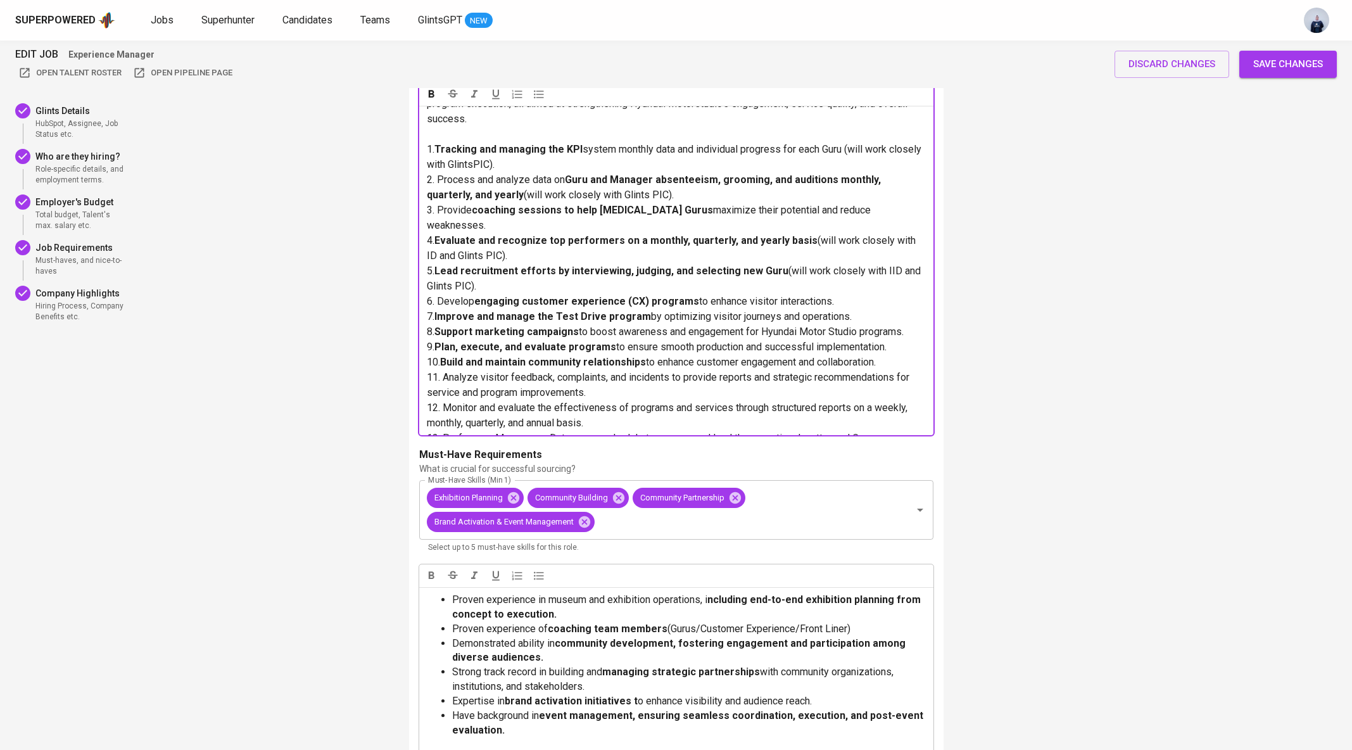
click at [443, 371] on span "11. Analyze visitor feedback, complaints, and incidents to provide reports and …" at bounding box center [669, 384] width 485 height 27
click at [673, 371] on span "11. Analyze visitor feedback, complaints, and incidents to provide reports and …" at bounding box center [669, 384] width 485 height 27
click at [442, 401] on span "12. Monitor and evaluate the effectiveness of programs and services through str…" at bounding box center [668, 414] width 483 height 27
click at [676, 401] on span "12. Monitor and evaluate the effectiveness of programs and services through str…" at bounding box center [668, 414] width 483 height 27
click at [495, 432] on span "13. Perform as Manager on Duty as per schedule to manage and lead the operation…" at bounding box center [653, 438] width 453 height 12
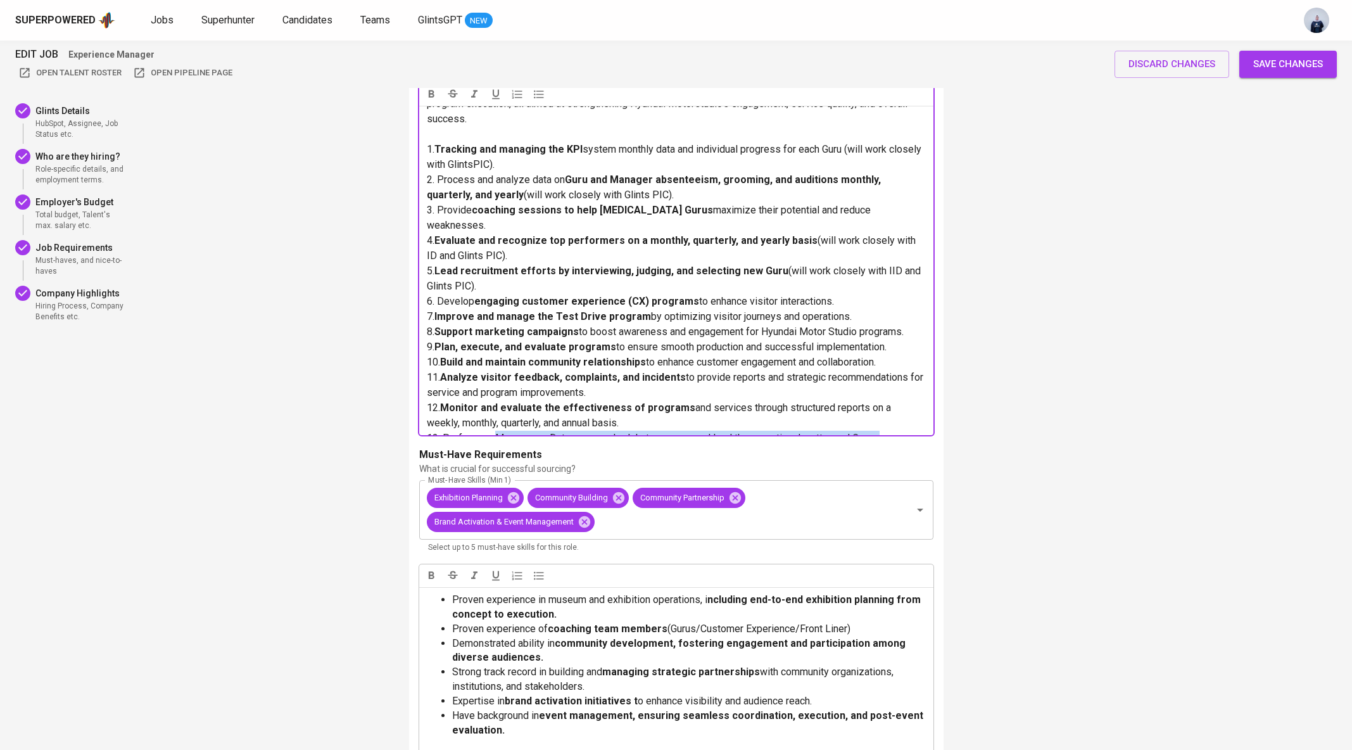
click at [896, 431] on p "13. Perform as Manager on Duty as per schedule to manage and lead the operation…" at bounding box center [676, 438] width 499 height 15
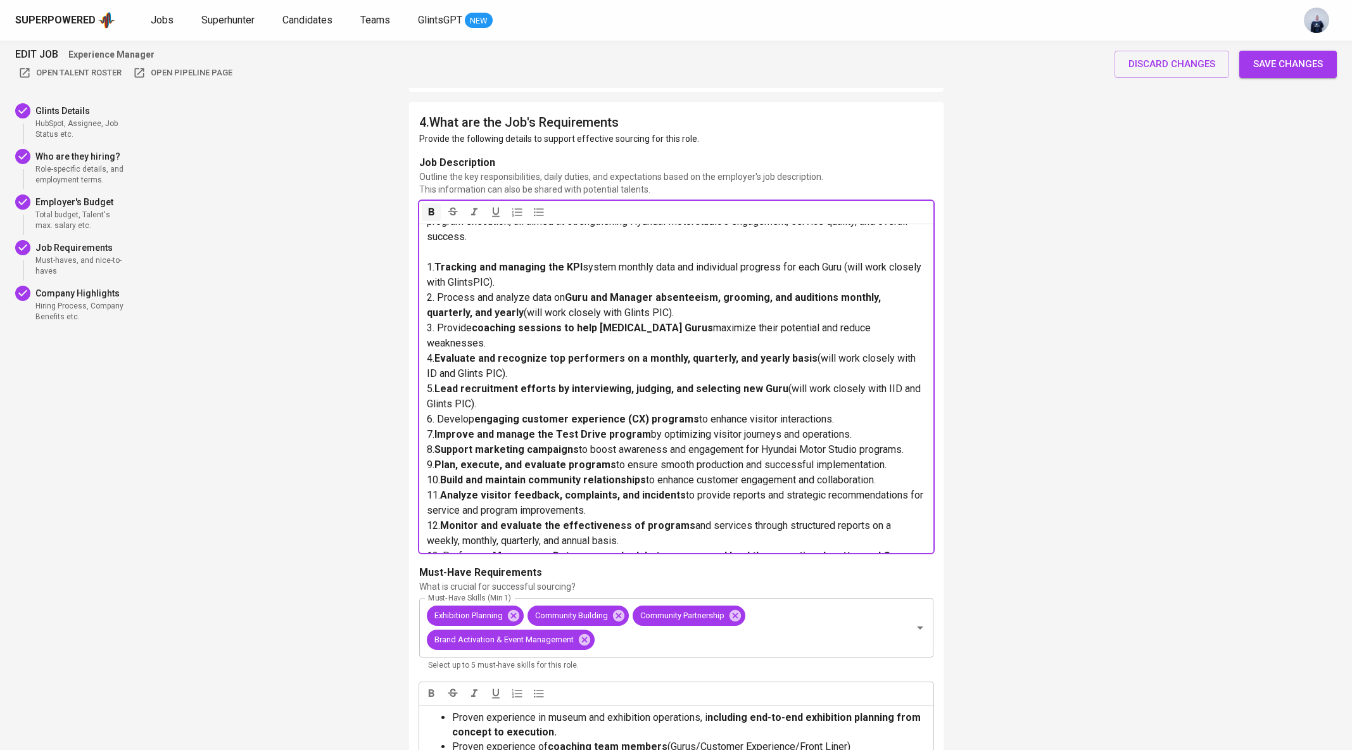
scroll to position [1689, 0]
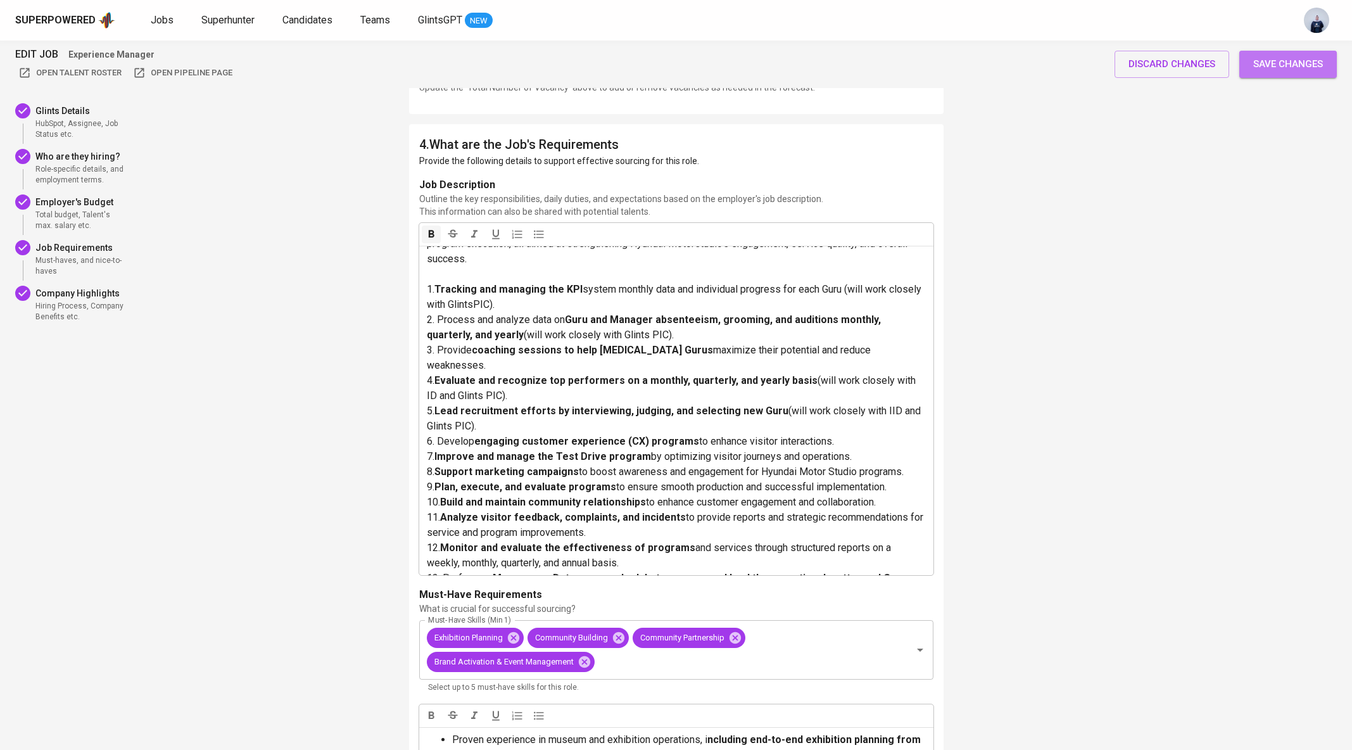
click at [1277, 76] on button "Save changes" at bounding box center [1287, 64] width 97 height 27
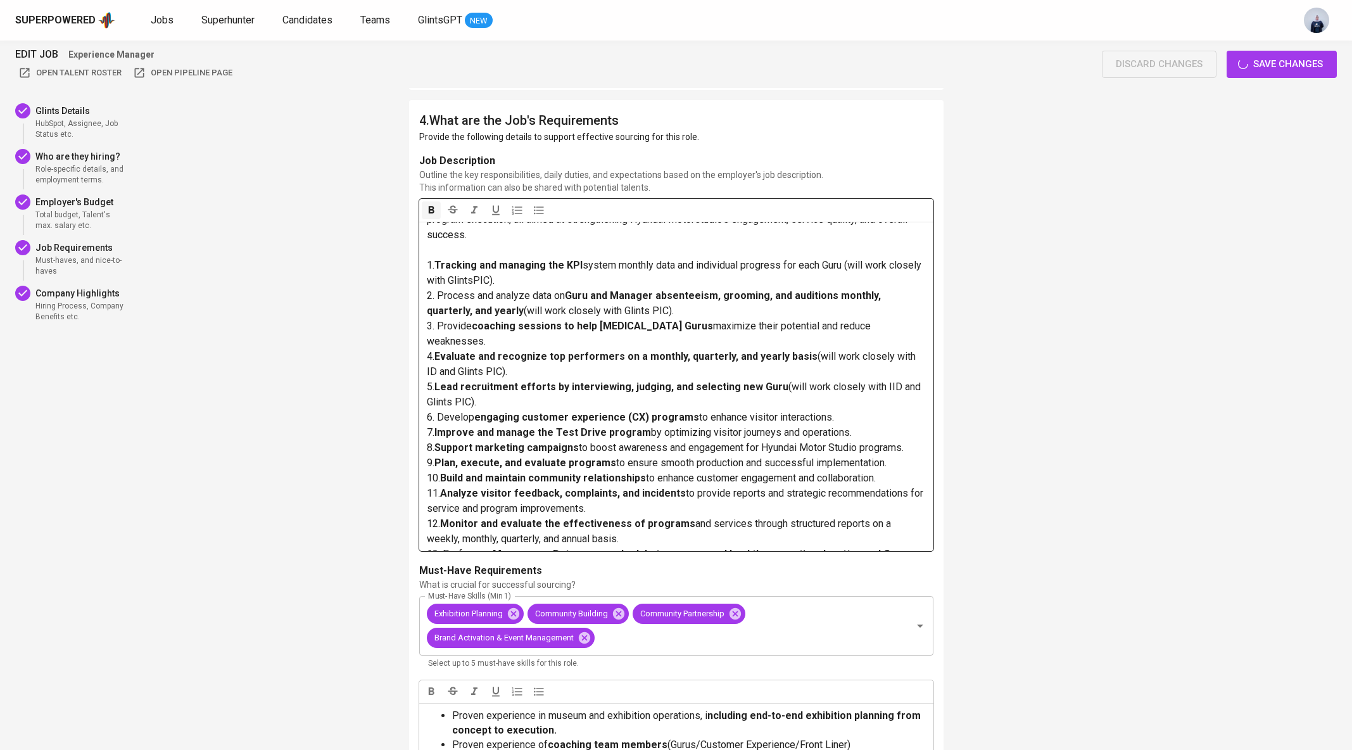
scroll to position [1710, 0]
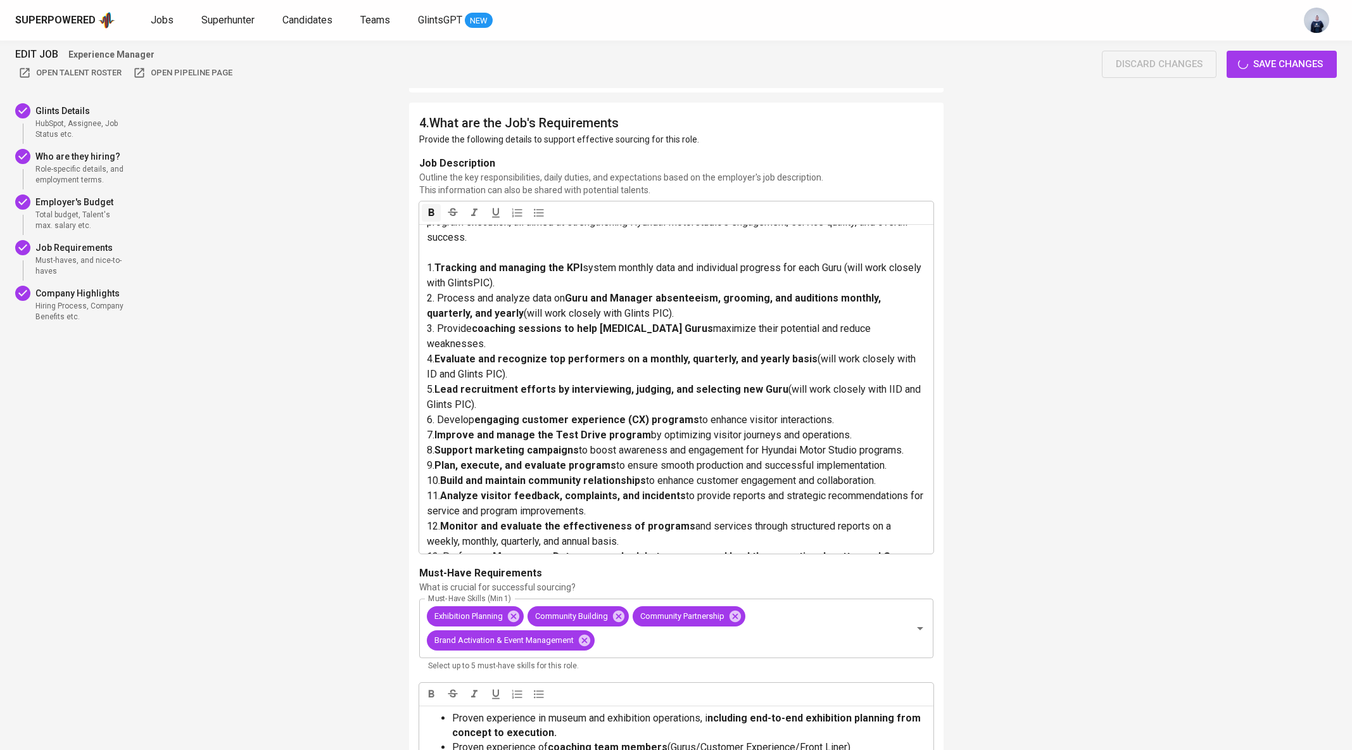
click at [1261, 63] on div "discard changes Save changes" at bounding box center [1219, 64] width 235 height 27
click at [1271, 63] on div "discard changes Save changes" at bounding box center [1219, 64] width 235 height 27
click at [582, 525] on span "and services through structured reports on a weekly, monthly, quarterly, and an…" at bounding box center [660, 533] width 467 height 27
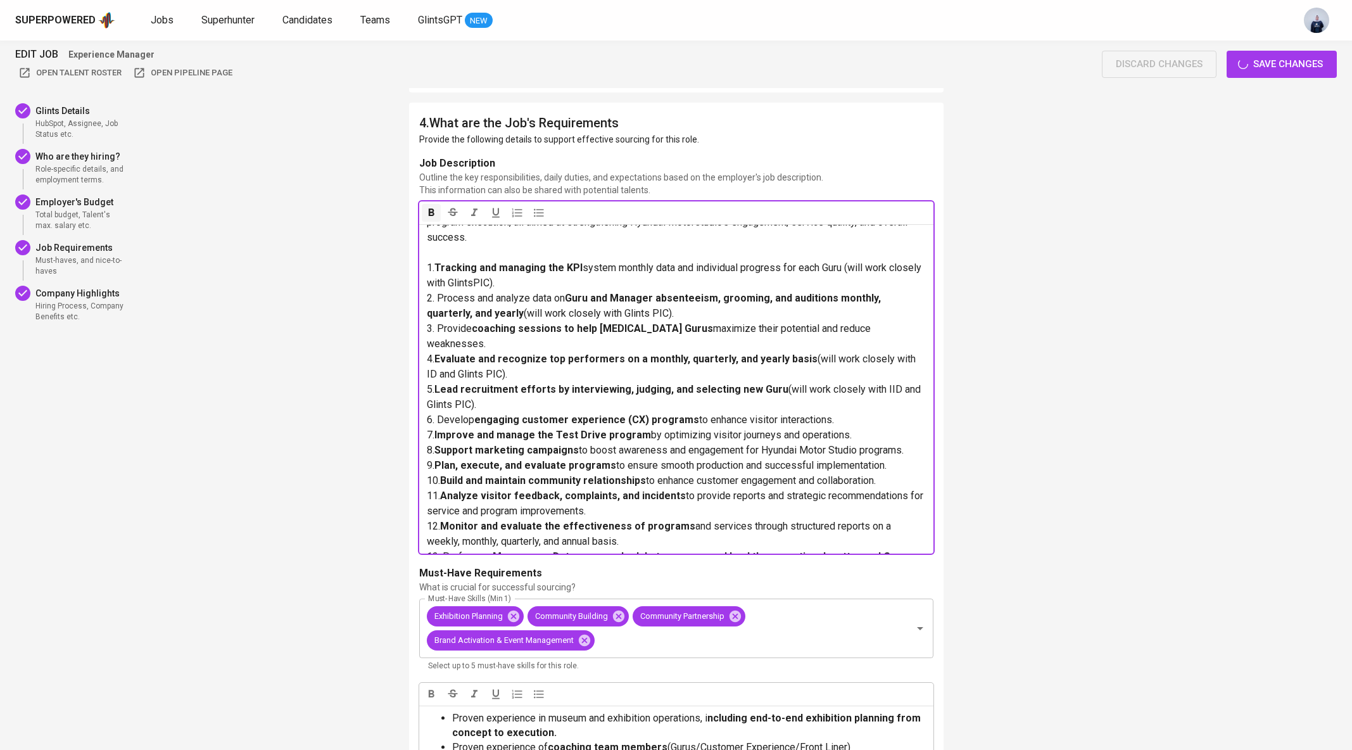
click at [538, 489] on span "Analyze visitor feedback, complaints, and incidents" at bounding box center [563, 495] width 246 height 12
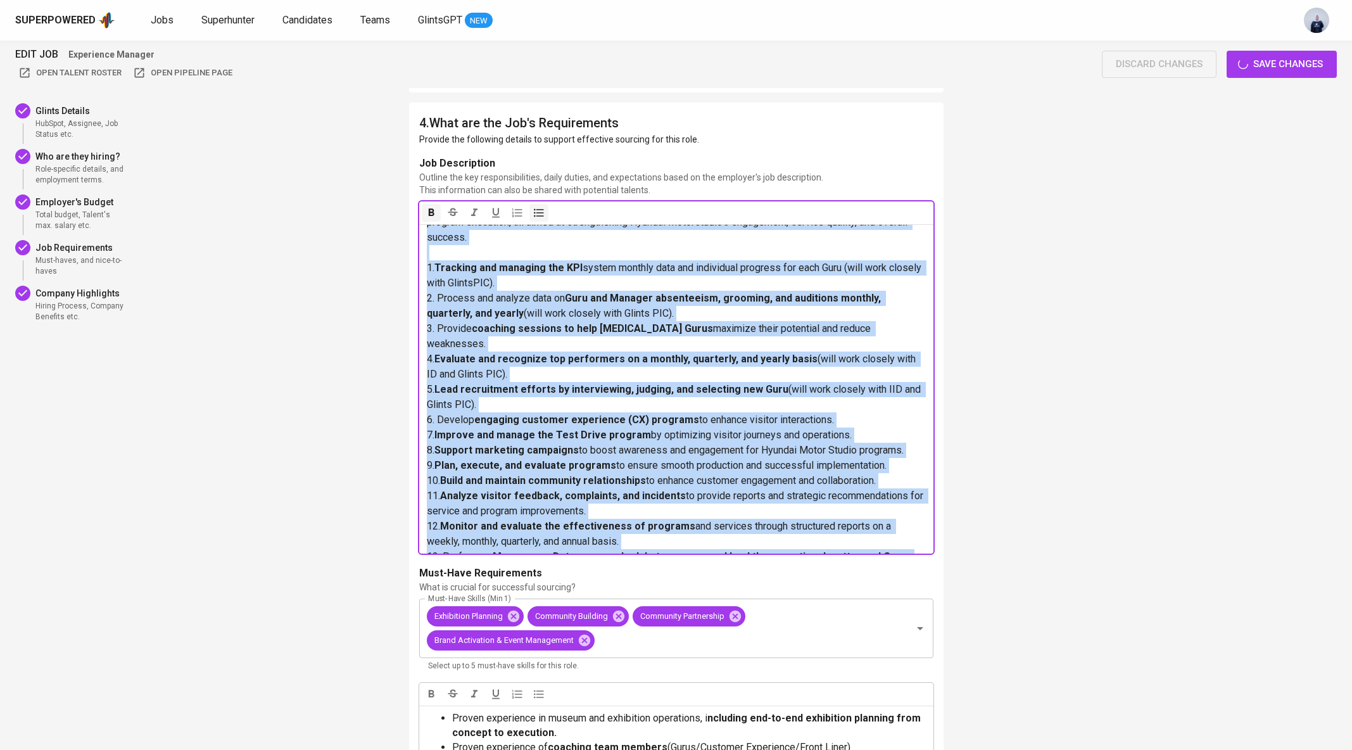
copy div "Reporting Line: Operational Senior Manager Jabodetabek preferred ﻿ In this role…"
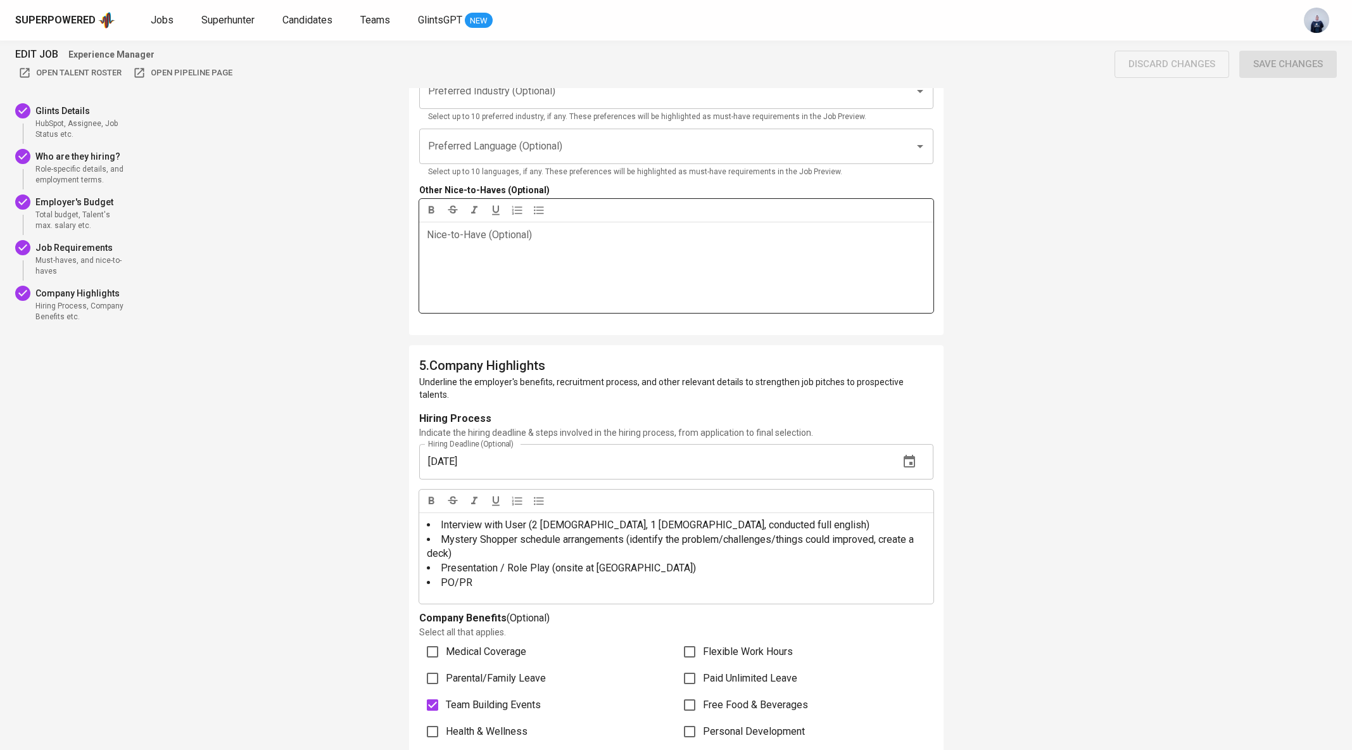
scroll to position [2783, 0]
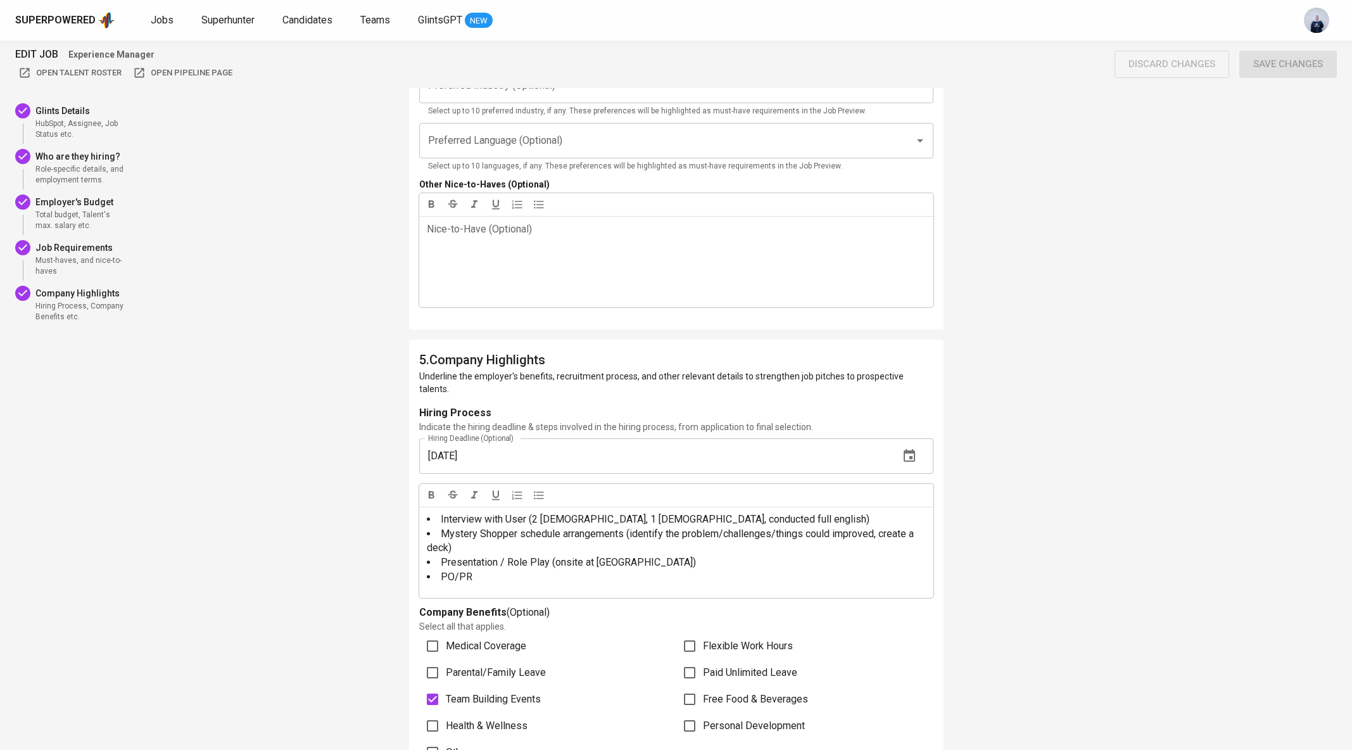
click at [910, 448] on icon "button" at bounding box center [909, 455] width 15 height 15
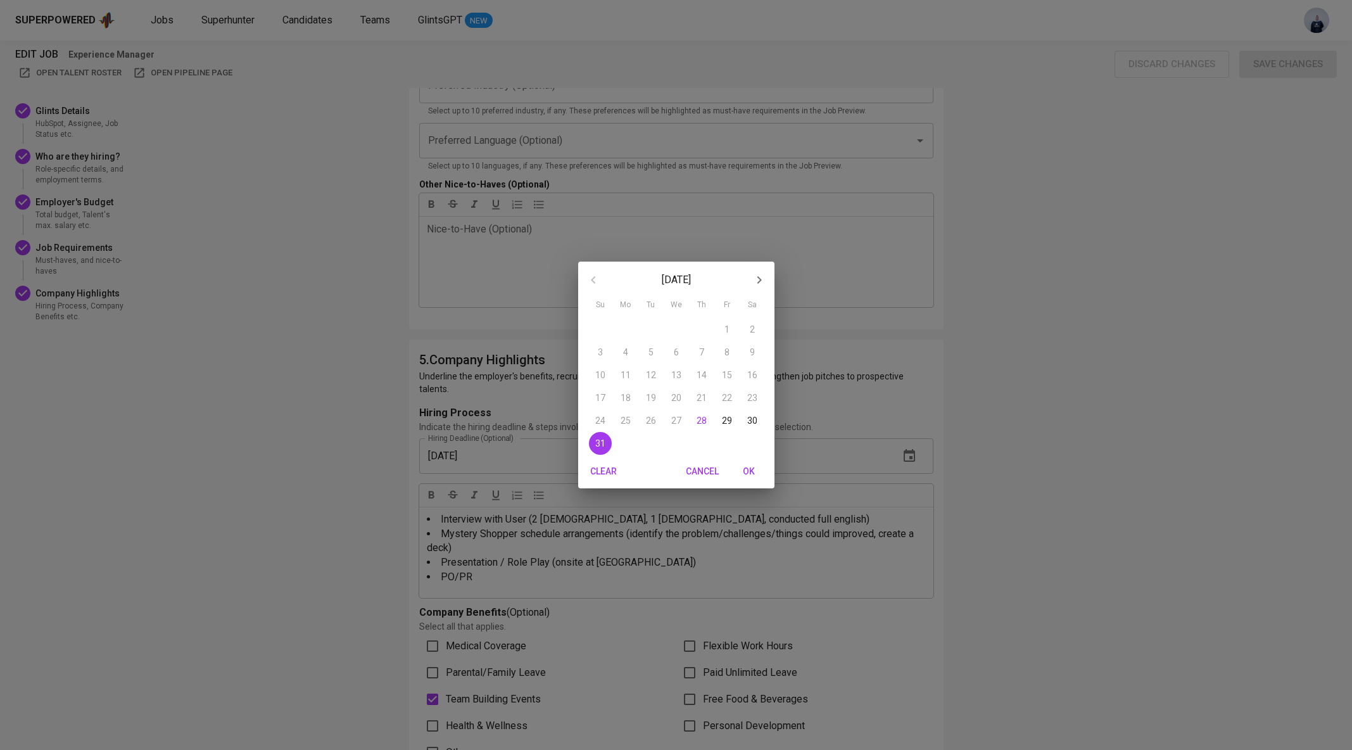
click at [755, 275] on icon "button" at bounding box center [759, 279] width 15 height 15
click at [650, 421] on p "30" at bounding box center [651, 420] width 10 height 13
type input "09/30/2025"
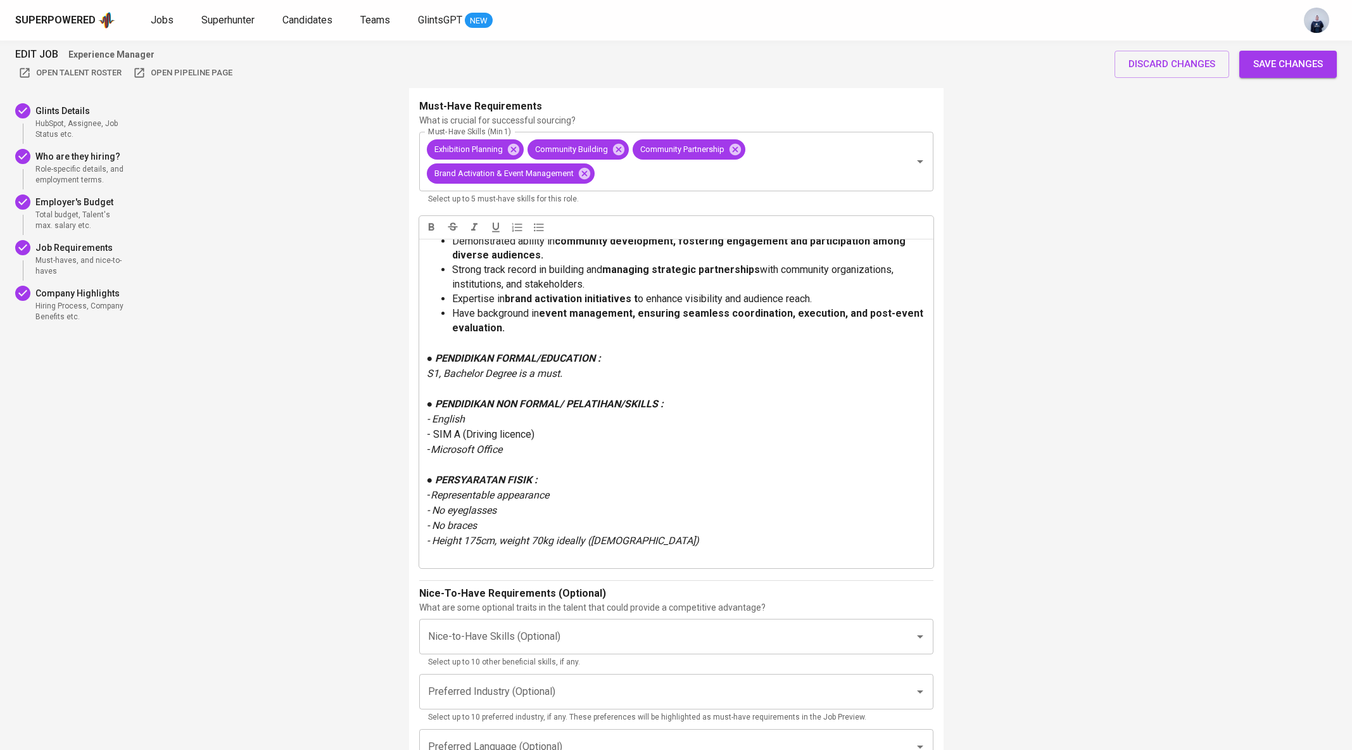
scroll to position [2175, 0]
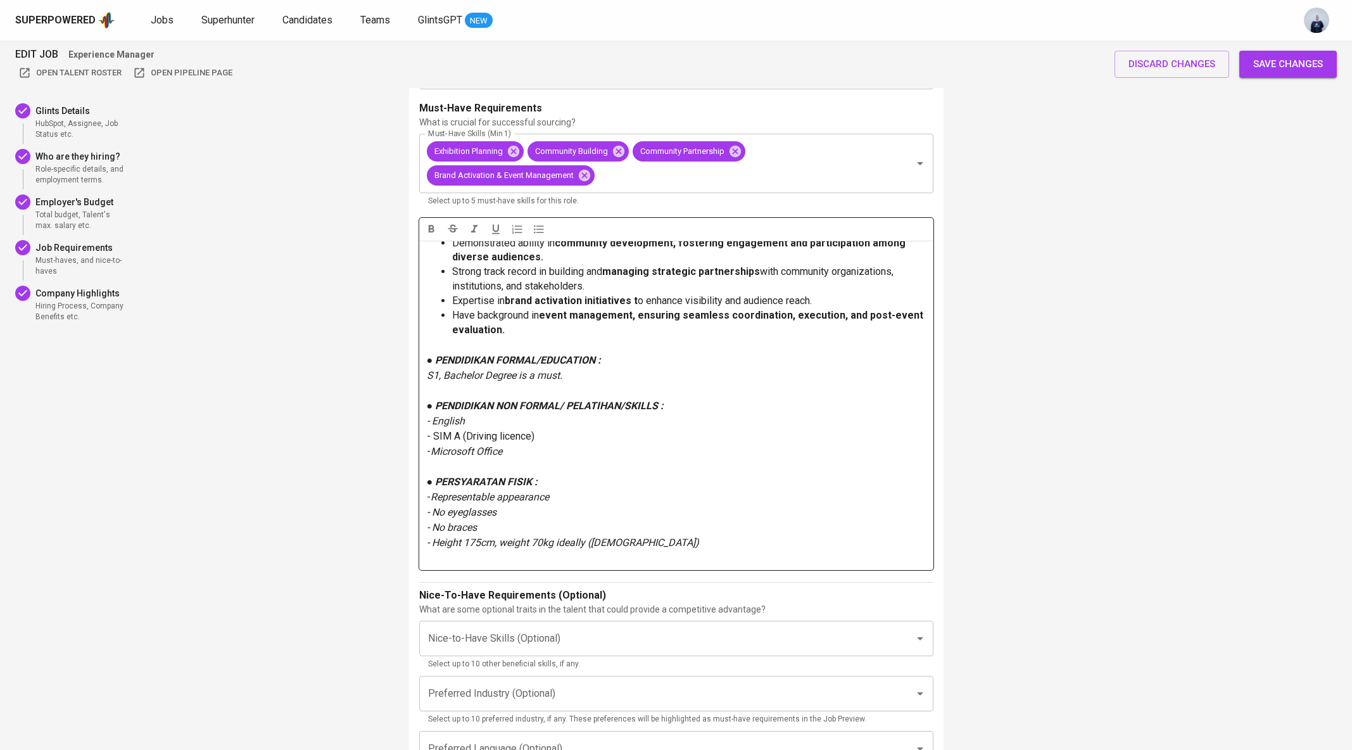
click at [548, 436] on p "- SIM A (Driving licence)" at bounding box center [676, 436] width 499 height 15
click at [505, 422] on p "- English" at bounding box center [676, 420] width 499 height 15
drag, startPoint x: 523, startPoint y: 451, endPoint x: 422, endPoint y: 406, distance: 110.5
click at [422, 406] on div "Proven experience in museum and exhibition operations, i ncluding end-to-end ex…" at bounding box center [676, 405] width 514 height 329
copy div "● PENDIDIKAN NON FORMAL/ PELATIHAN/SKILLS : - English - SIM A (Driving licence)…"
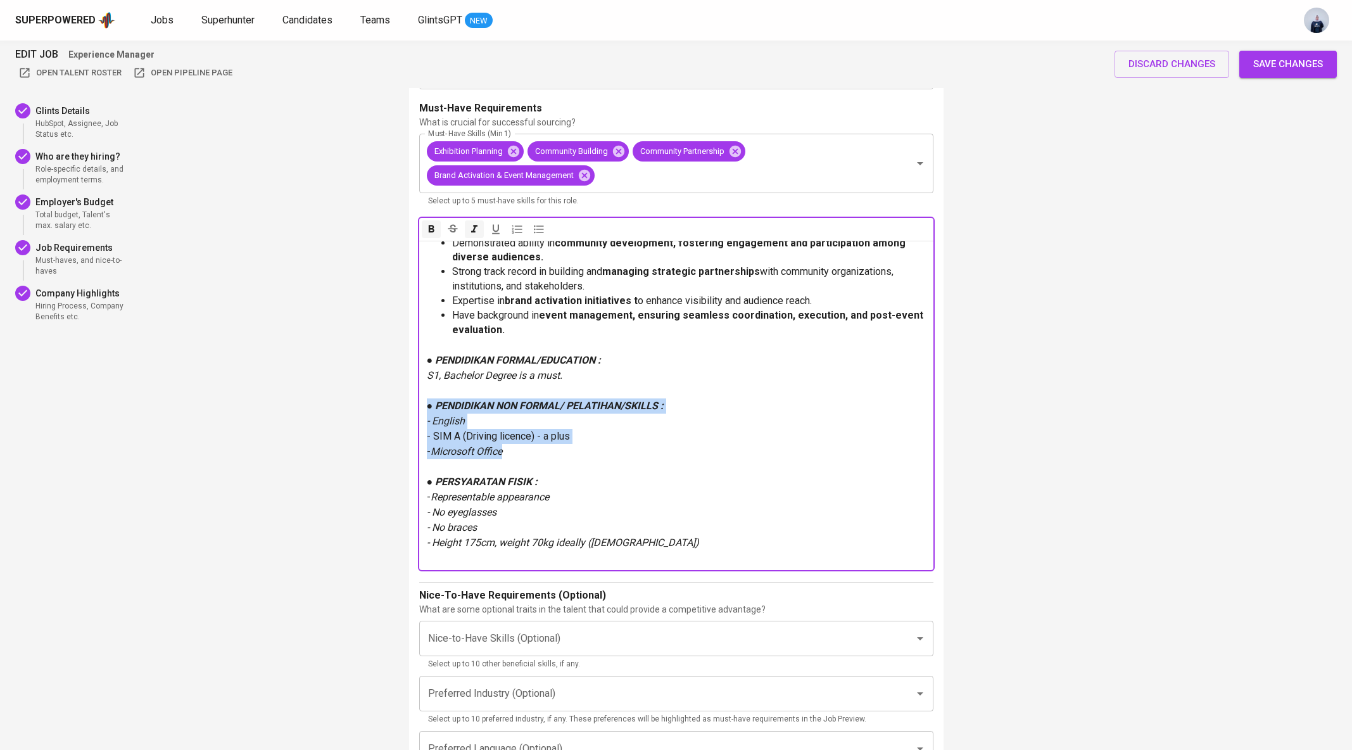
click at [520, 455] on p "- Microsoft Office" at bounding box center [676, 451] width 499 height 15
drag, startPoint x: 589, startPoint y: 440, endPoint x: 419, endPoint y: 439, distance: 170.3
click at [419, 439] on div "Proven experience in museum and exhibition operations, i ncluding end-to-end ex…" at bounding box center [676, 405] width 514 height 329
copy span "- SIM A (Driving licence) - a plus"
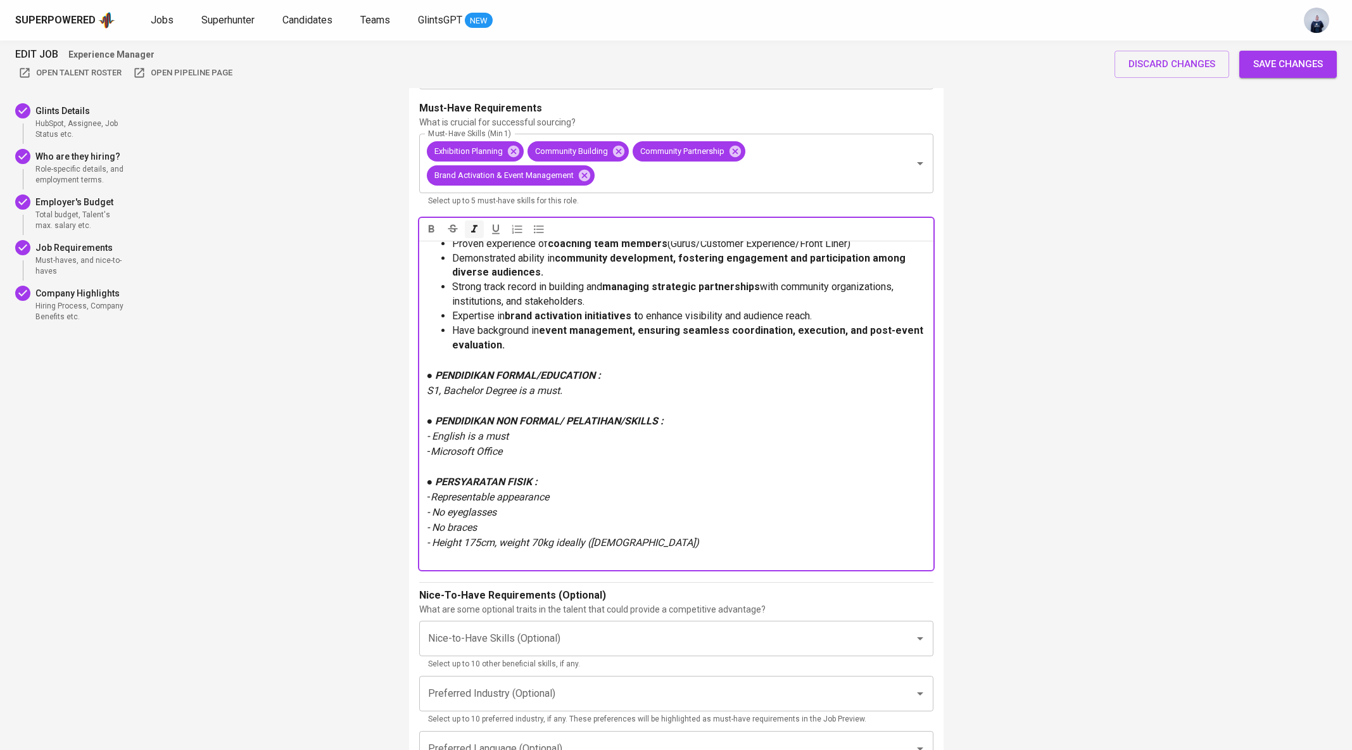
click at [433, 436] on span "- English is a must" at bounding box center [468, 436] width 82 height 12
click at [450, 434] on span "- Proficient English is a must" at bounding box center [490, 436] width 127 height 12
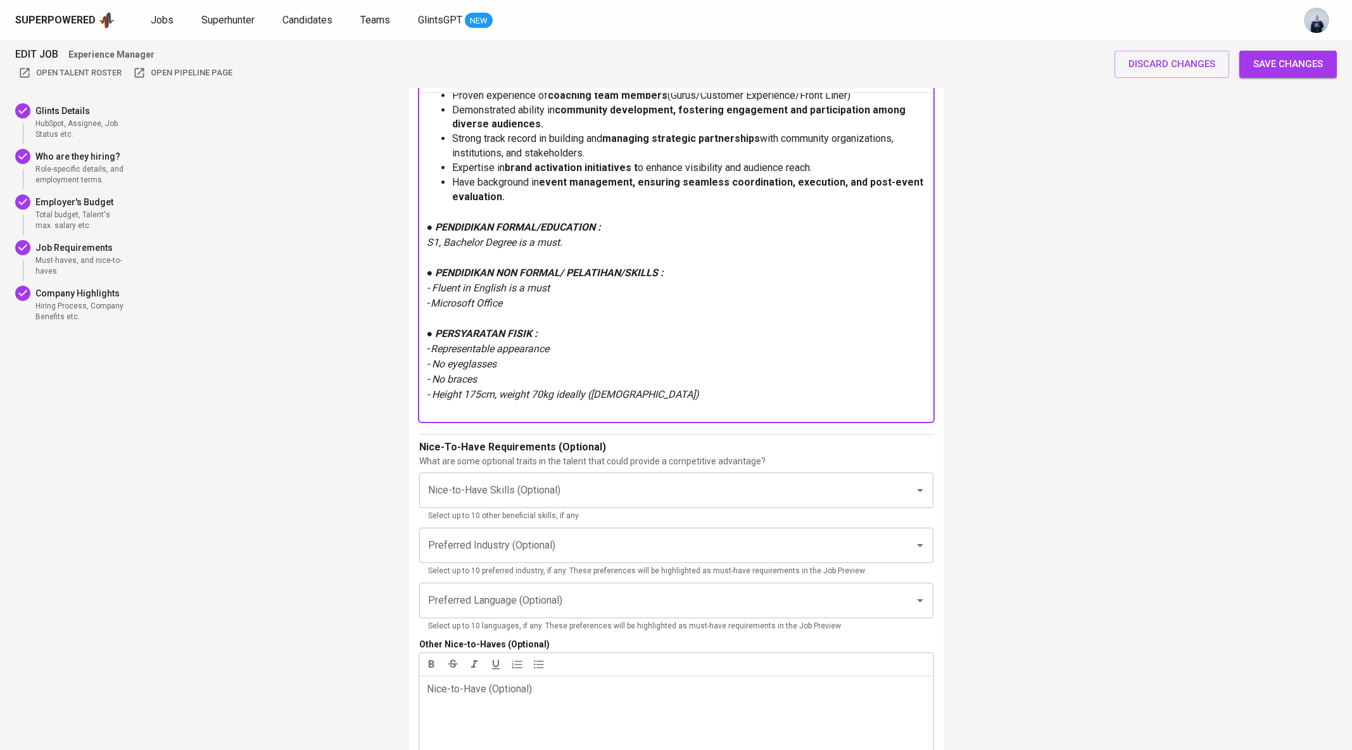
scroll to position [2324, 0]
click at [639, 391] on p "- Height 175cm, weight 70kg ideally ([DEMOGRAPHIC_DATA])" at bounding box center [676, 393] width 499 height 15
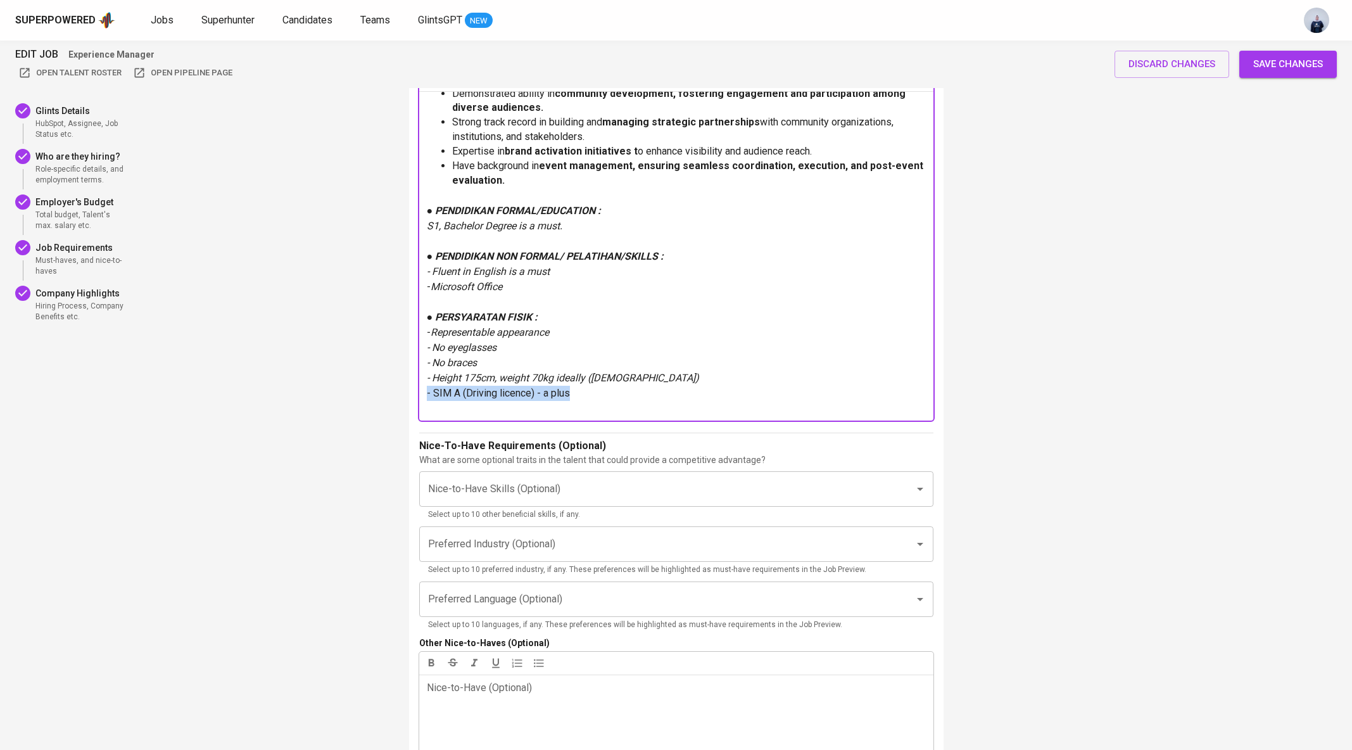
drag, startPoint x: 584, startPoint y: 397, endPoint x: 417, endPoint y: 391, distance: 167.2
click at [417, 391] on div "4 . What are the Job's Requirements Provide the following details to support ef…" at bounding box center [676, 137] width 534 height 1299
click at [610, 394] on p "- SIM A (Driving licence) - a plus" at bounding box center [676, 393] width 499 height 15
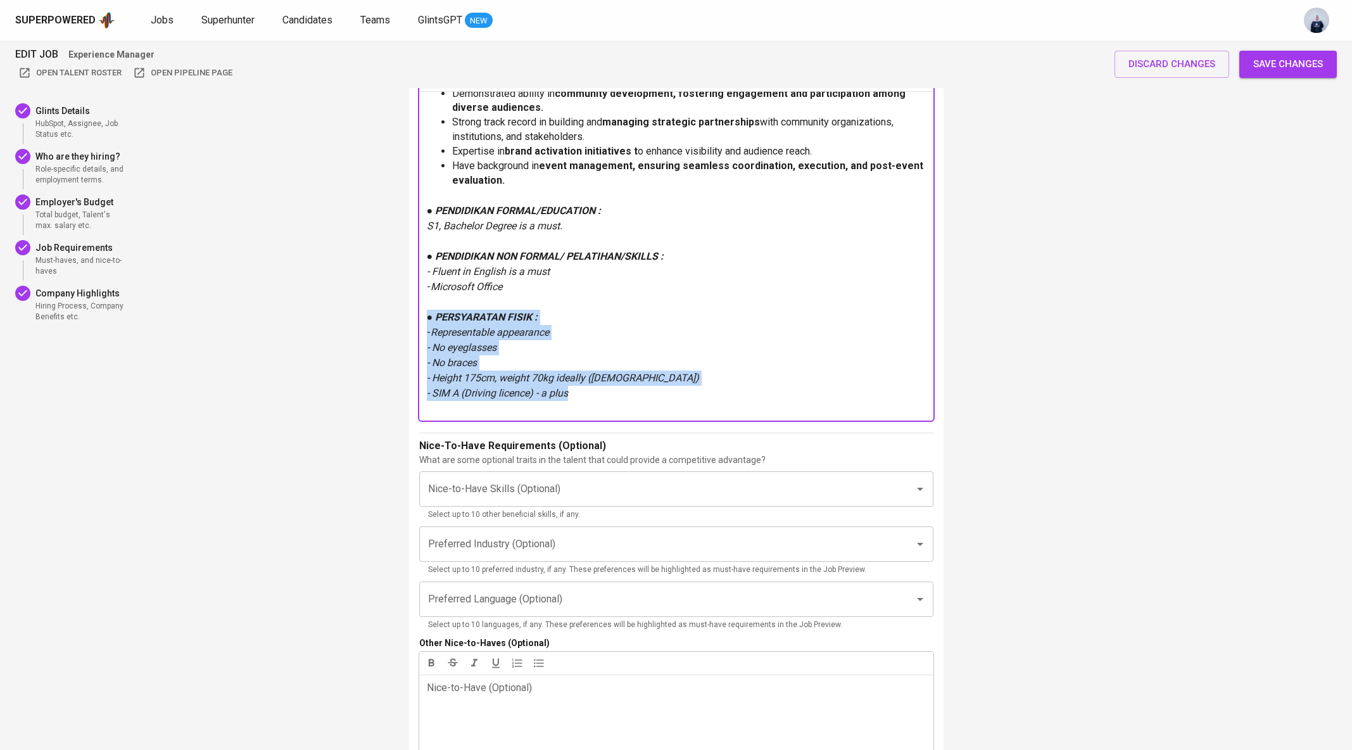
drag, startPoint x: 592, startPoint y: 395, endPoint x: 421, endPoint y: 320, distance: 186.6
click at [421, 320] on div "Proven experience in museum and exhibition operations, i ncluding end-to-end ex…" at bounding box center [676, 255] width 514 height 329
copy div "● PERSYARATAN FISIK : - Representable appearance - No eyeglasses - No braces - …"
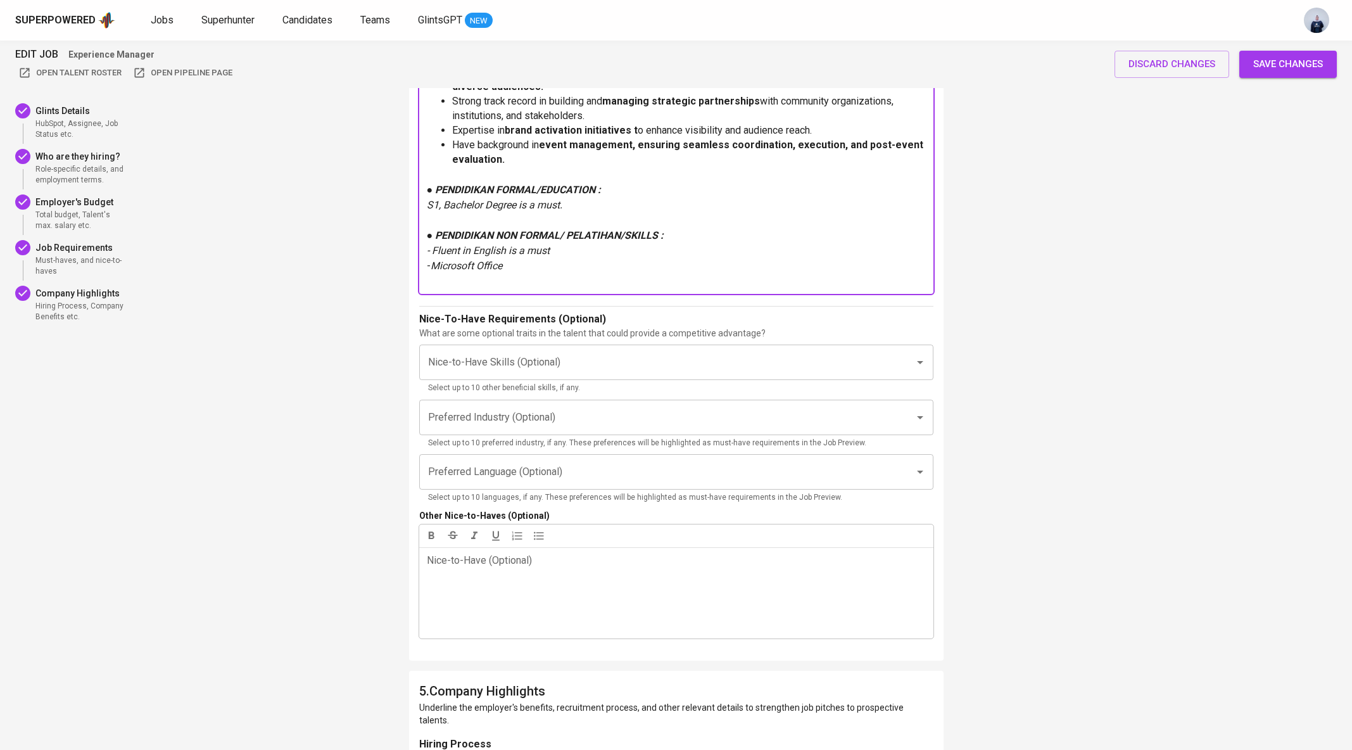
scroll to position [2403, 0]
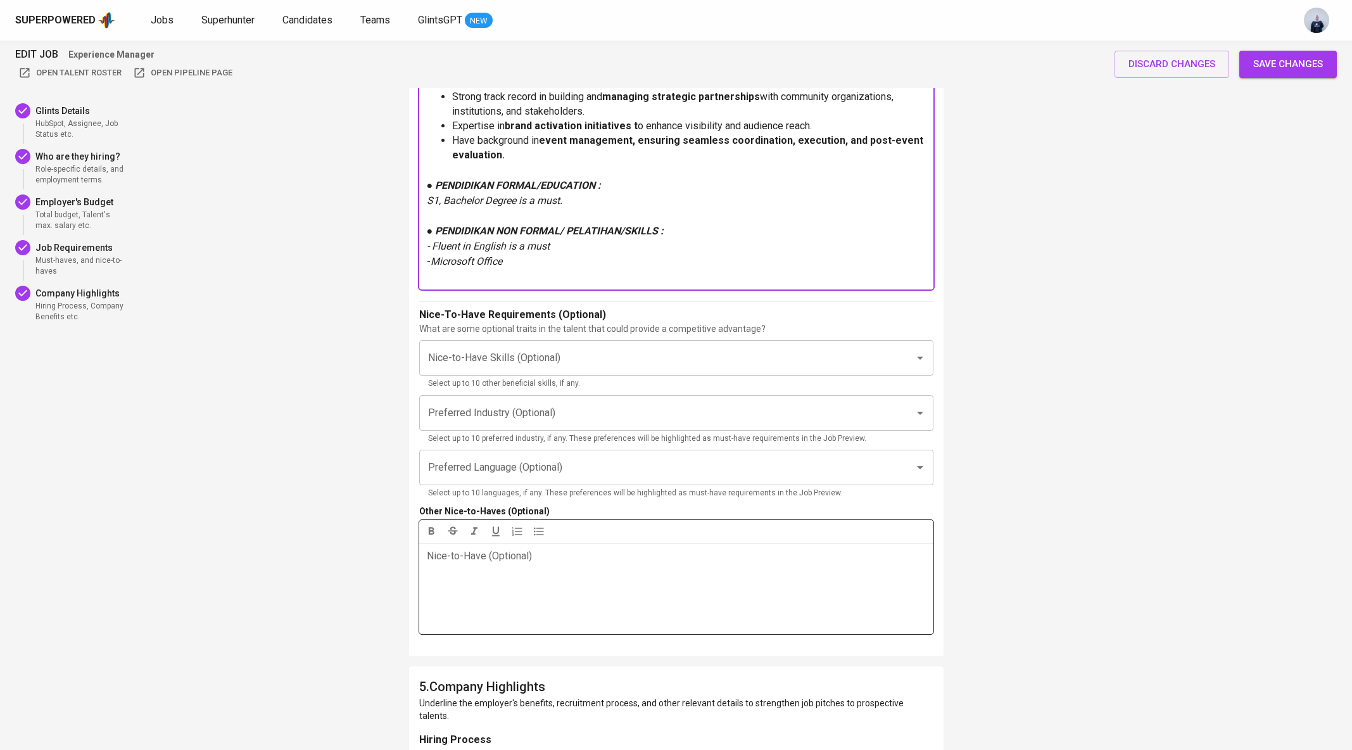
click at [484, 562] on div "Nice-to-Have (Optional) ﻿" at bounding box center [676, 588] width 514 height 91
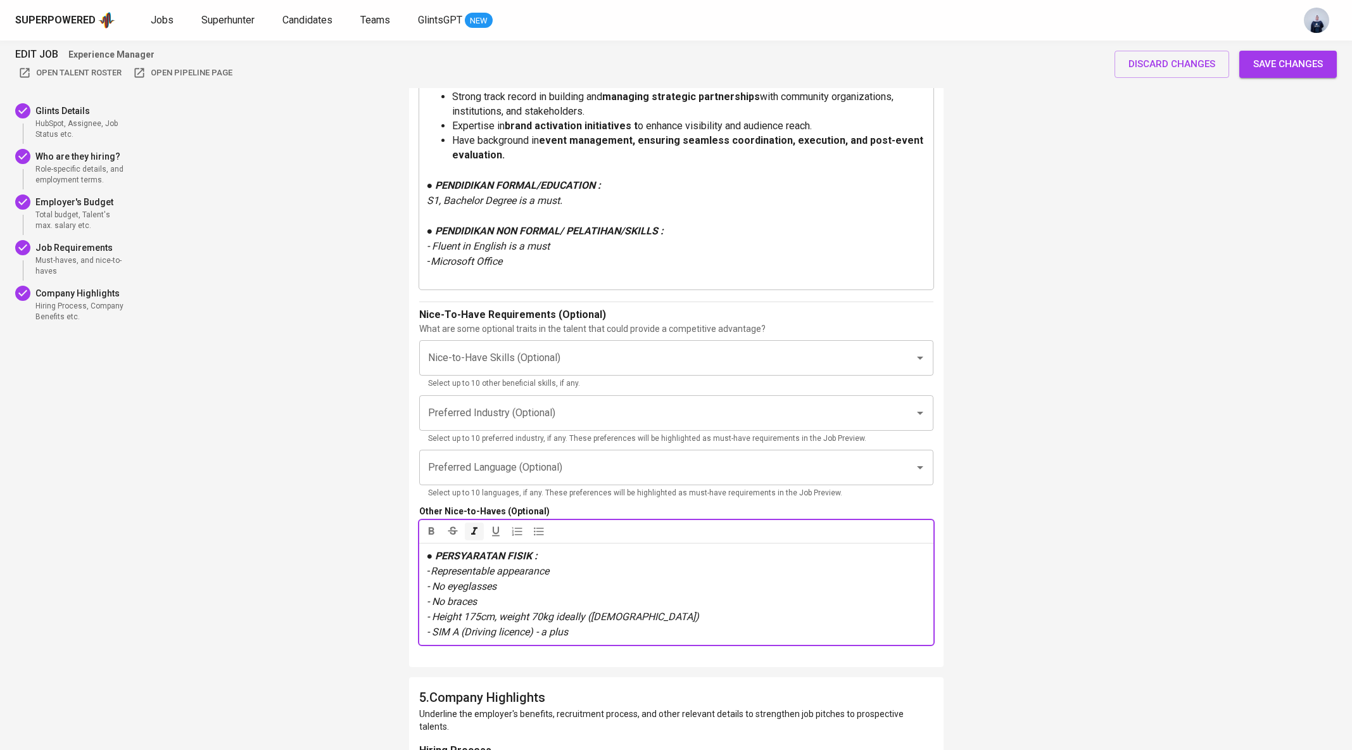
scroll to position [2417, 0]
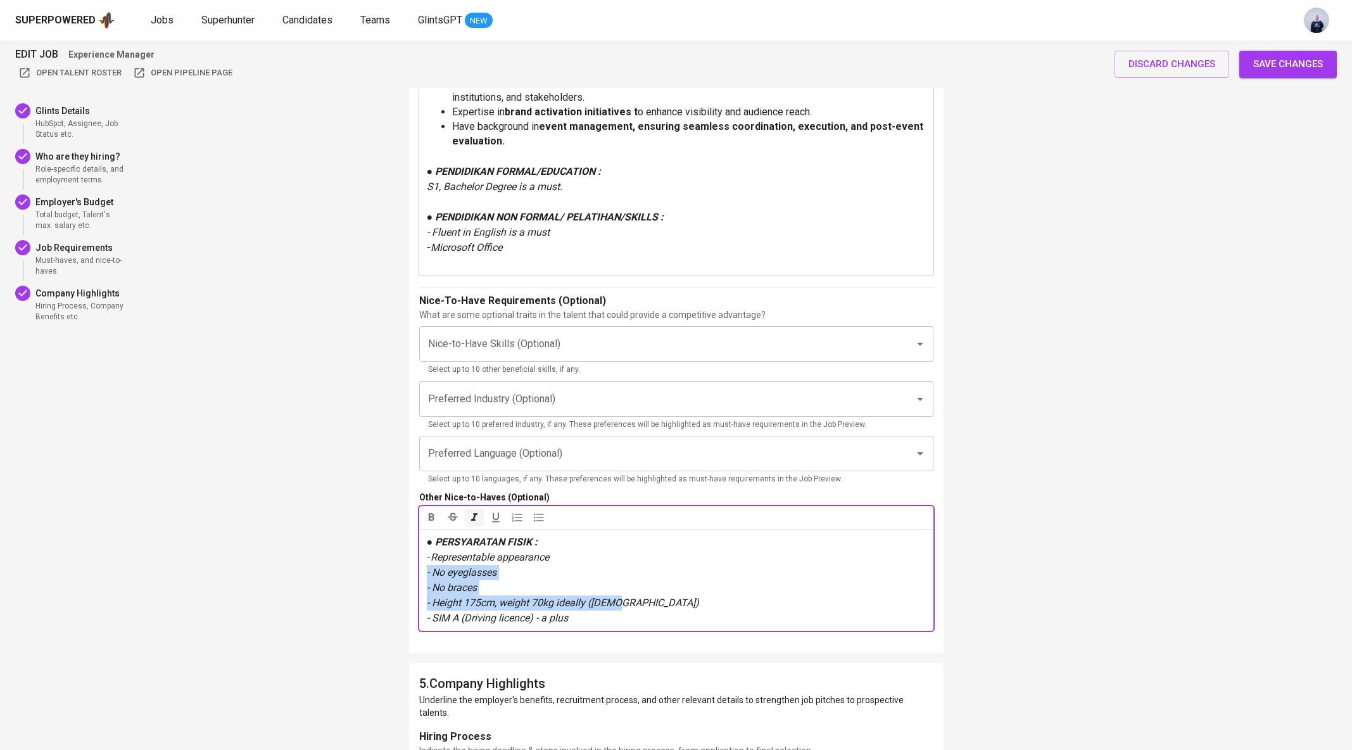
drag, startPoint x: 635, startPoint y: 600, endPoint x: 398, endPoint y: 570, distance: 239.3
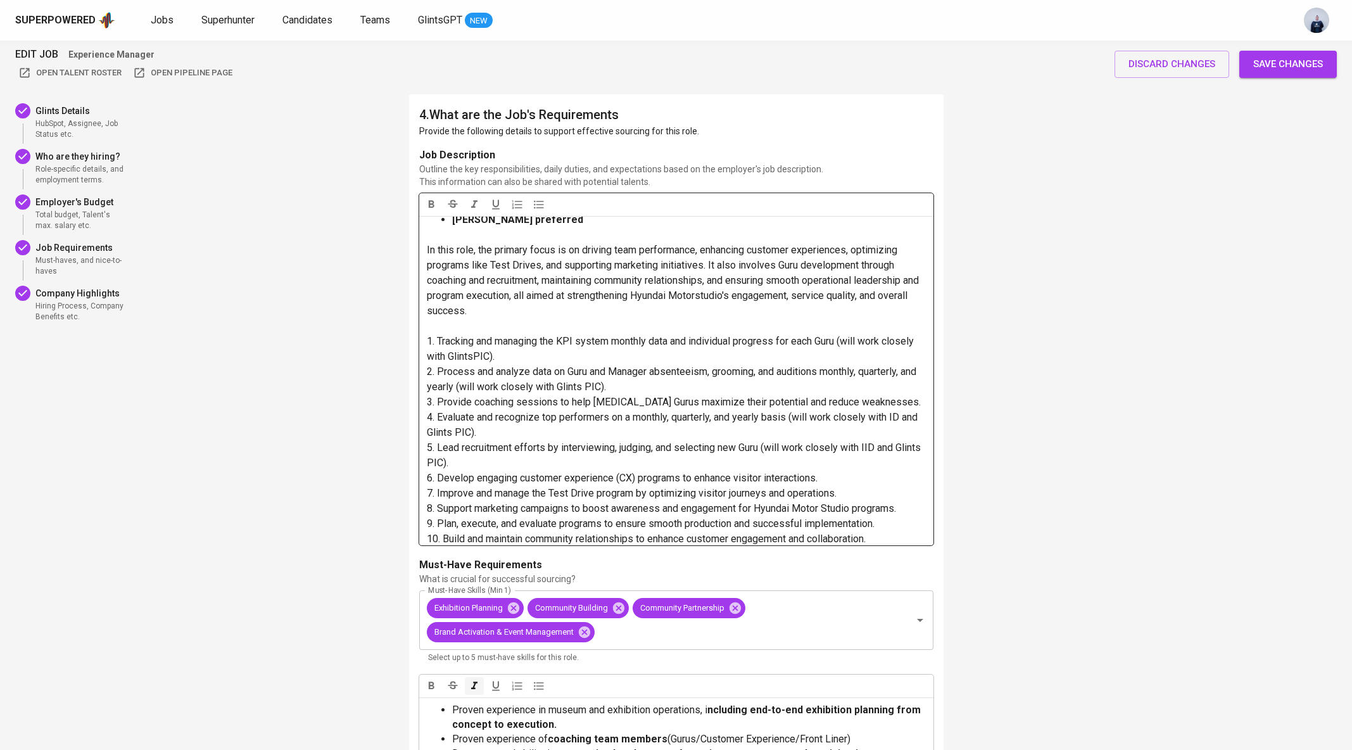
scroll to position [0, 0]
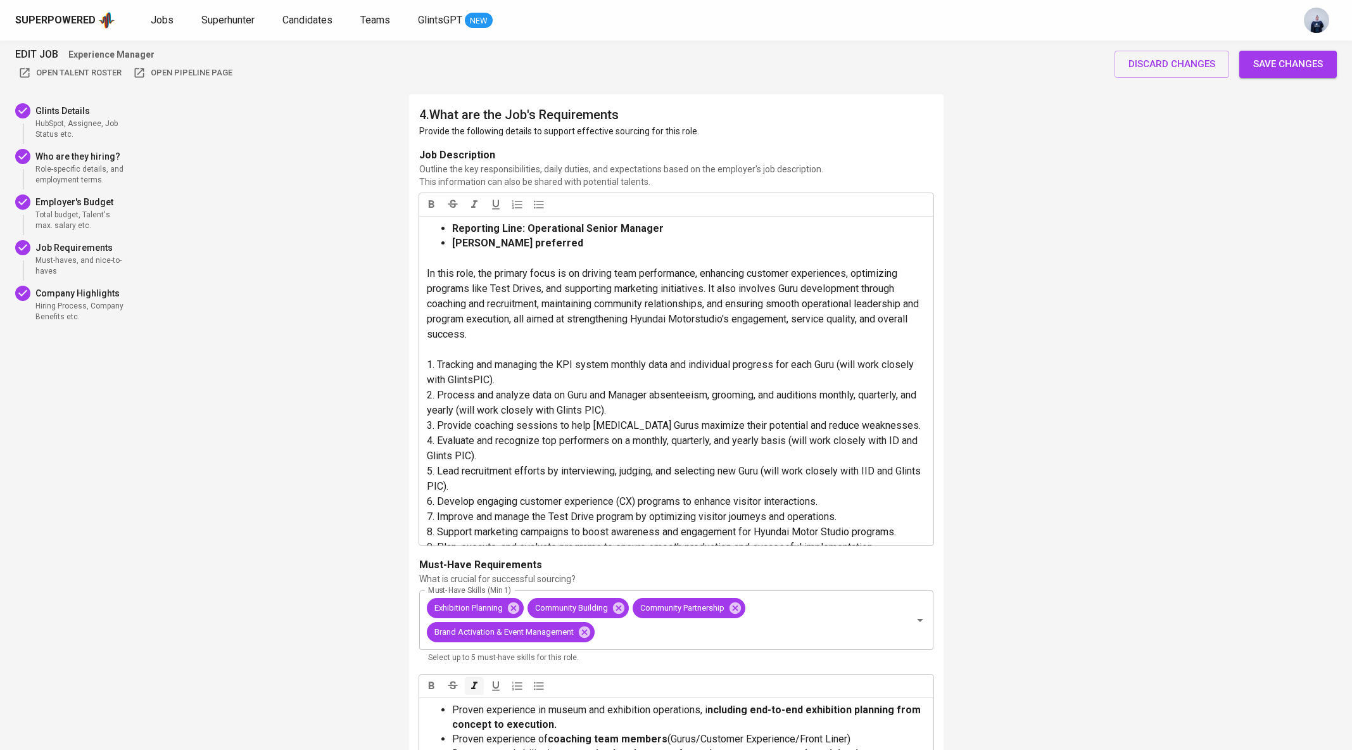
click at [1305, 53] on button "Save changes" at bounding box center [1287, 64] width 97 height 27
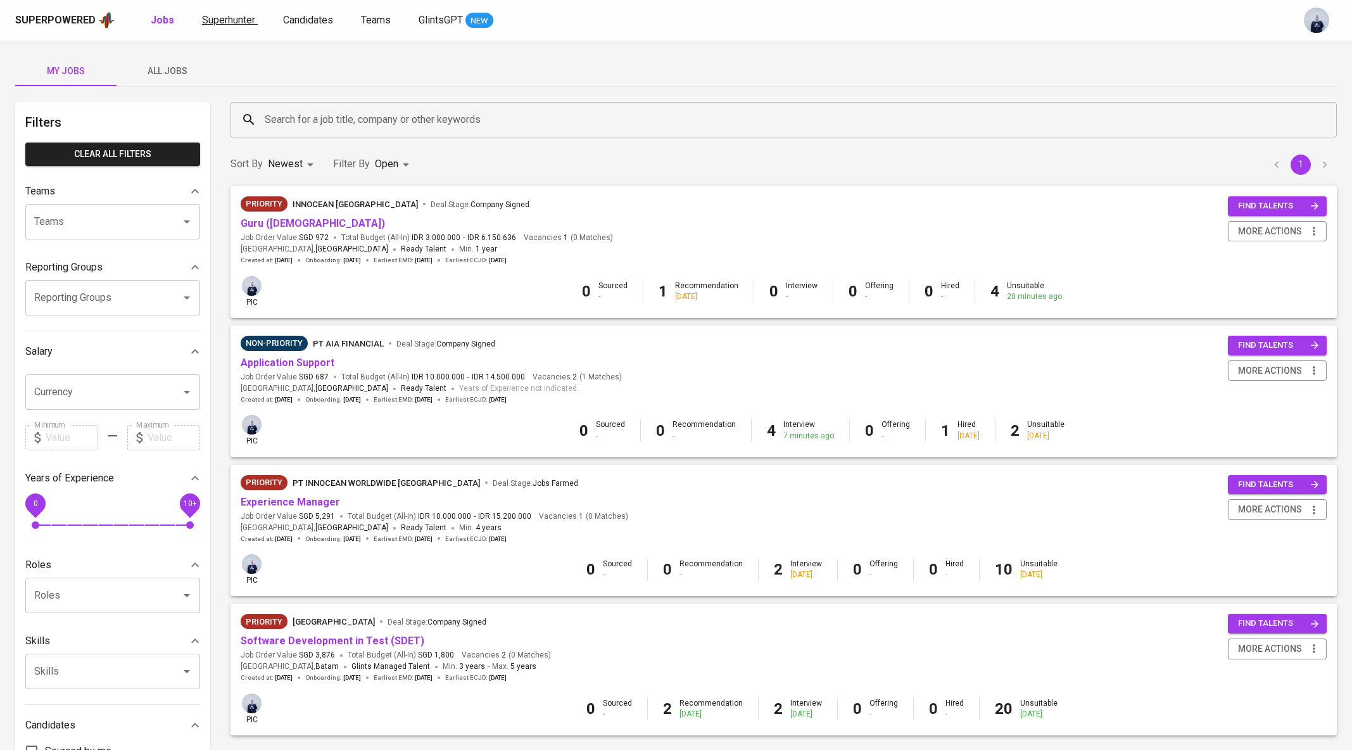
click at [229, 17] on span "Superhunter" at bounding box center [228, 20] width 53 height 12
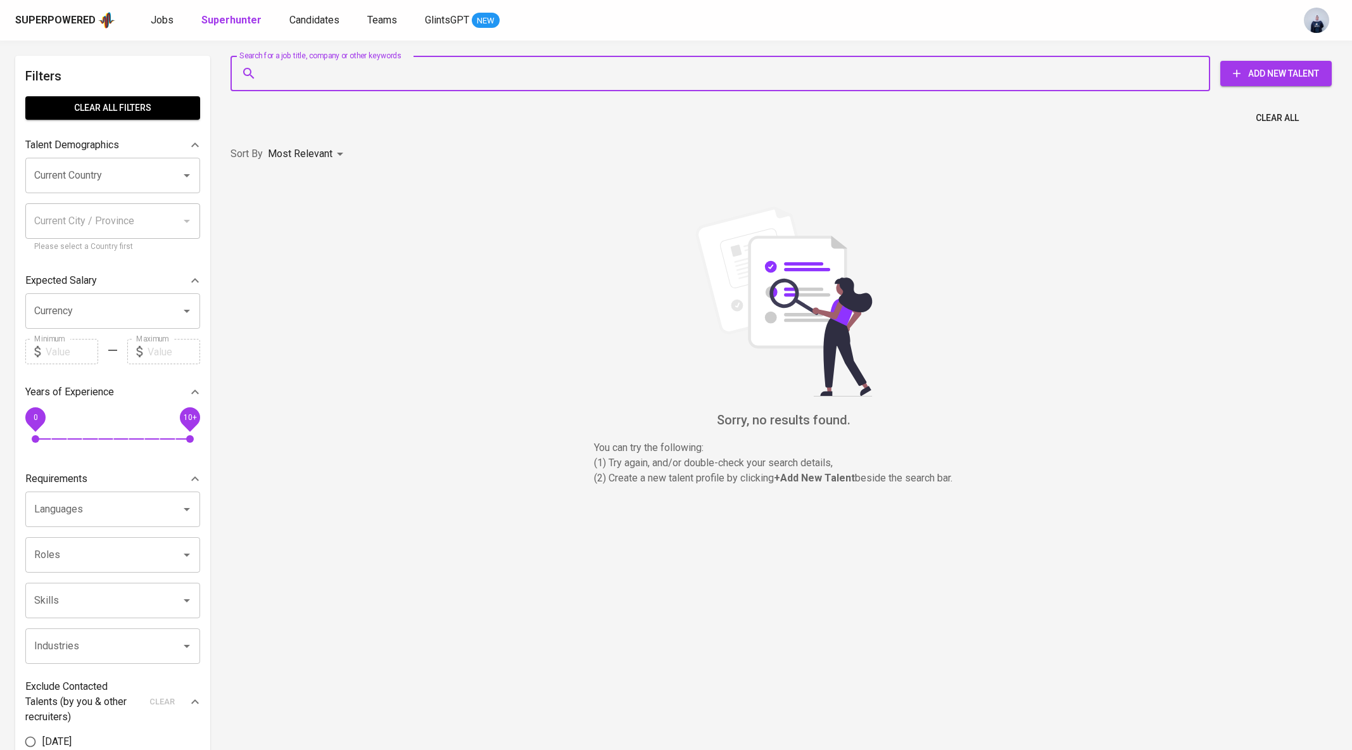
click at [360, 67] on input "Search for a job title, company or other keywords" at bounding box center [723, 73] width 924 height 24
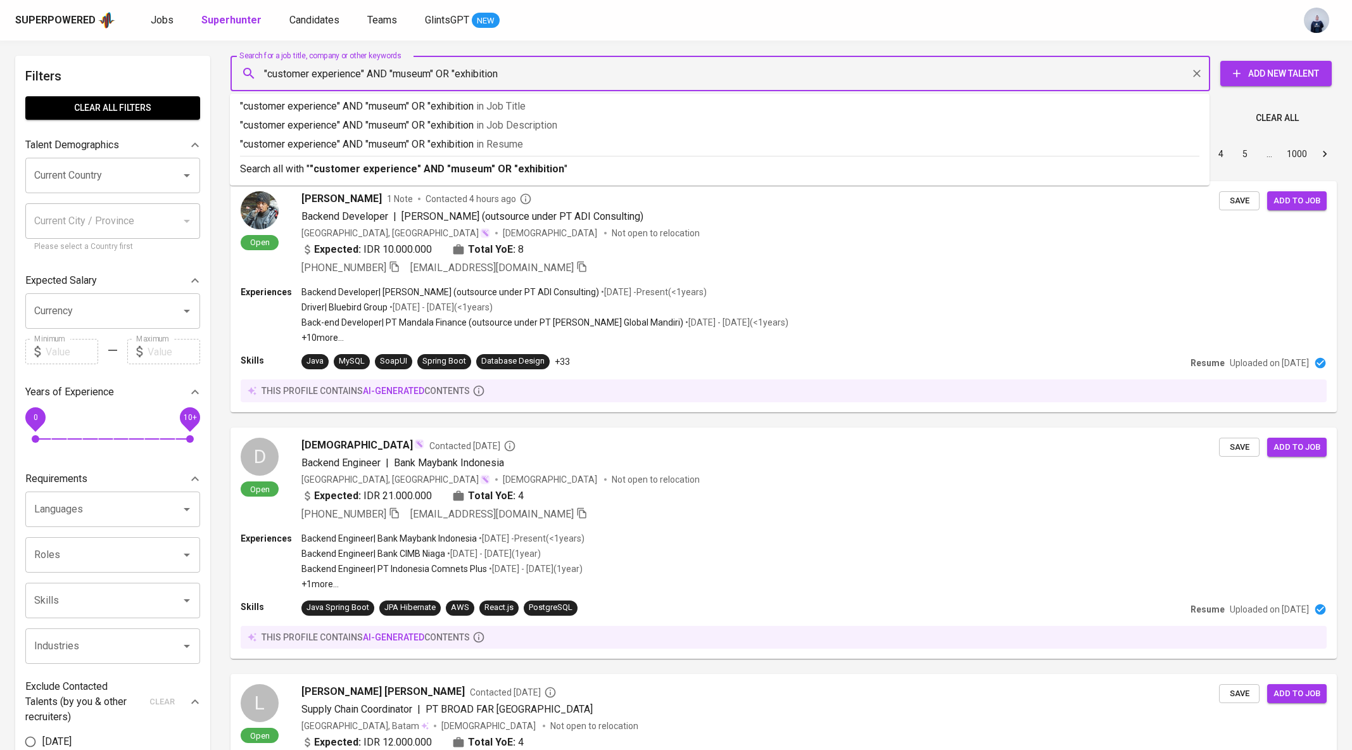
type input ""customer experience" AND "museum" OR "exhibition""
click at [448, 172] on b ""customer experience" AND "museum" OR "exhibition"" at bounding box center [439, 169] width 258 height 12
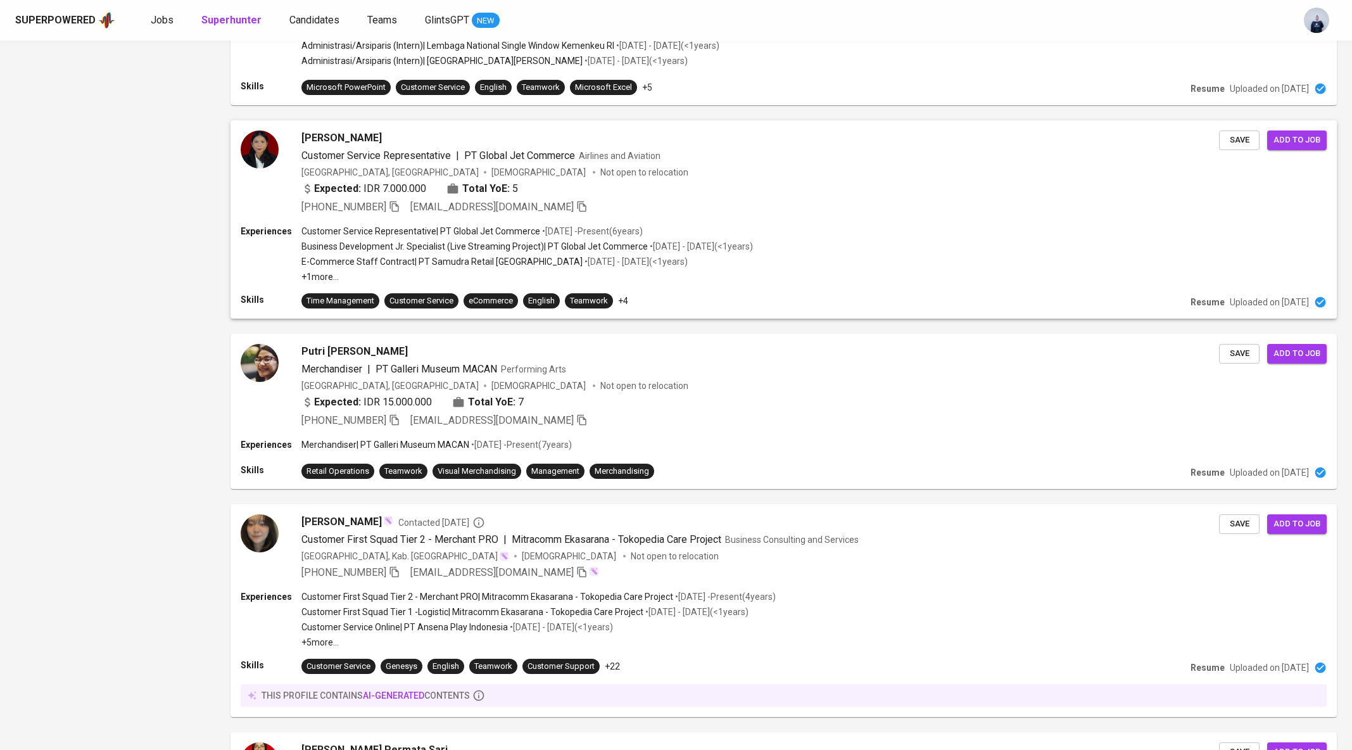
scroll to position [1363, 0]
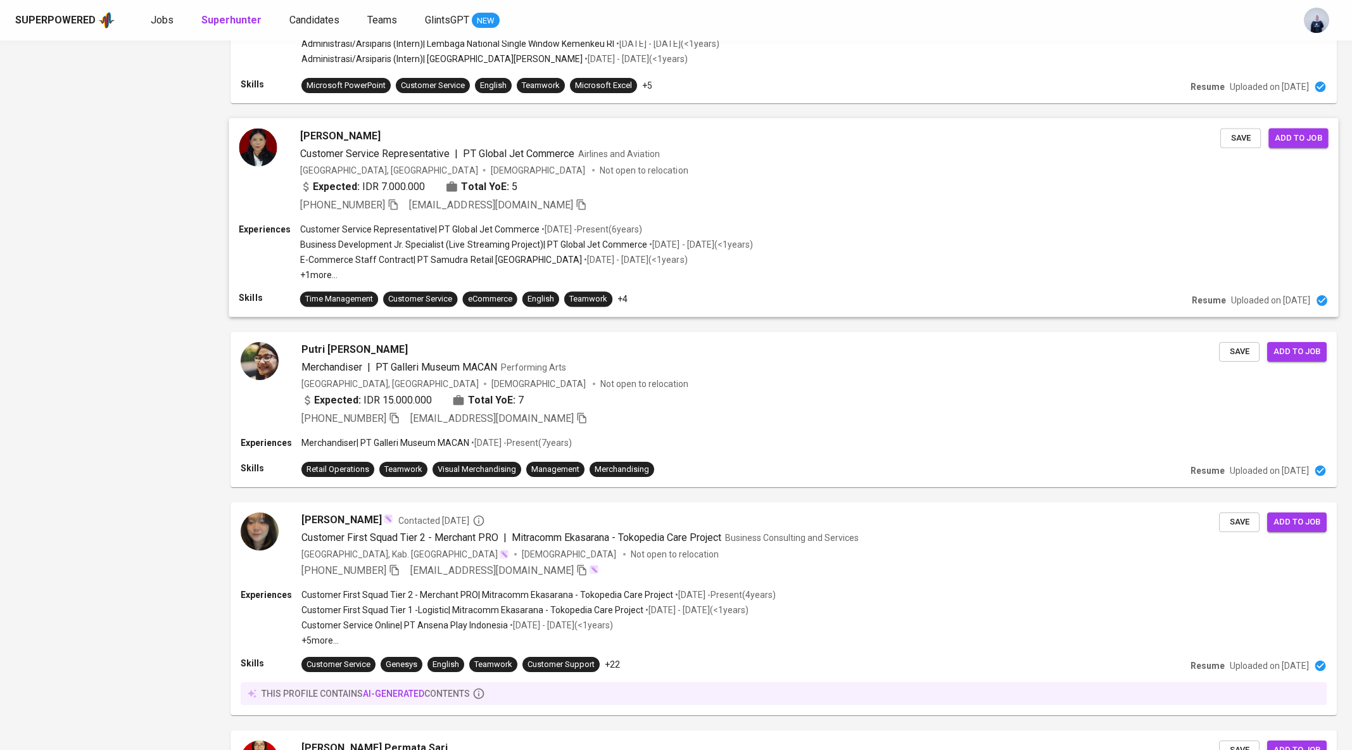
click at [581, 164] on div "Indonesia, Jakarta Pusat Female Not open to relocation" at bounding box center [760, 170] width 920 height 13
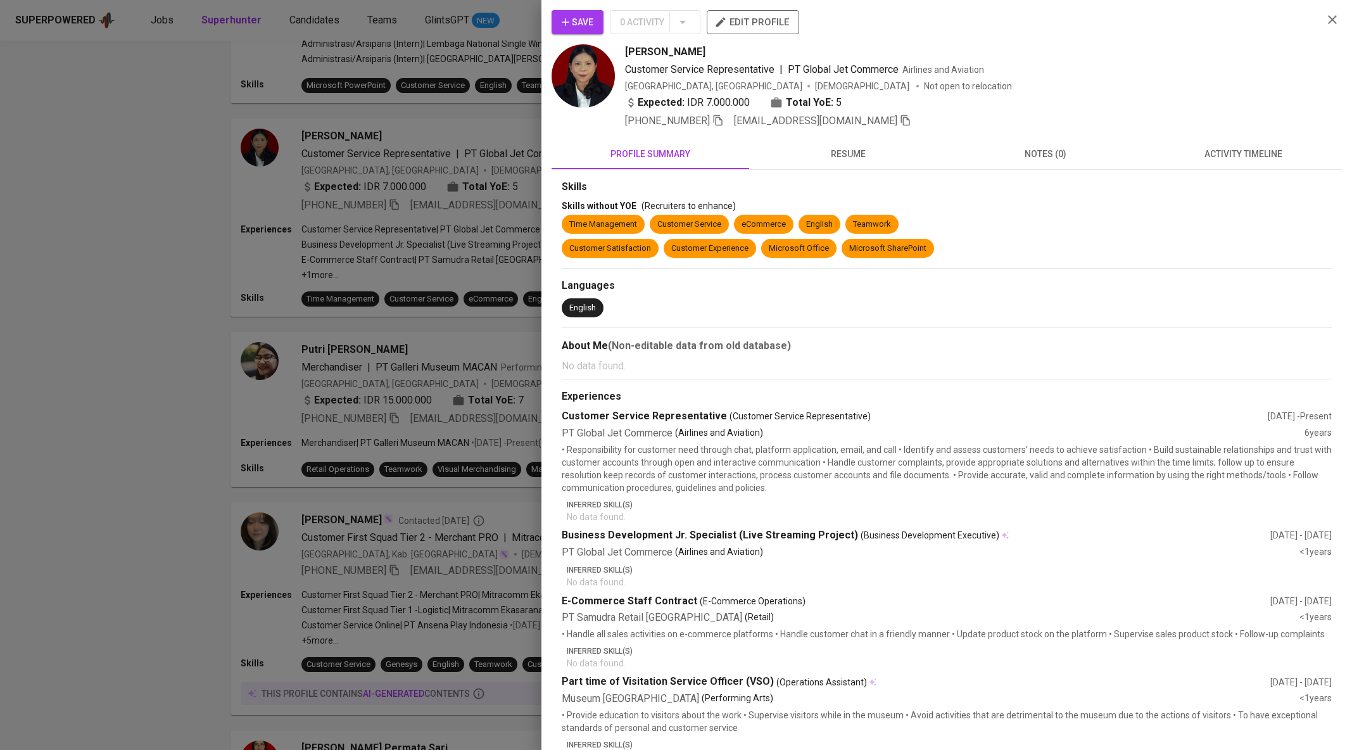
click at [443, 175] on div at bounding box center [676, 375] width 1352 height 750
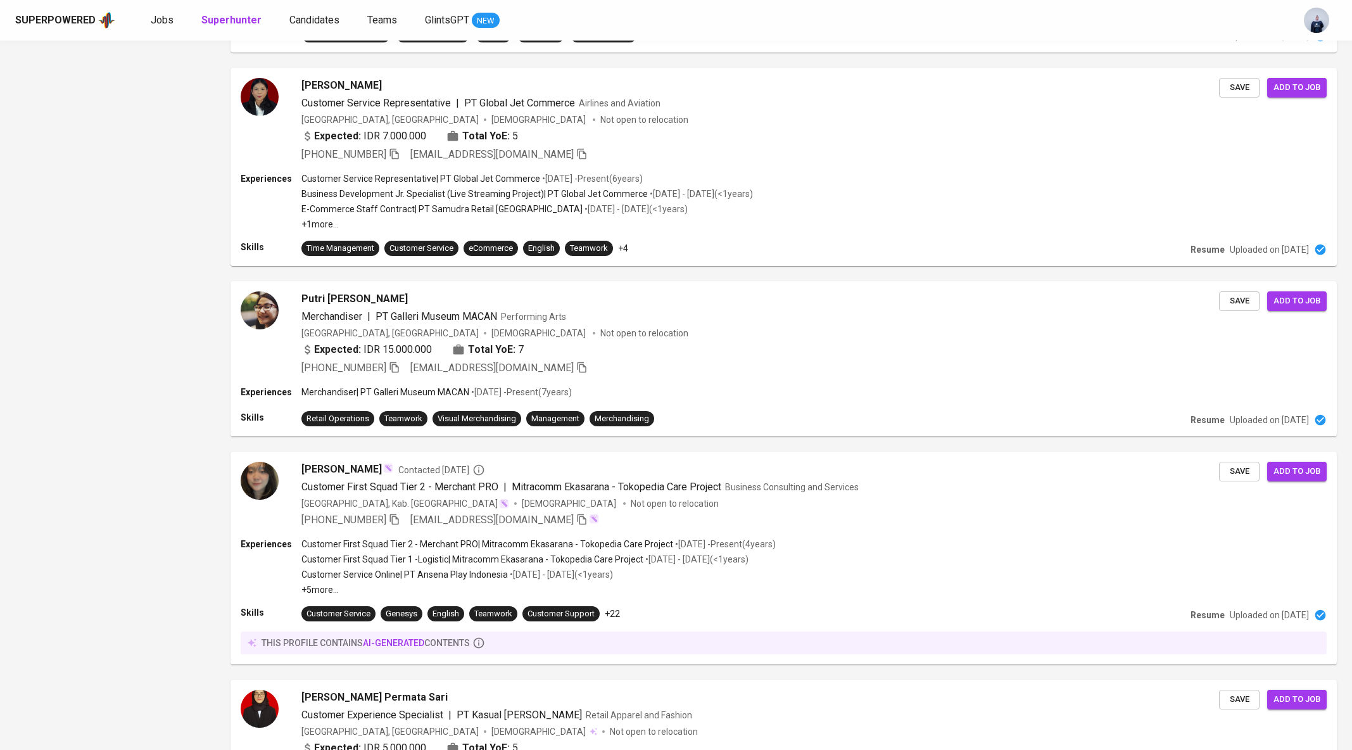
scroll to position [1419, 0]
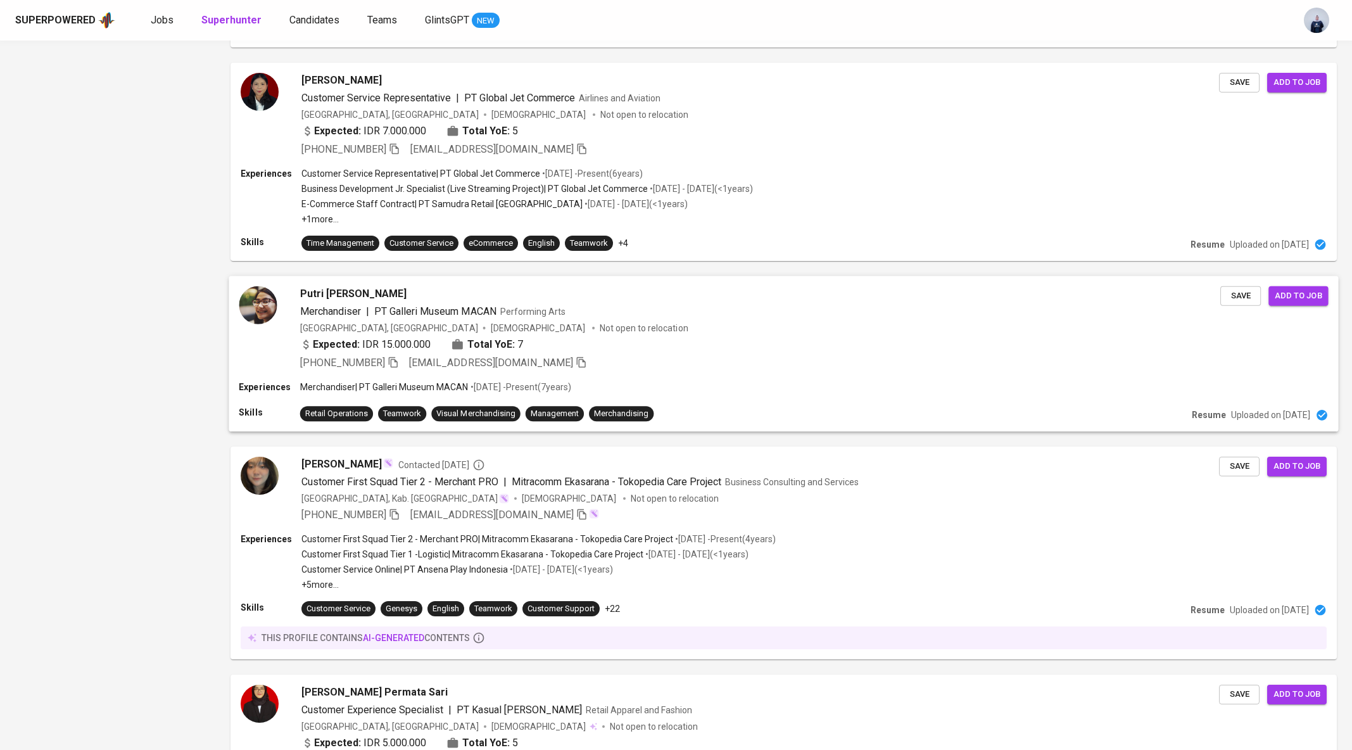
click at [601, 322] on div "Indonesia, Jakarta Pusat Female Not open to relocation" at bounding box center [760, 328] width 920 height 13
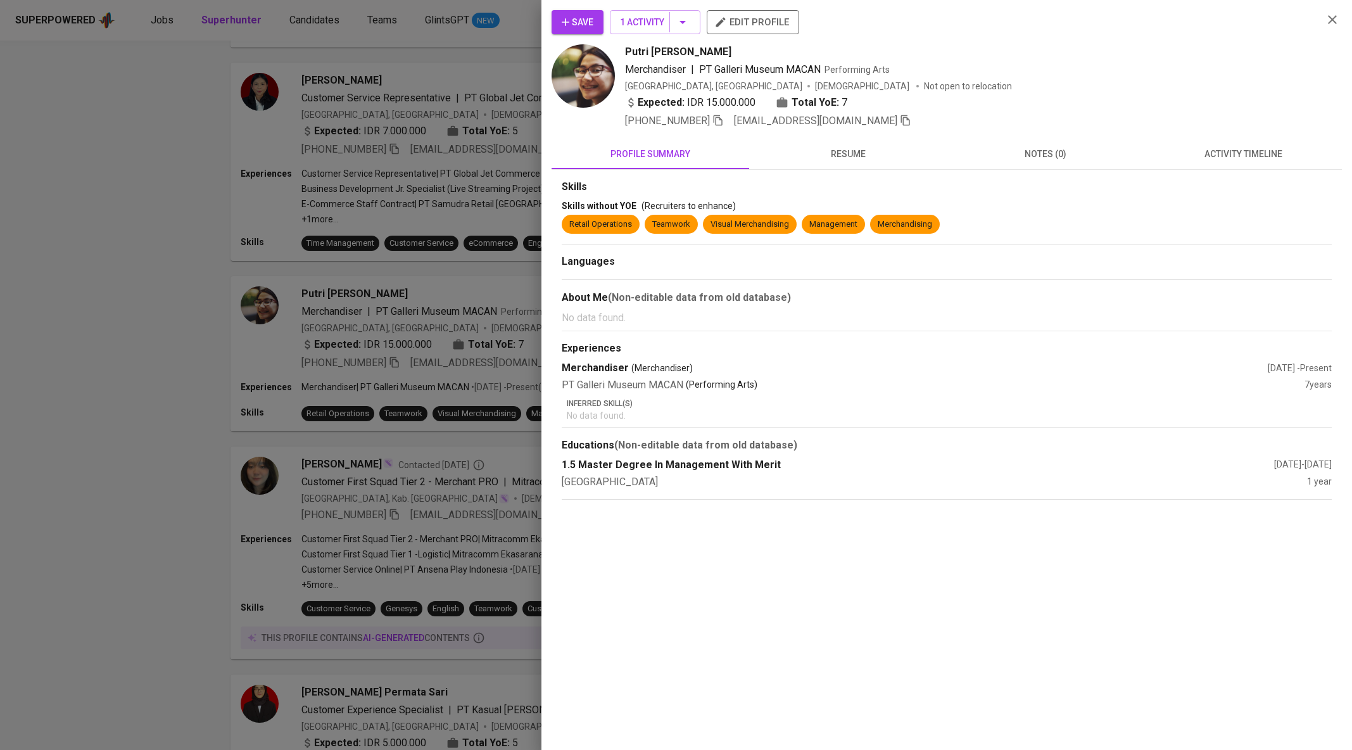
click at [876, 151] on span "resume" at bounding box center [848, 154] width 182 height 16
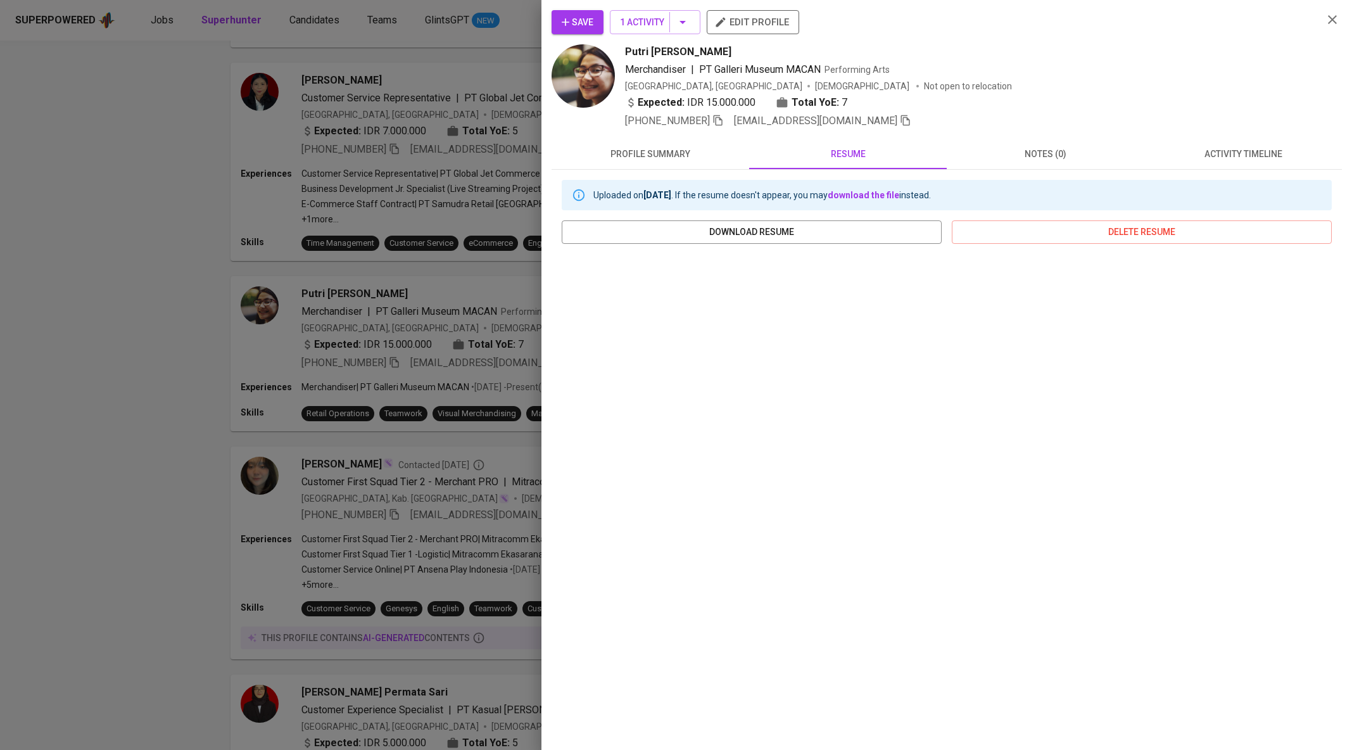
click at [1205, 152] on span "activity timeline" at bounding box center [1243, 154] width 182 height 16
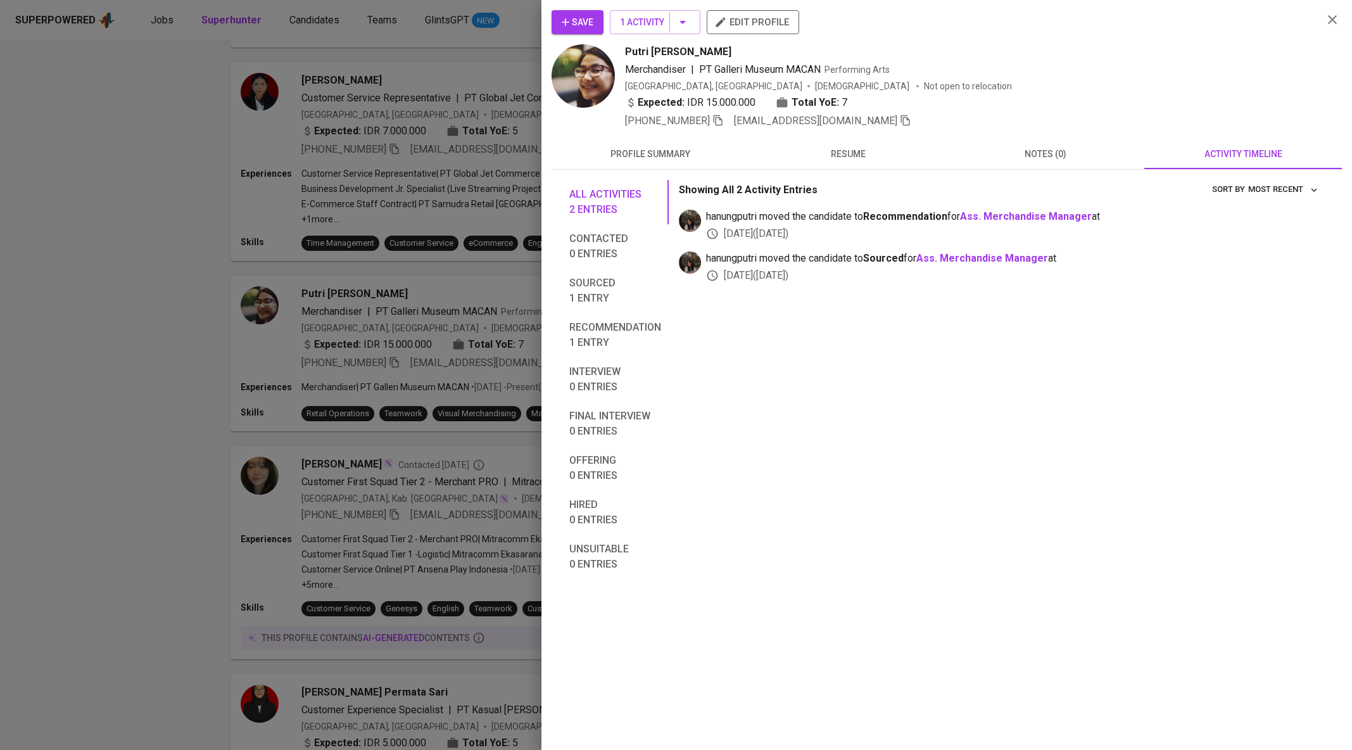
click at [876, 148] on span "resume" at bounding box center [848, 154] width 182 height 16
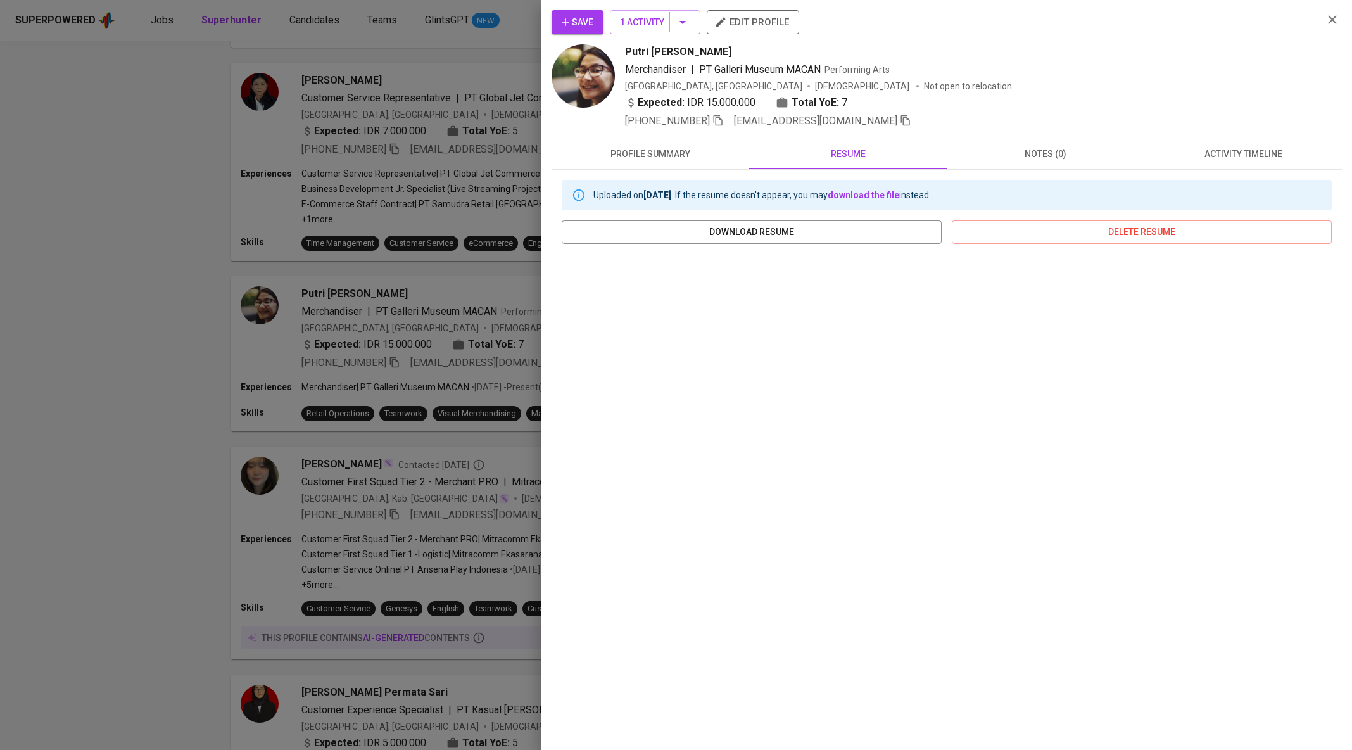
click at [439, 327] on div at bounding box center [676, 375] width 1352 height 750
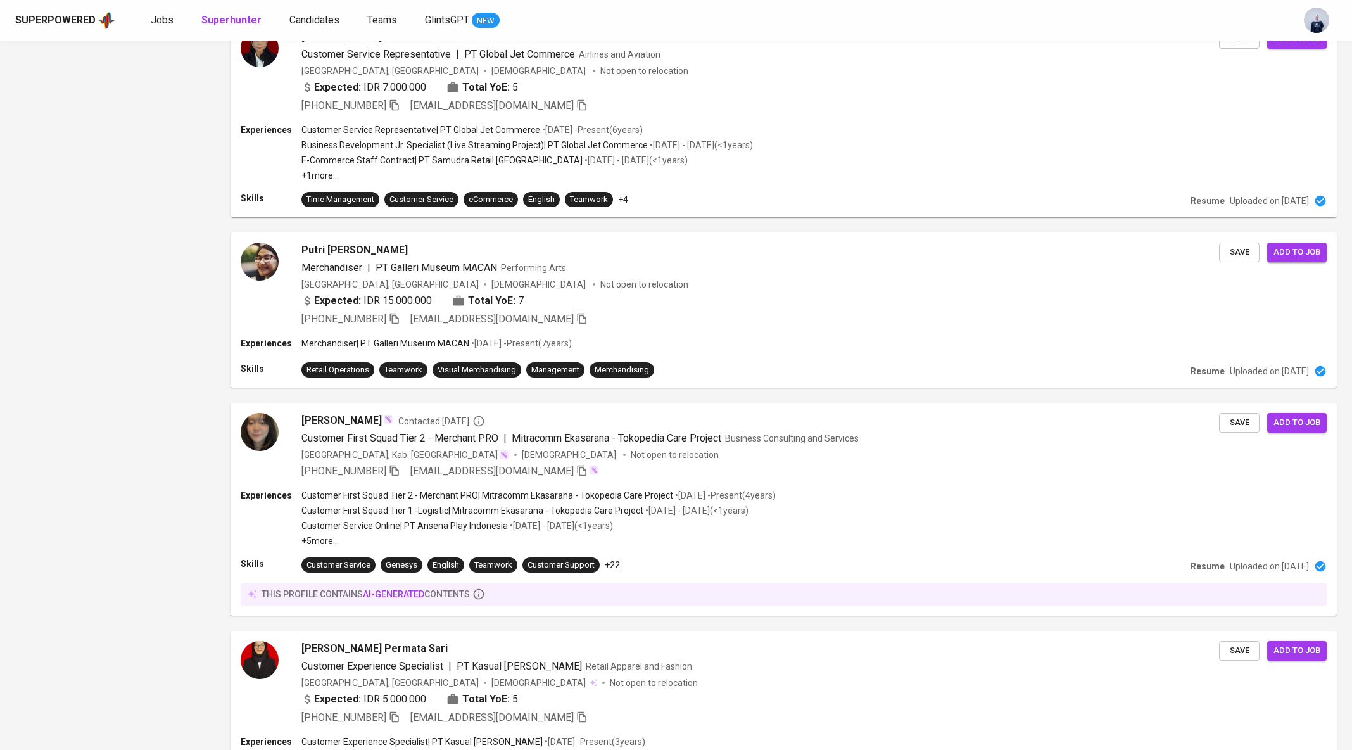
scroll to position [1468, 0]
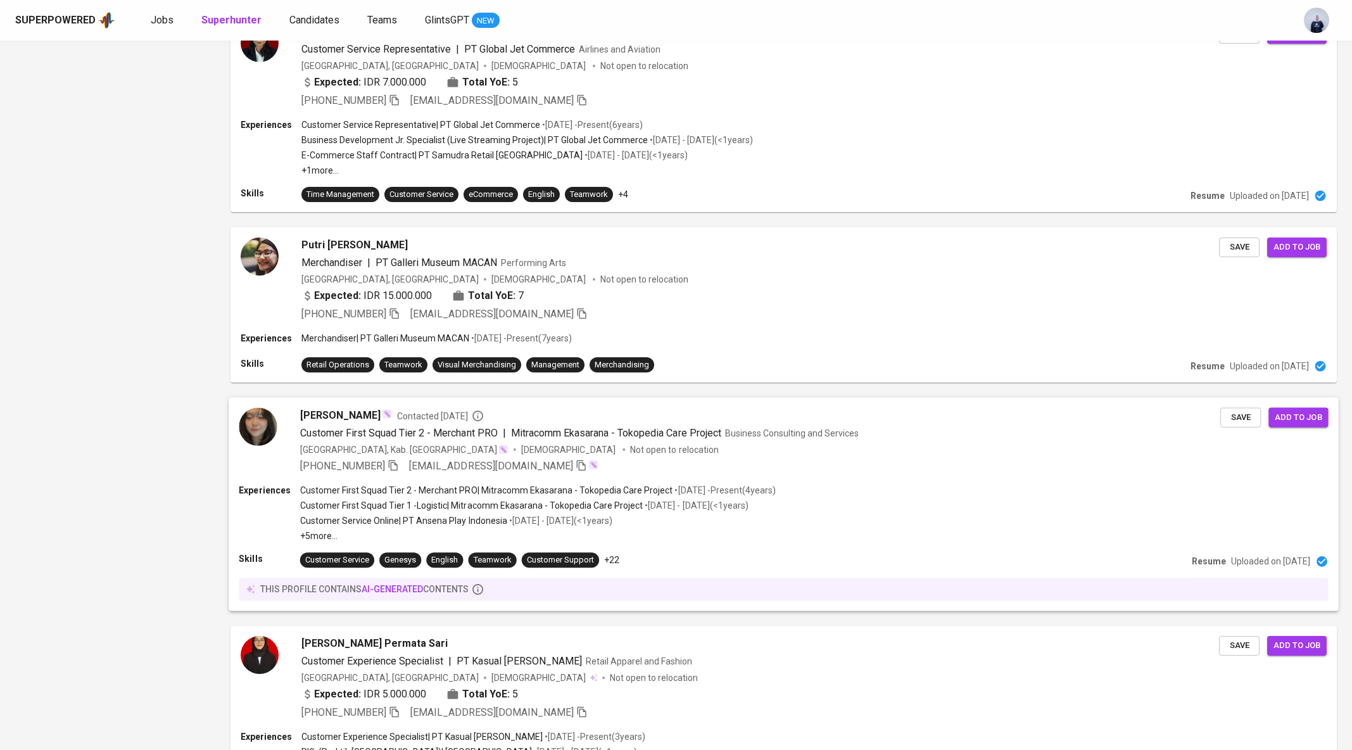
click at [600, 459] on div "+62 896-9747-0309 shivaazzahram@gmail.com" at bounding box center [760, 465] width 920 height 15
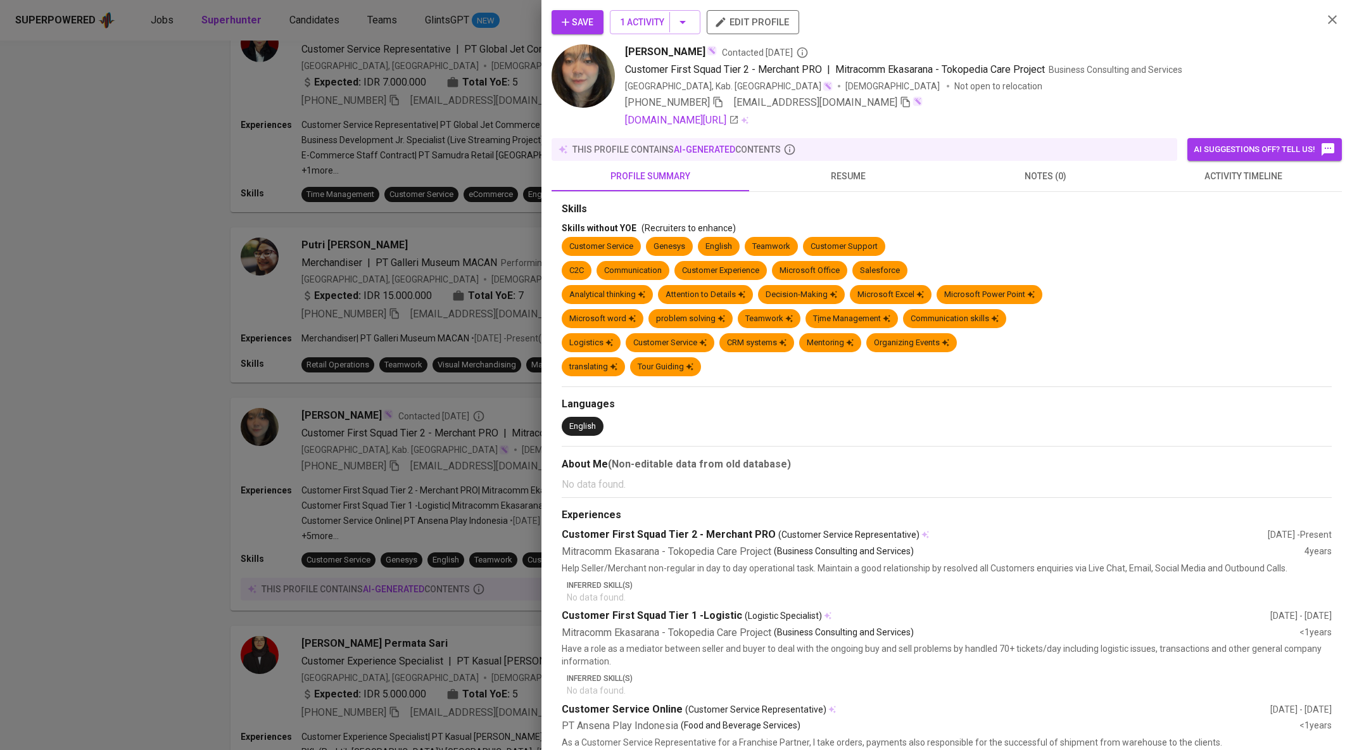
click at [856, 174] on span "resume" at bounding box center [848, 176] width 182 height 16
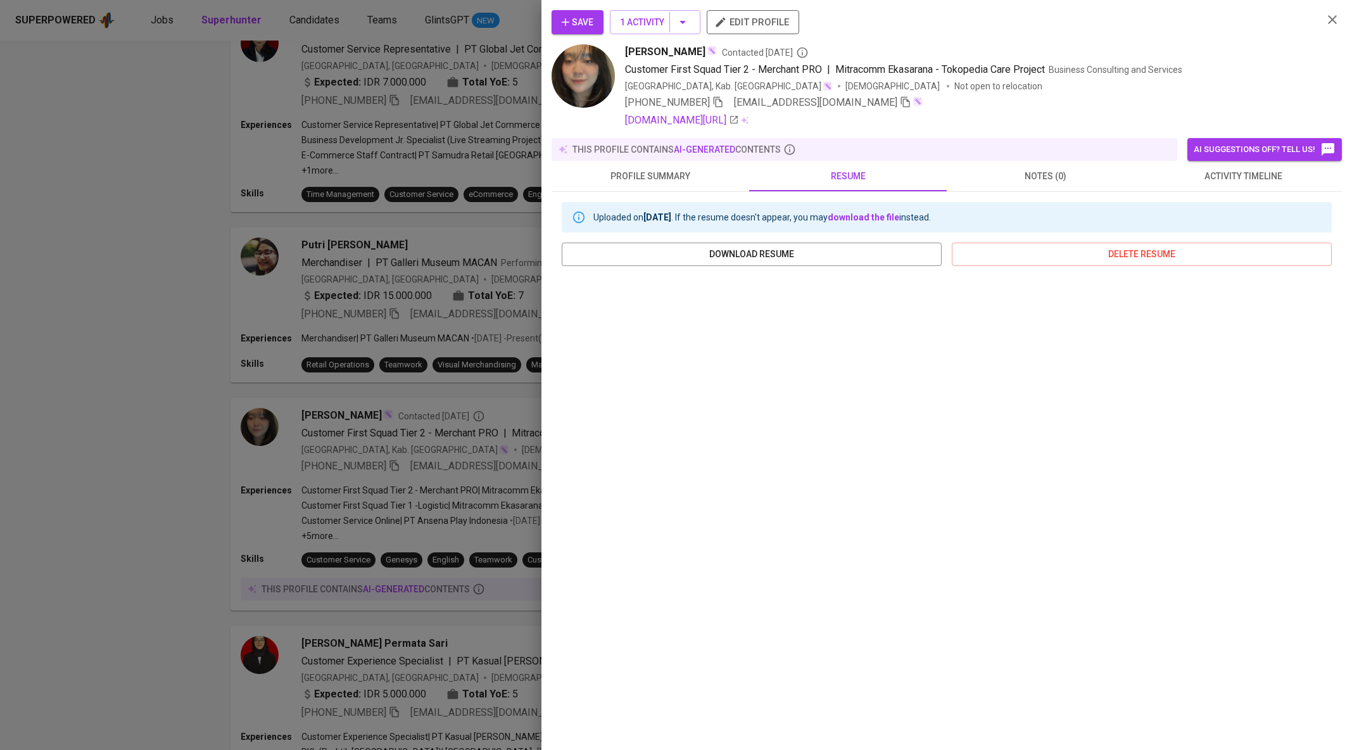
click at [481, 414] on div at bounding box center [676, 375] width 1352 height 750
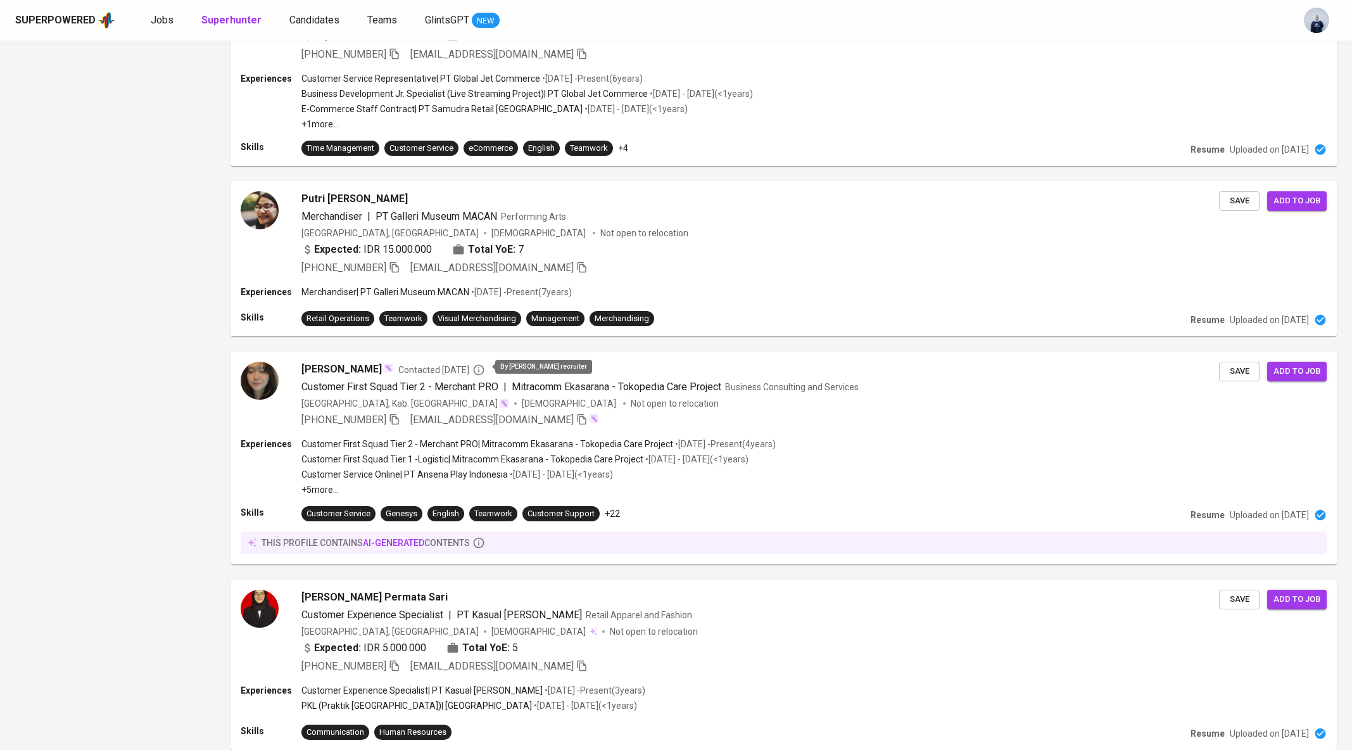
scroll to position [1594, 0]
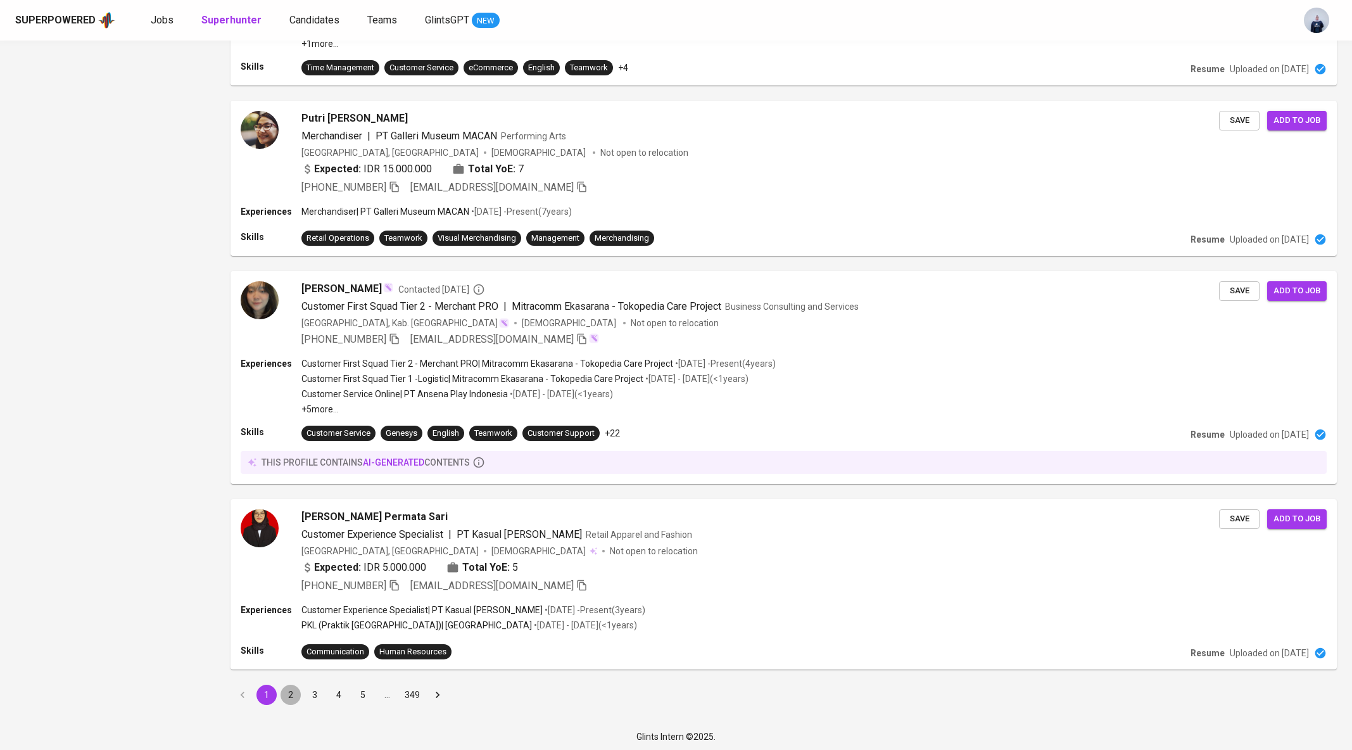
click at [291, 694] on button "2" at bounding box center [290, 694] width 20 height 20
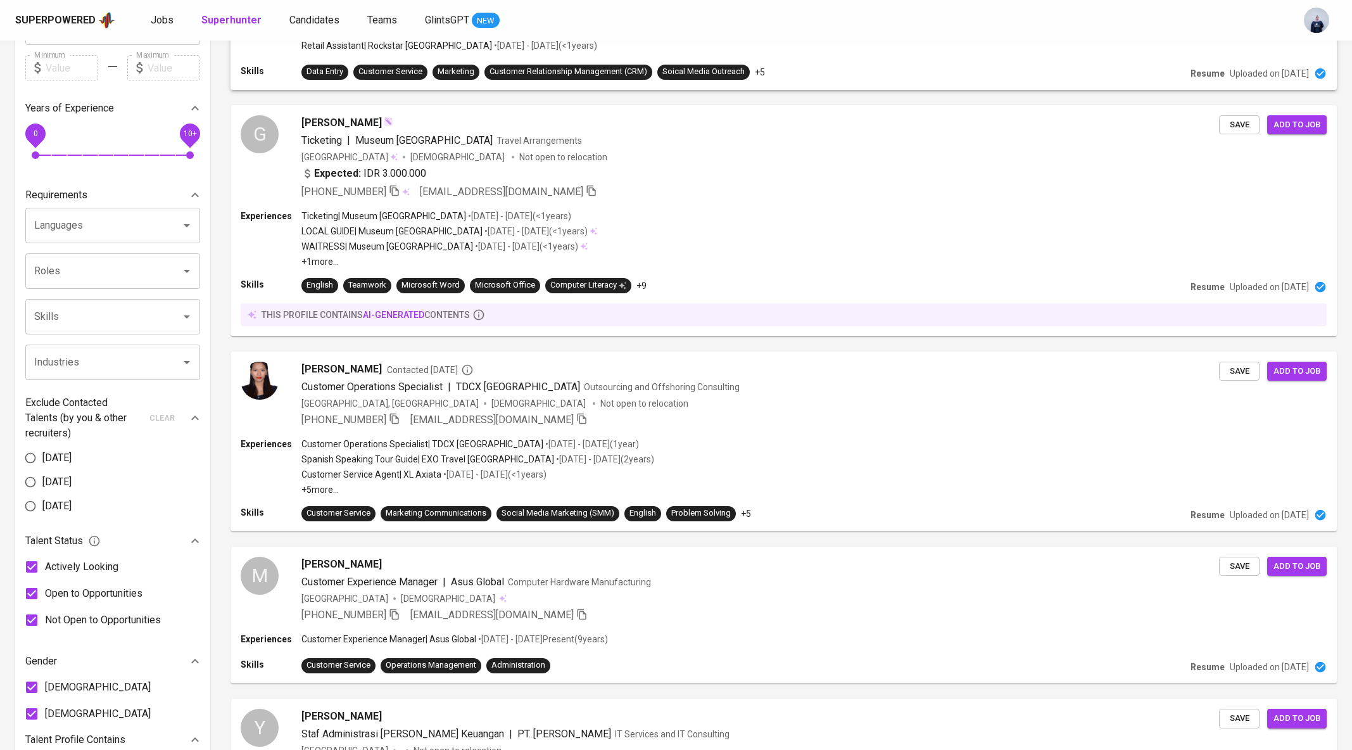
scroll to position [289, 0]
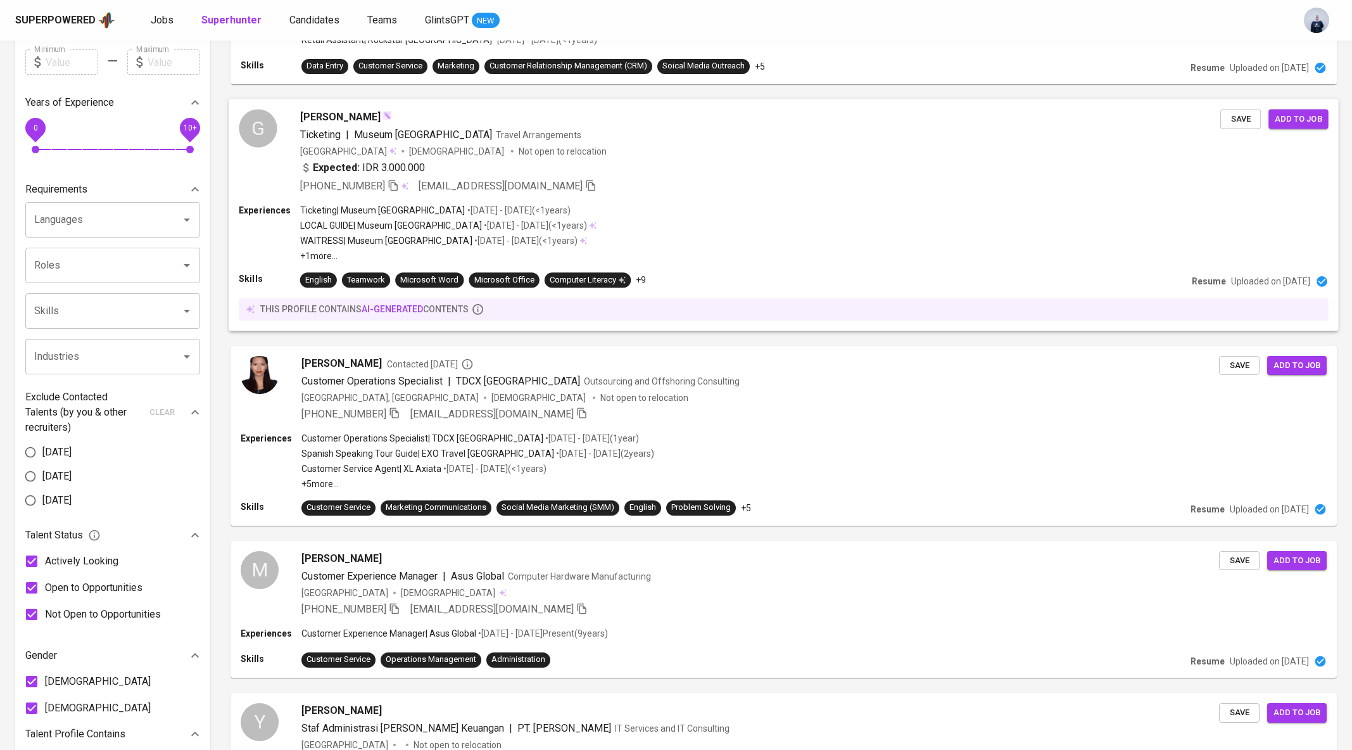
click at [687, 181] on div "+62 821-6971-5501 gmanurung036@gmail.com" at bounding box center [760, 185] width 920 height 15
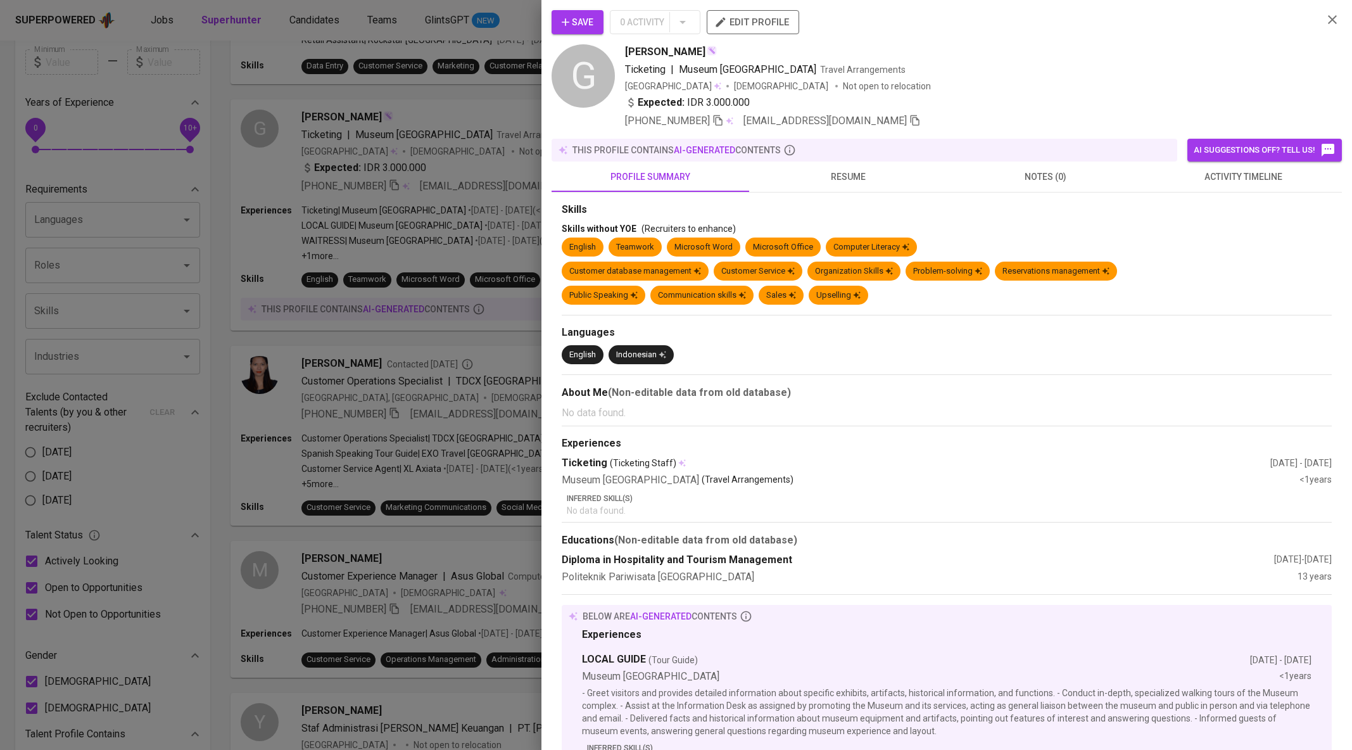
click at [836, 182] on span "resume" at bounding box center [848, 177] width 182 height 16
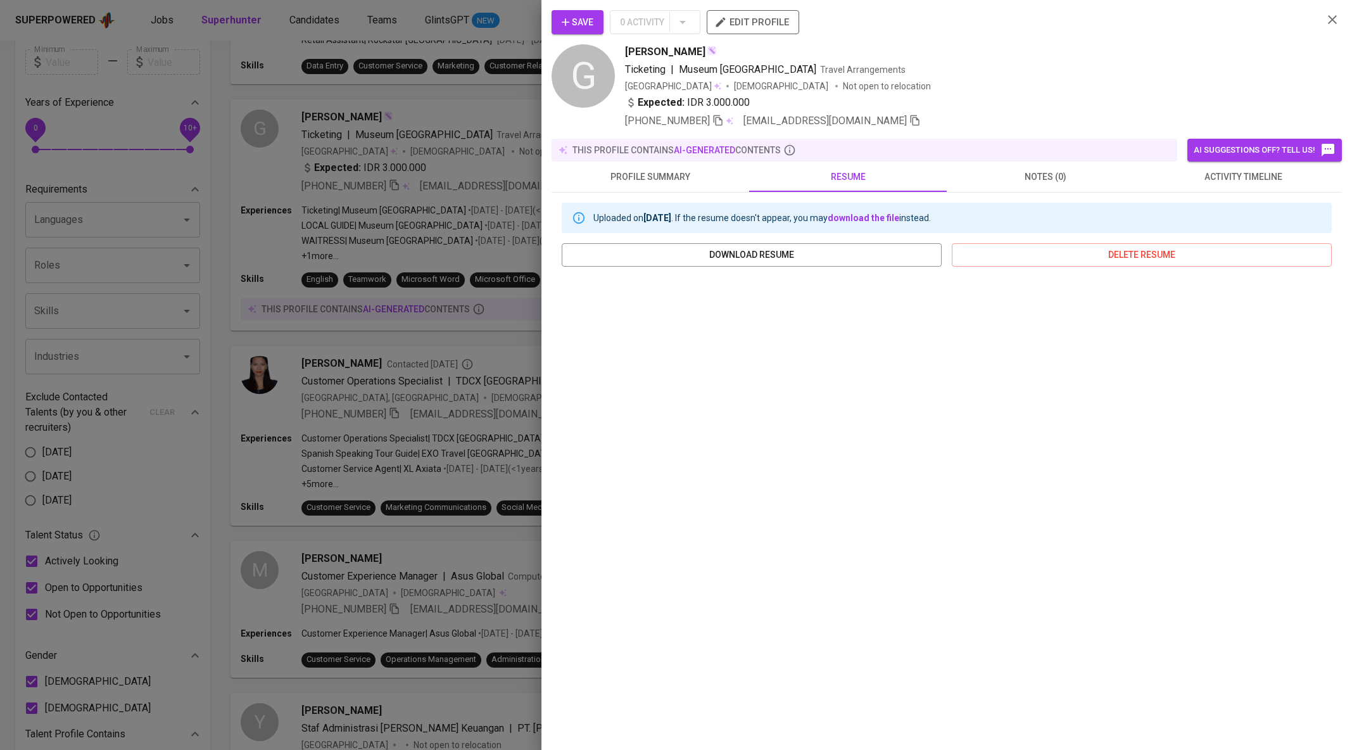
click at [404, 375] on div at bounding box center [676, 375] width 1352 height 750
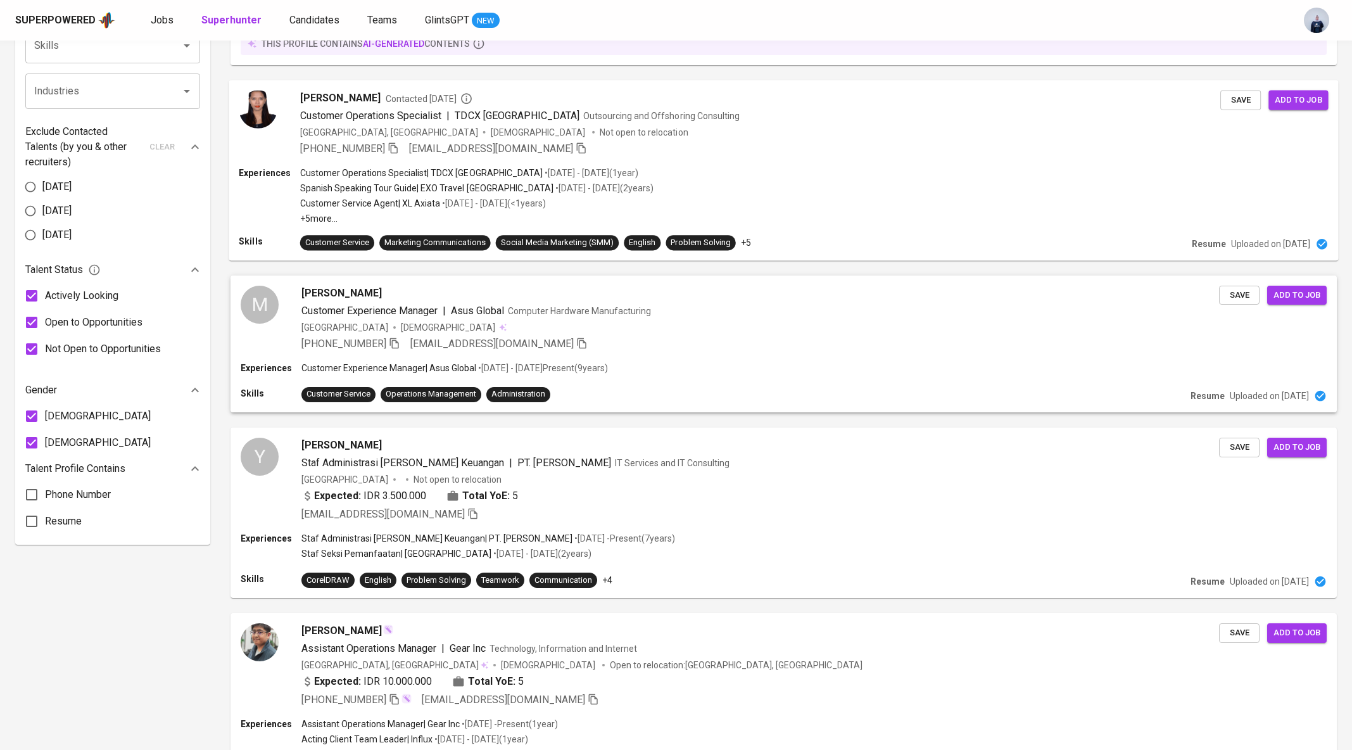
scroll to position [556, 0]
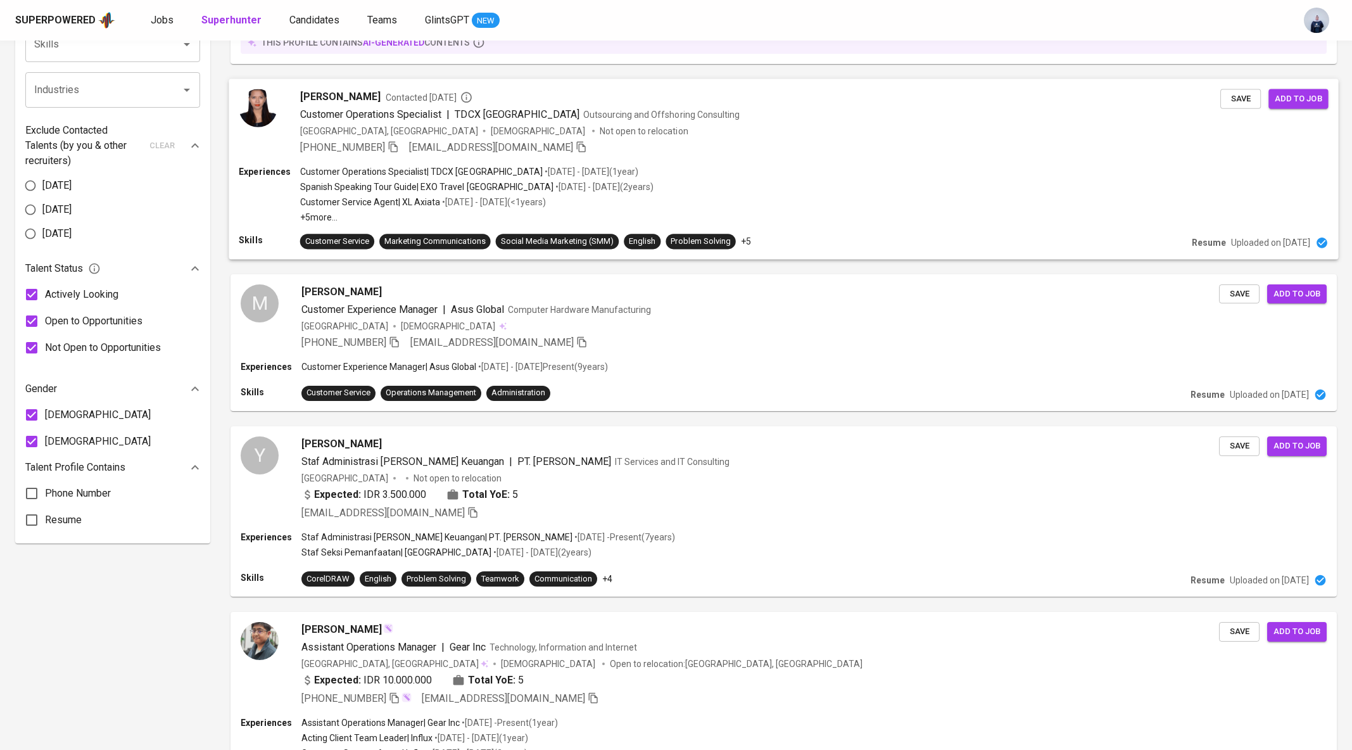
click at [671, 159] on div "Paula Maya Dewi Contacted 10 months ago Customer Operations Specialist | TDCX T…" at bounding box center [783, 122] width 1109 height 86
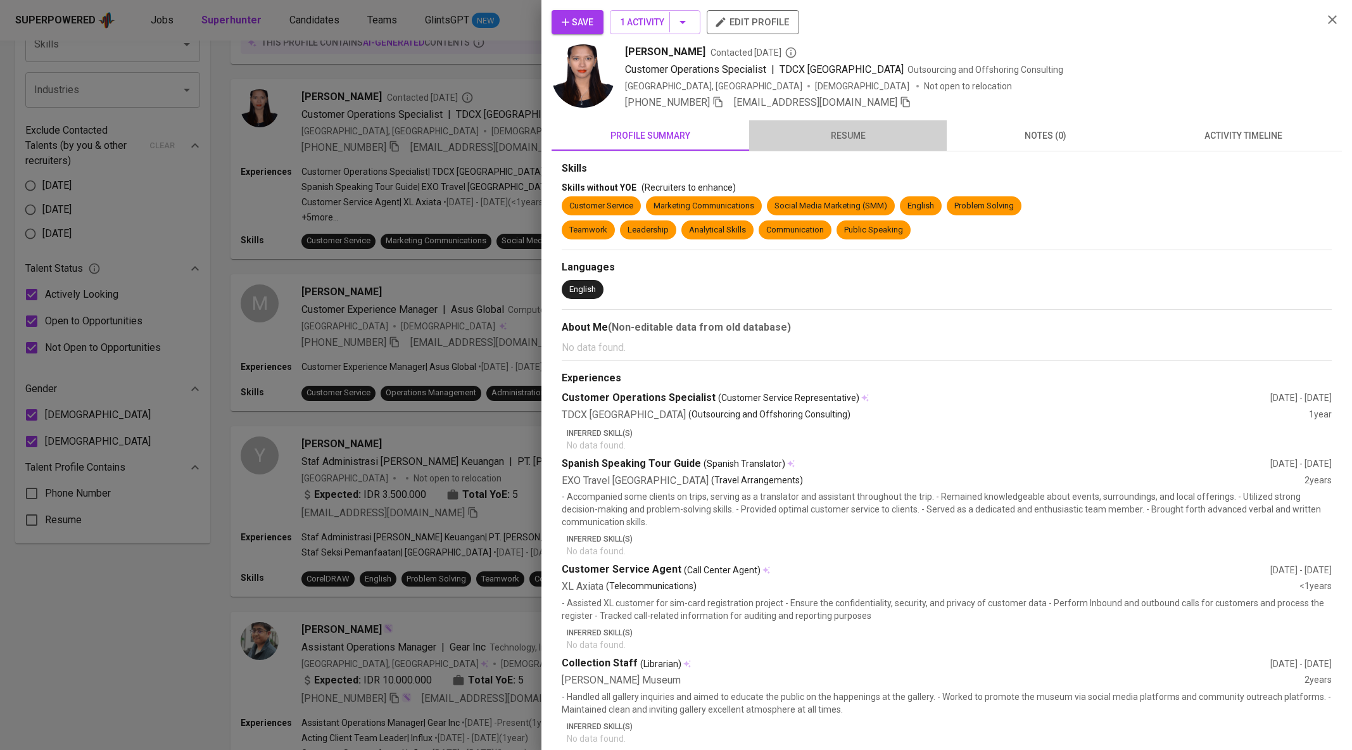
click at [845, 129] on span "resume" at bounding box center [848, 136] width 182 height 16
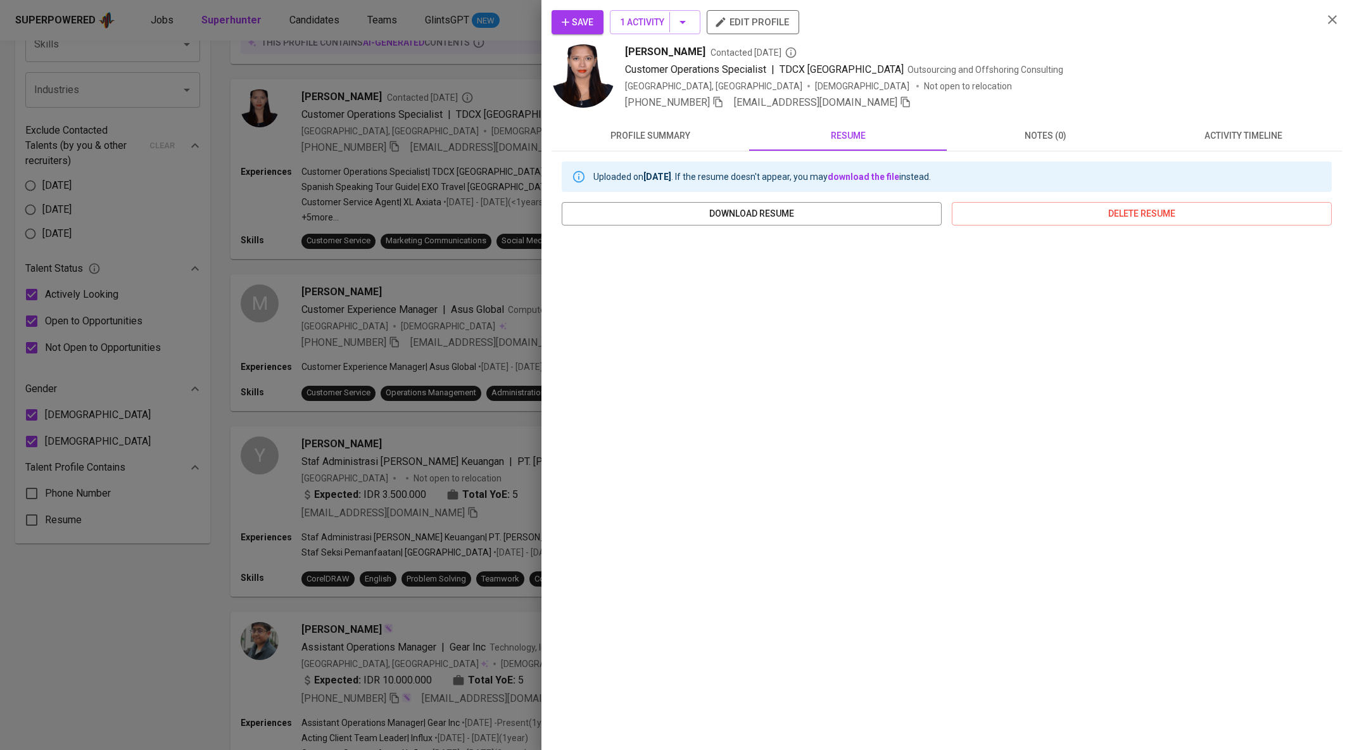
click at [900, 104] on icon "button" at bounding box center [905, 101] width 11 height 11
click at [463, 229] on div at bounding box center [676, 375] width 1352 height 750
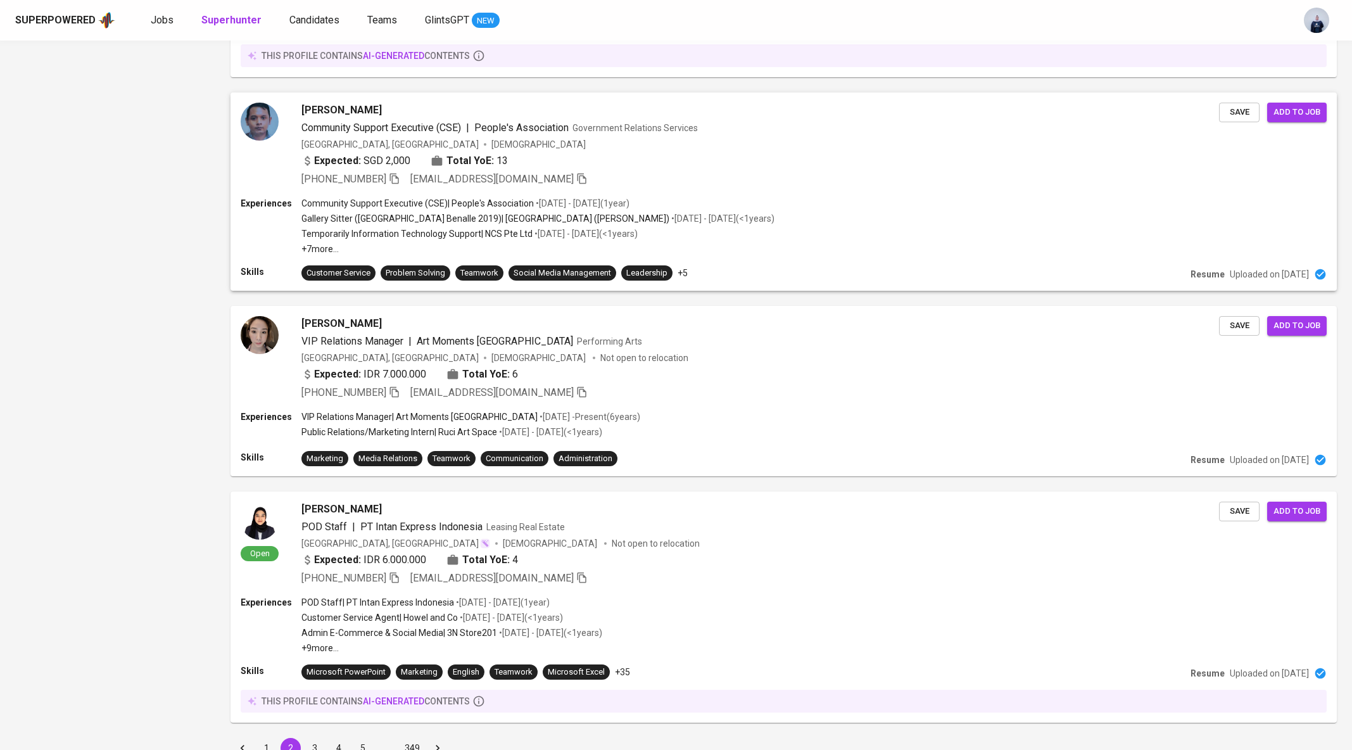
scroll to position [1621, 0]
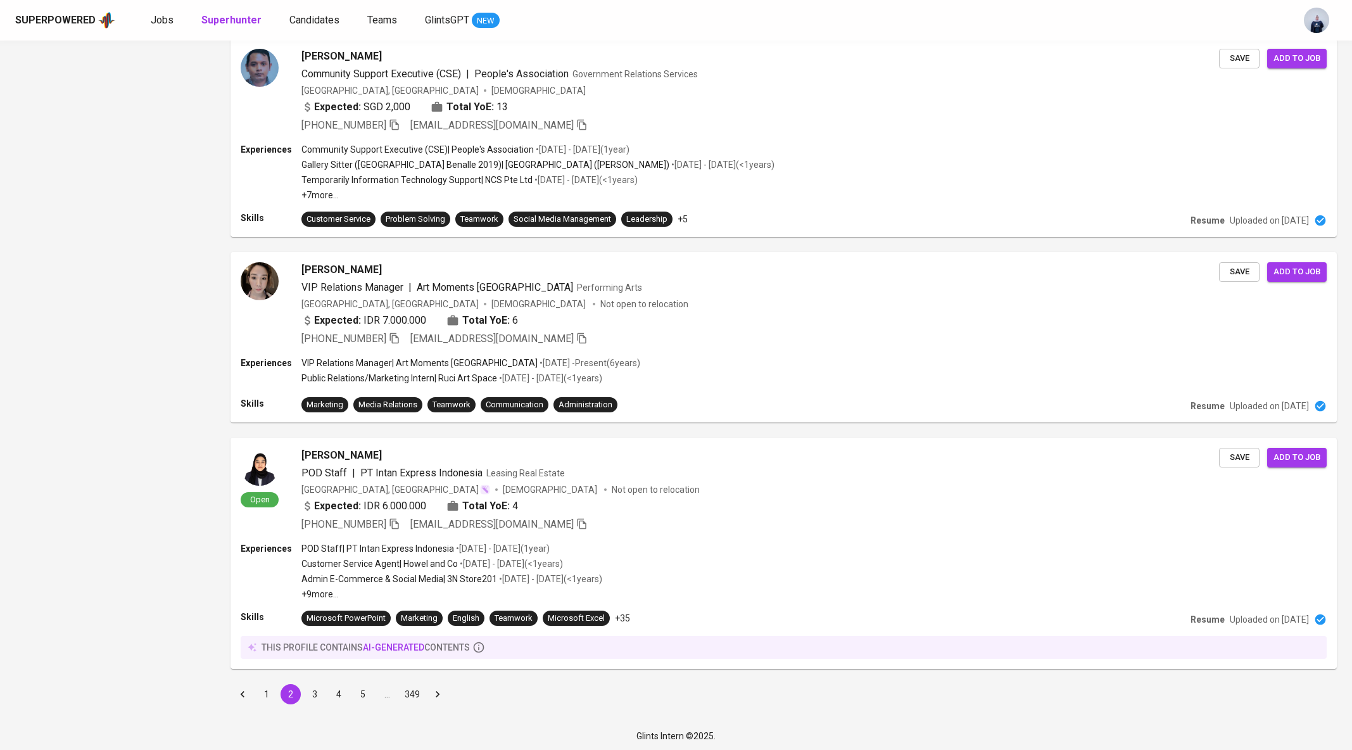
click at [317, 692] on button "3" at bounding box center [315, 694] width 20 height 20
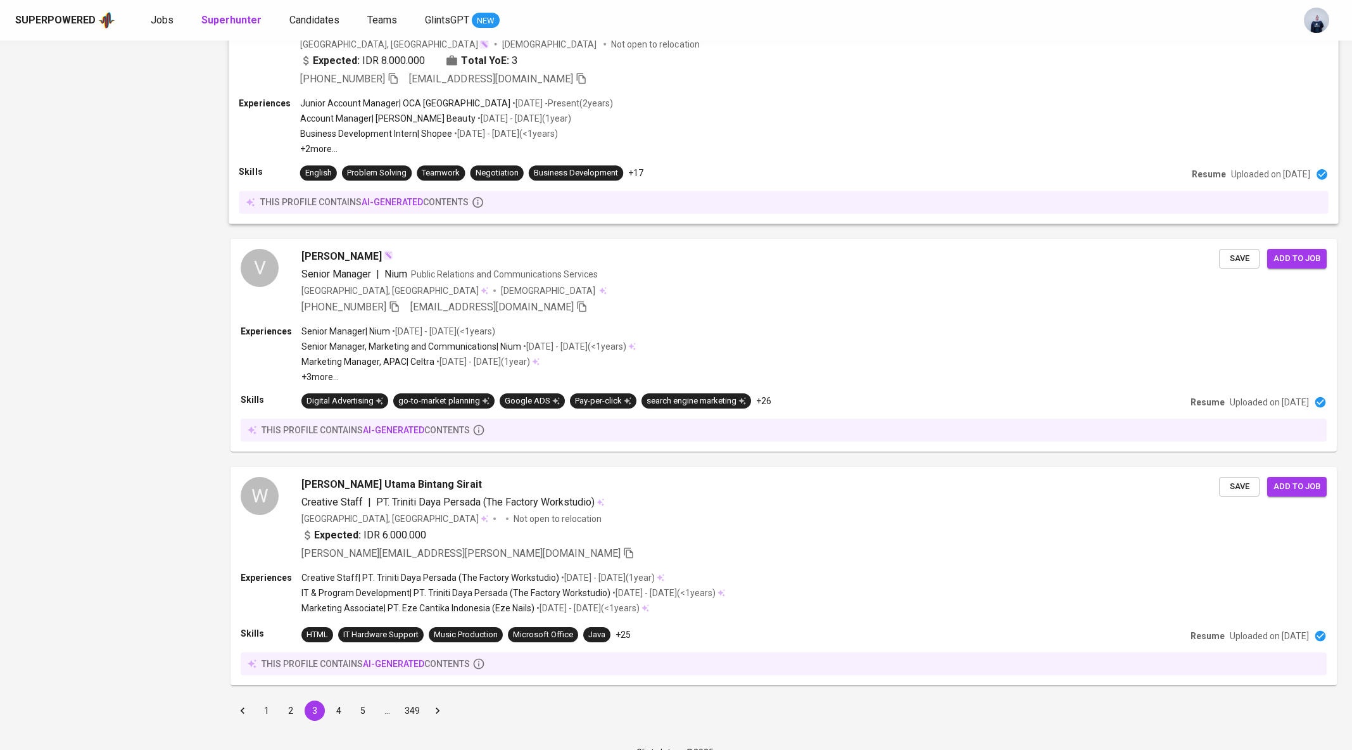
scroll to position [1617, 0]
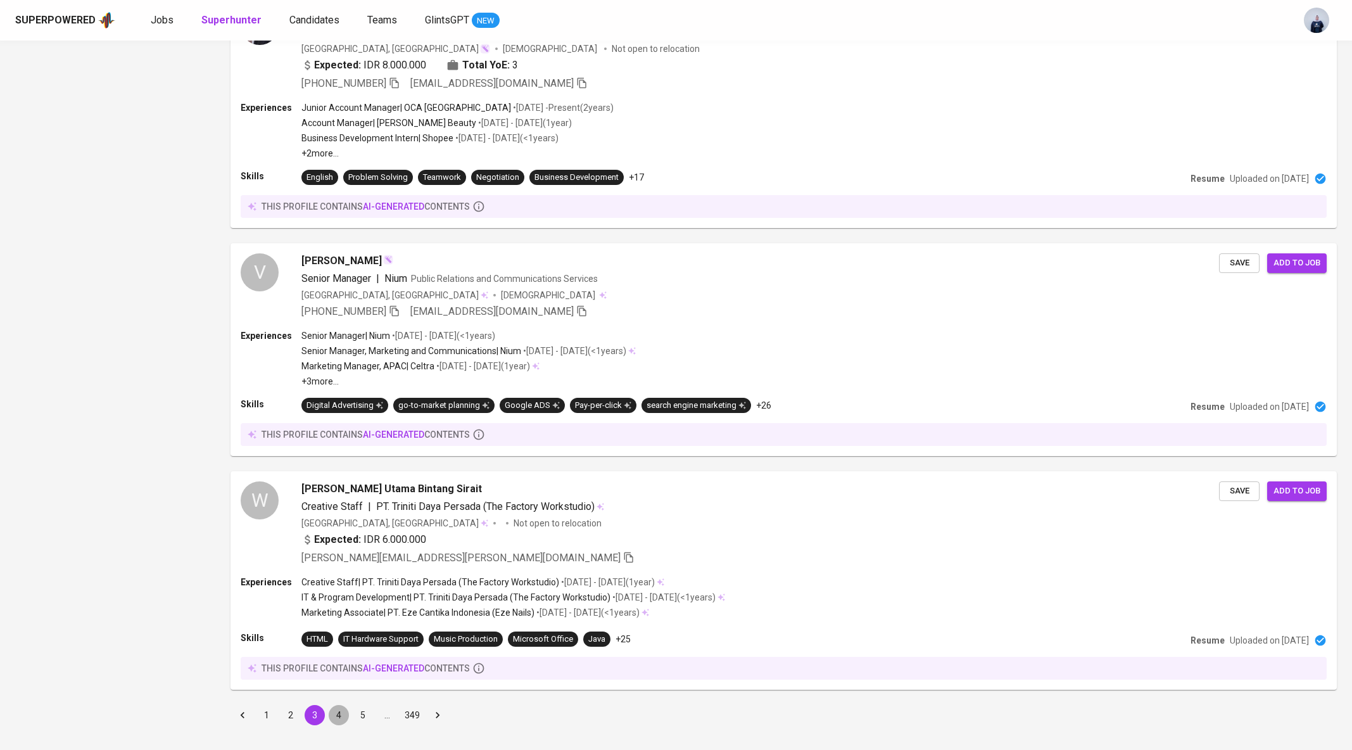
click at [339, 719] on button "4" at bounding box center [339, 715] width 20 height 20
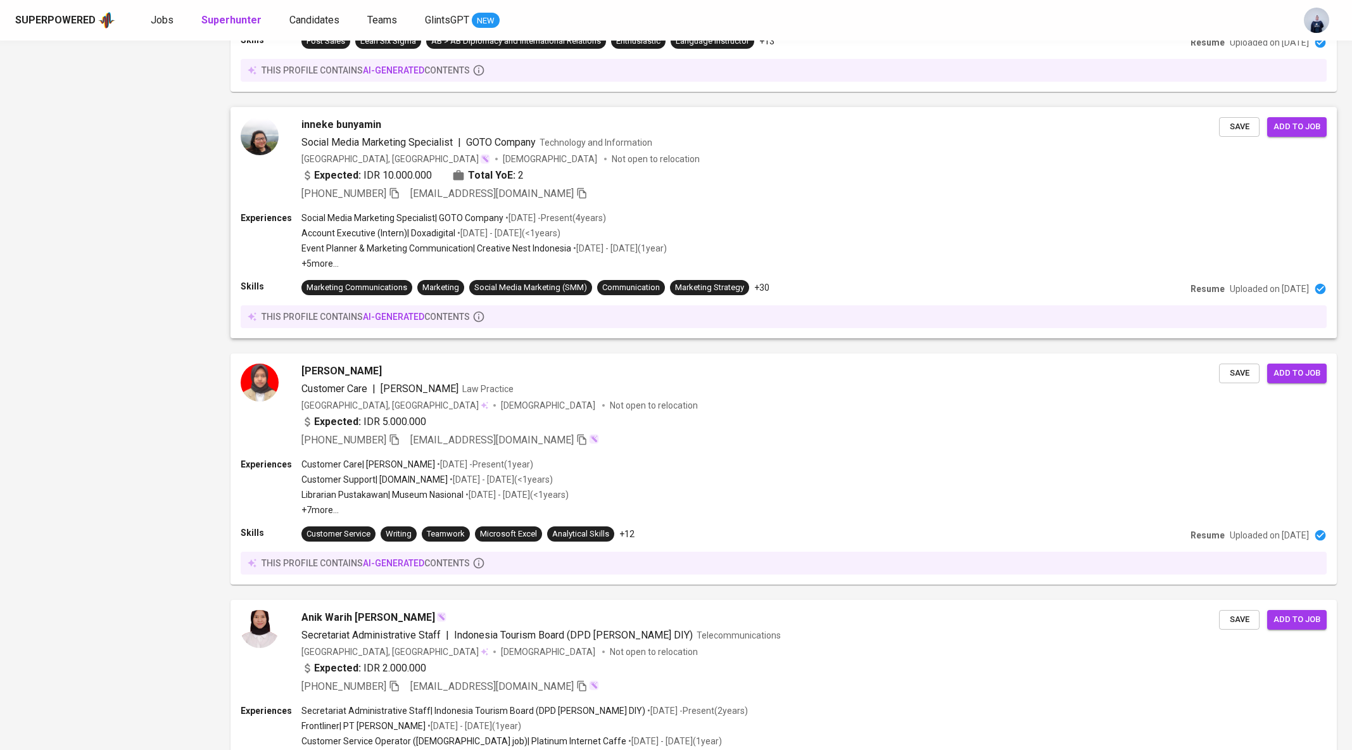
scroll to position [1739, 0]
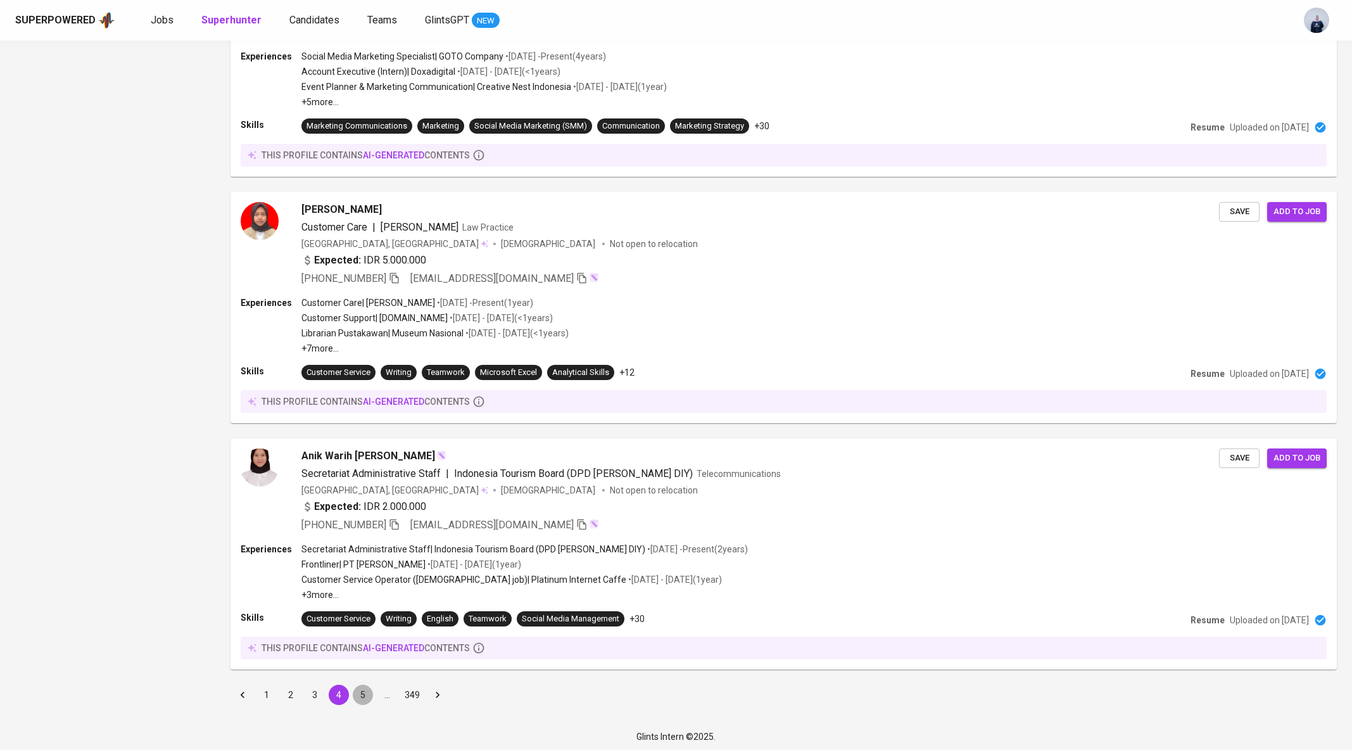
click at [367, 689] on button "5" at bounding box center [363, 694] width 20 height 20
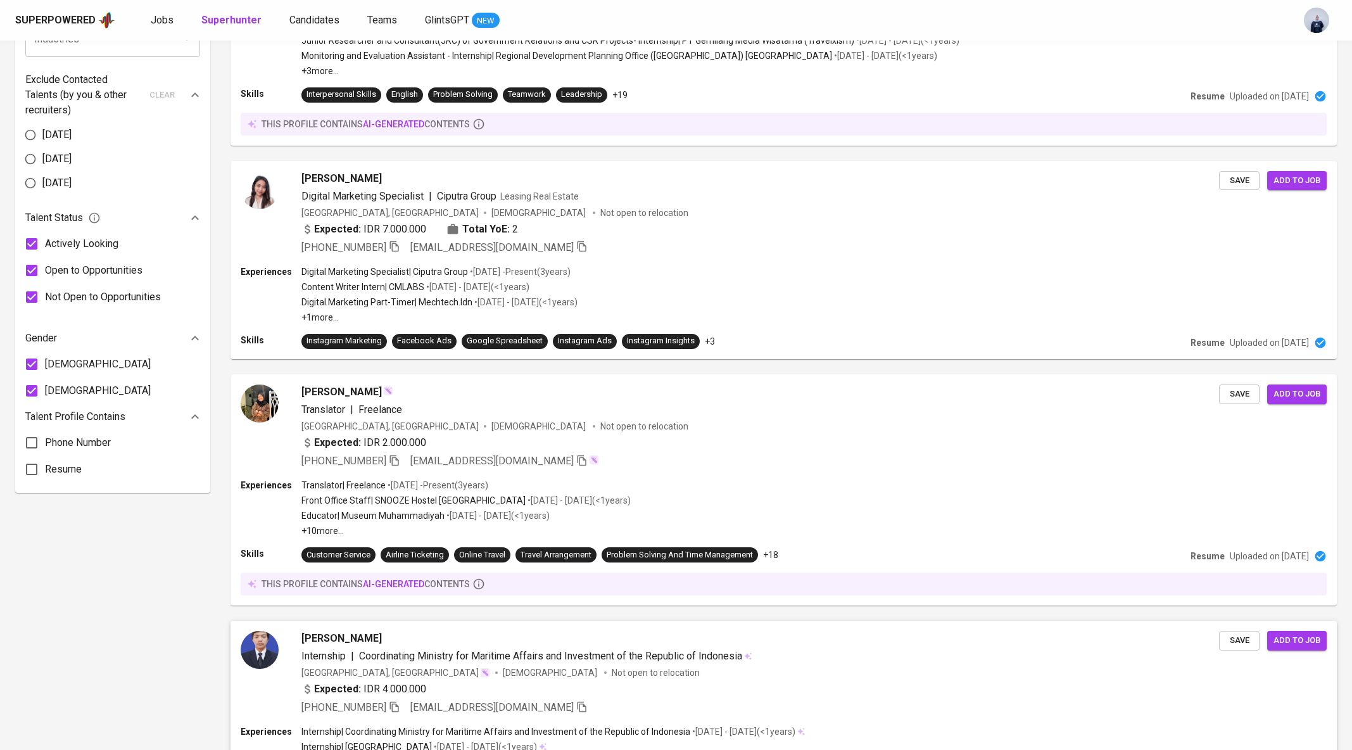
scroll to position [612, 0]
